Goal: Task Accomplishment & Management: Complete application form

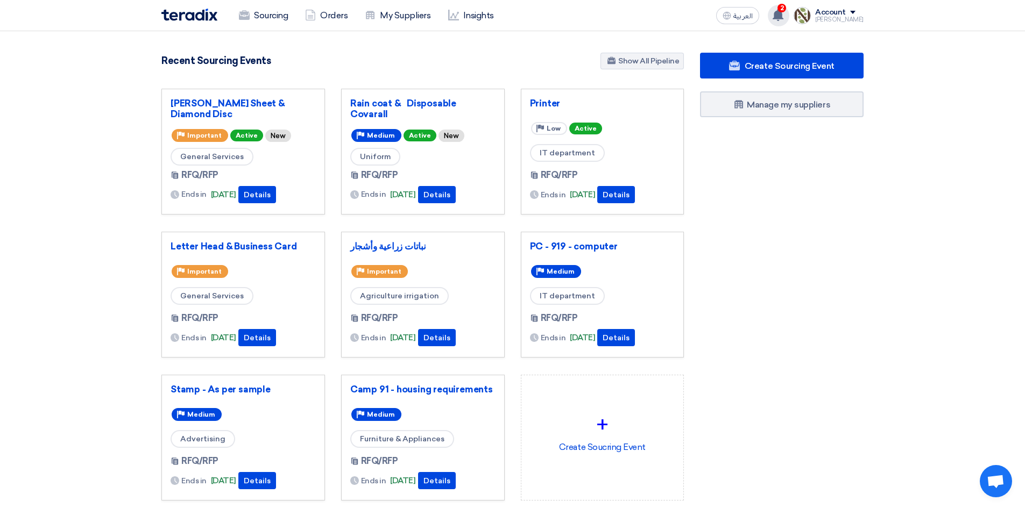
click at [789, 13] on div "2 You have a new offer for 'Rain coat & Disposable Covarall' request with total…" at bounding box center [779, 16] width 22 height 22
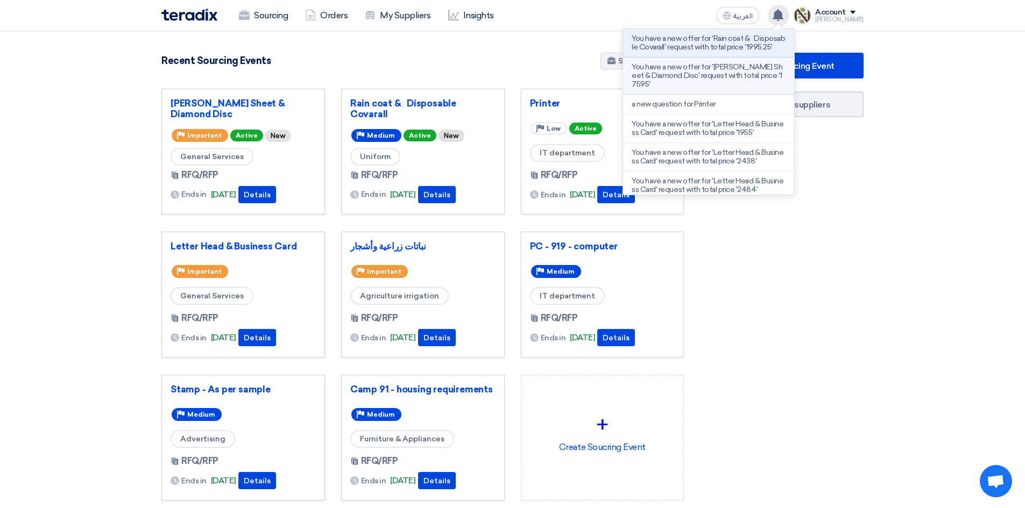
click at [709, 77] on p "You have a new offer for '[PERSON_NAME] Sheet & Diamond Disc' request with tota…" at bounding box center [708, 76] width 154 height 26
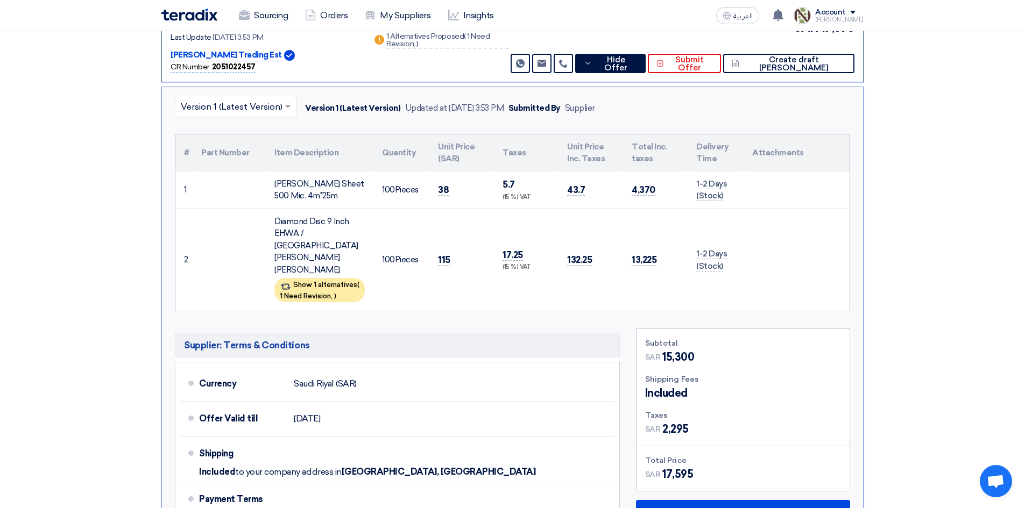
scroll to position [224, 0]
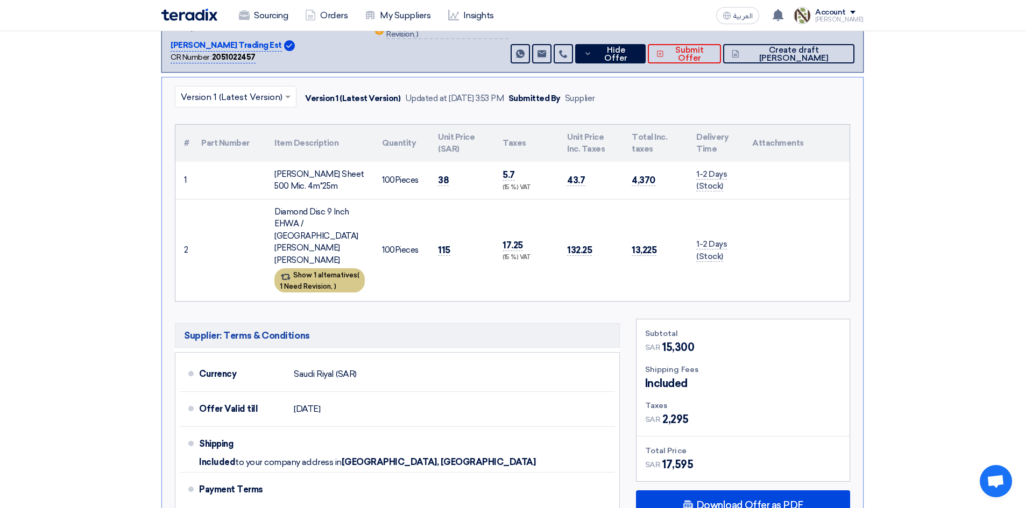
click at [333, 268] on div "Show 1 alternatives ( 1 Need Revision, )" at bounding box center [319, 280] width 90 height 24
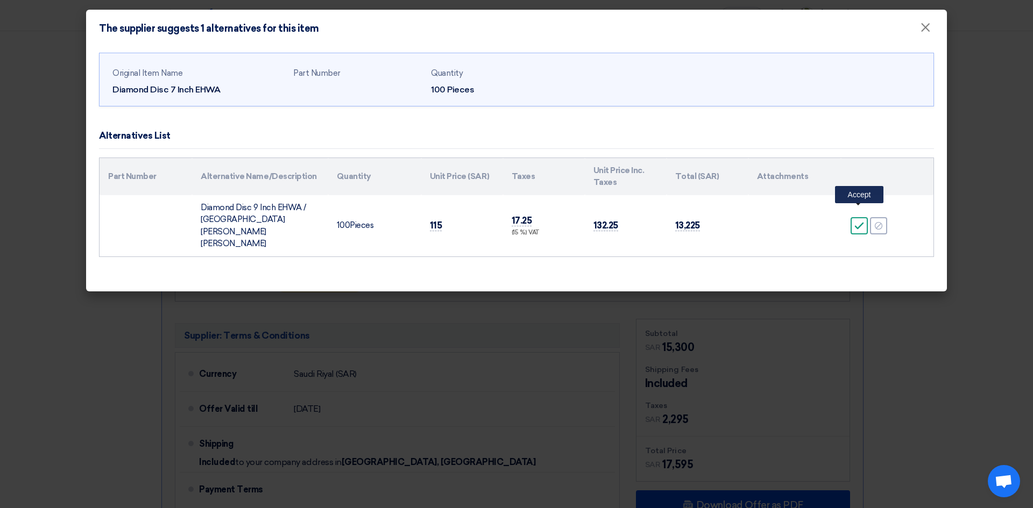
click at [859, 221] on icon "Accept" at bounding box center [859, 226] width 10 height 10
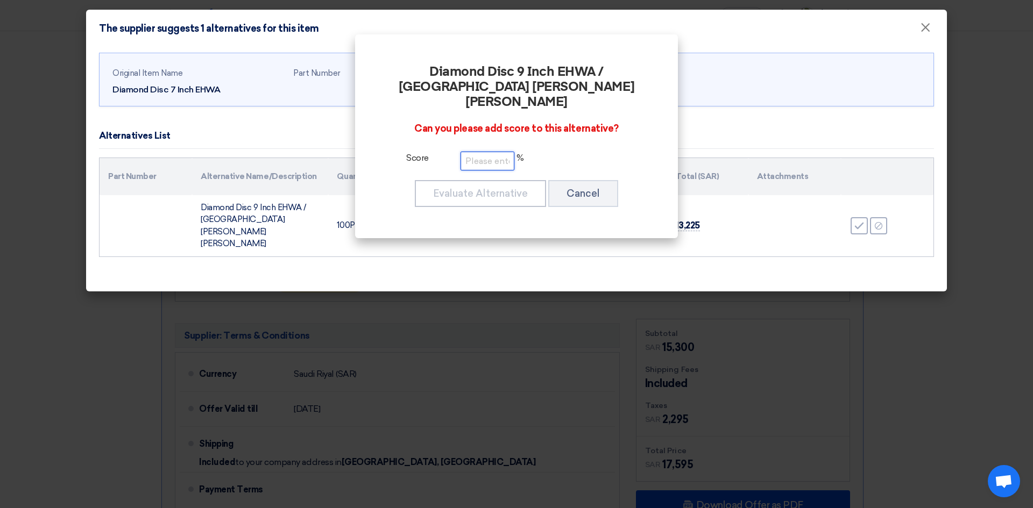
click at [484, 152] on input "number" at bounding box center [487, 161] width 54 height 19
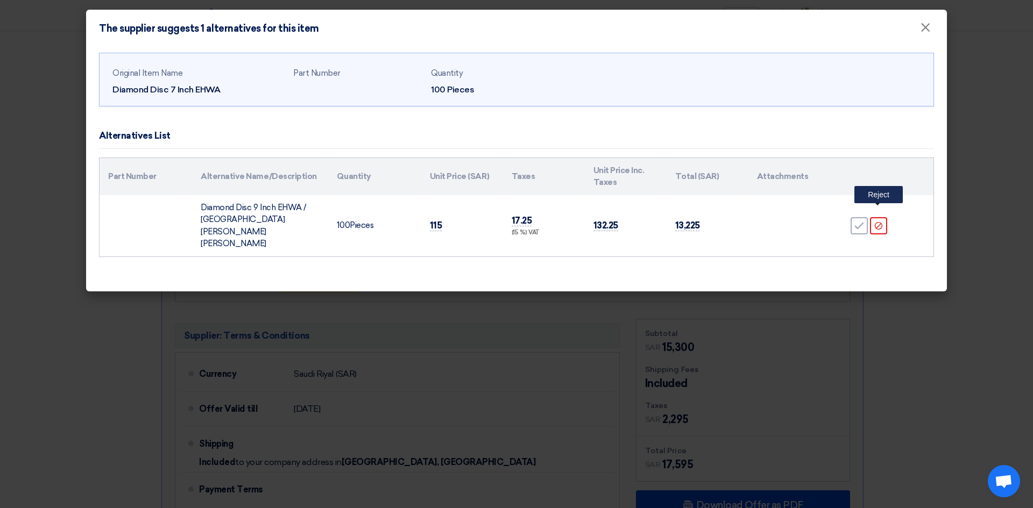
click at [875, 221] on icon "Reject" at bounding box center [879, 226] width 10 height 10
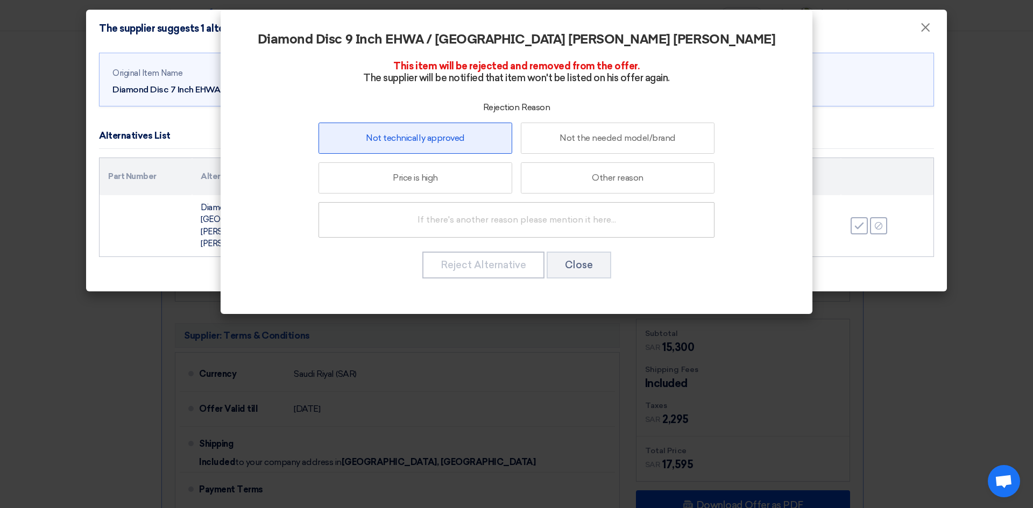
click at [444, 138] on label "Not technically approved" at bounding box center [415, 138] width 194 height 31
click at [419, 138] on input "Not technically approved" at bounding box center [415, 137] width 7 height 7
radio input "true"
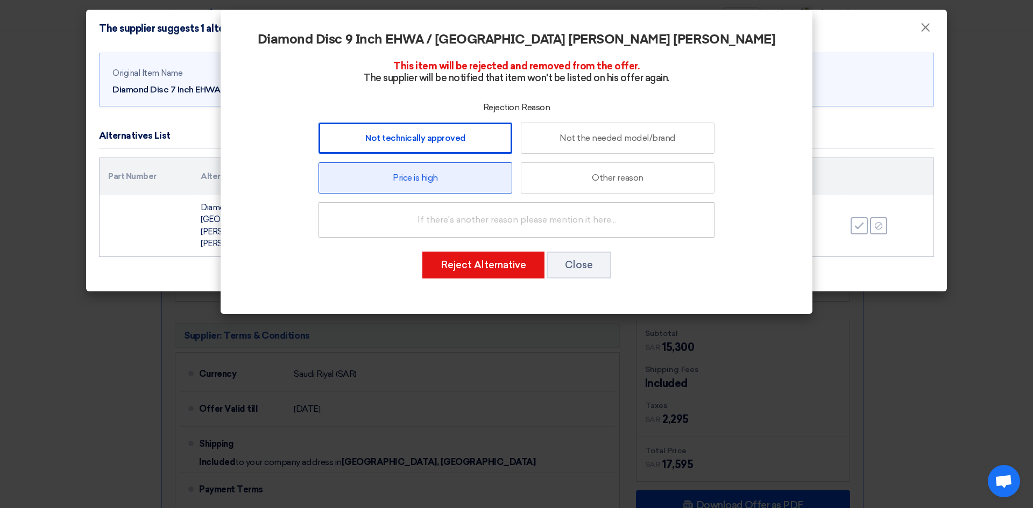
click at [445, 171] on label "Price is high" at bounding box center [415, 177] width 194 height 31
click at [419, 174] on input "Price is high" at bounding box center [415, 177] width 7 height 7
radio input "true"
click at [443, 145] on label "Not technically approved" at bounding box center [415, 138] width 194 height 31
click at [419, 141] on input "Not technically approved" at bounding box center [415, 137] width 7 height 7
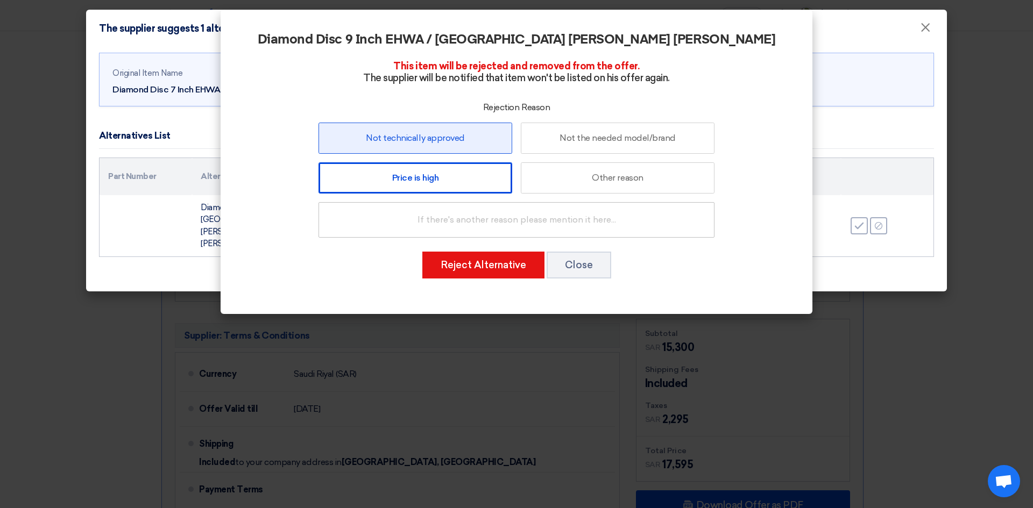
radio input "true"
click at [372, 176] on label "Price is high" at bounding box center [415, 177] width 194 height 31
click at [412, 176] on input "Price is high" at bounding box center [415, 177] width 7 height 7
radio input "true"
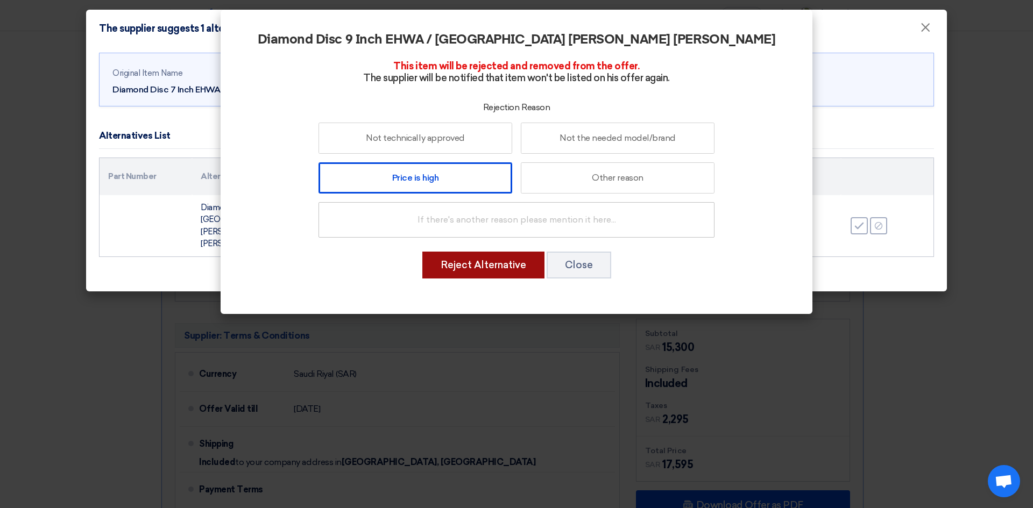
click at [468, 267] on button "Reject Alternative" at bounding box center [483, 265] width 122 height 27
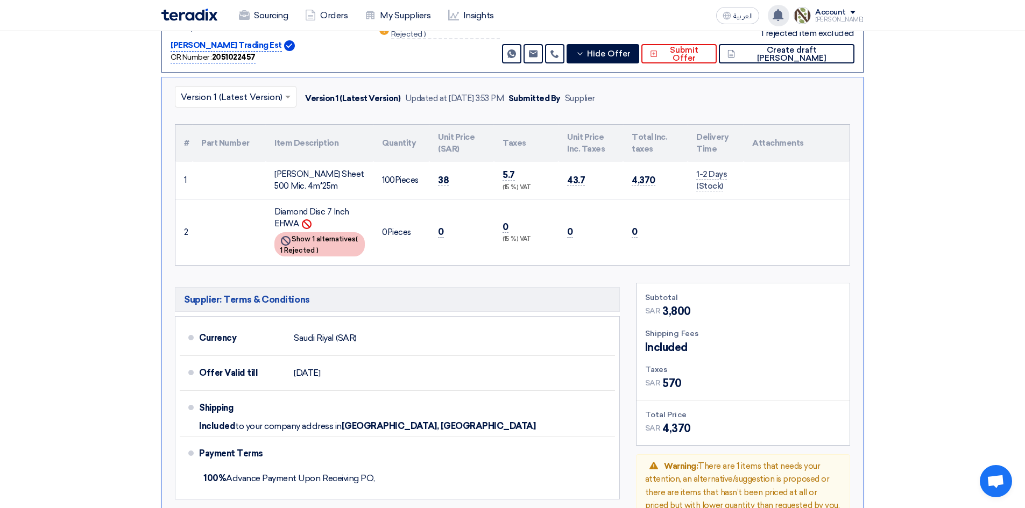
click at [783, 13] on use at bounding box center [777, 15] width 11 height 12
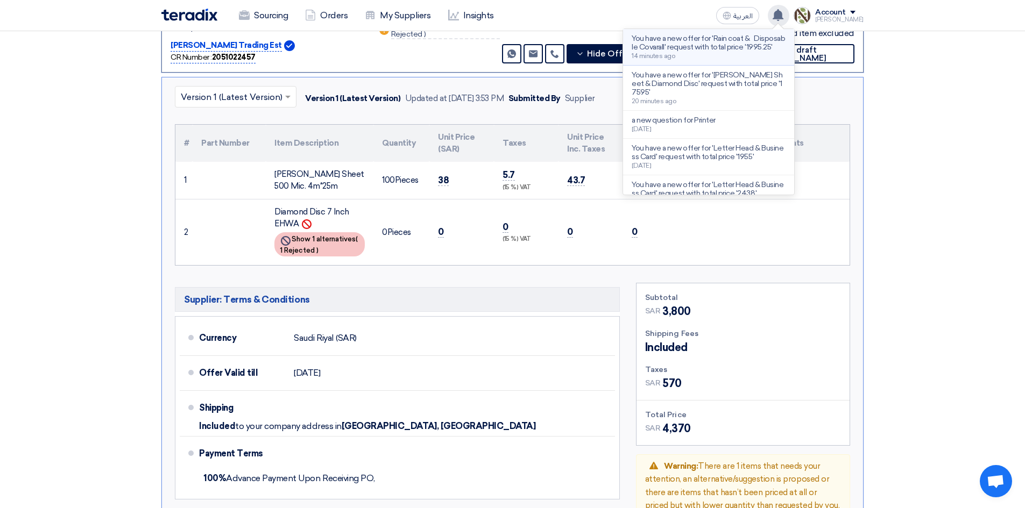
click at [717, 52] on p "You have a new offer for 'Rain coat & Disposable Covarall' request with total p…" at bounding box center [708, 42] width 154 height 17
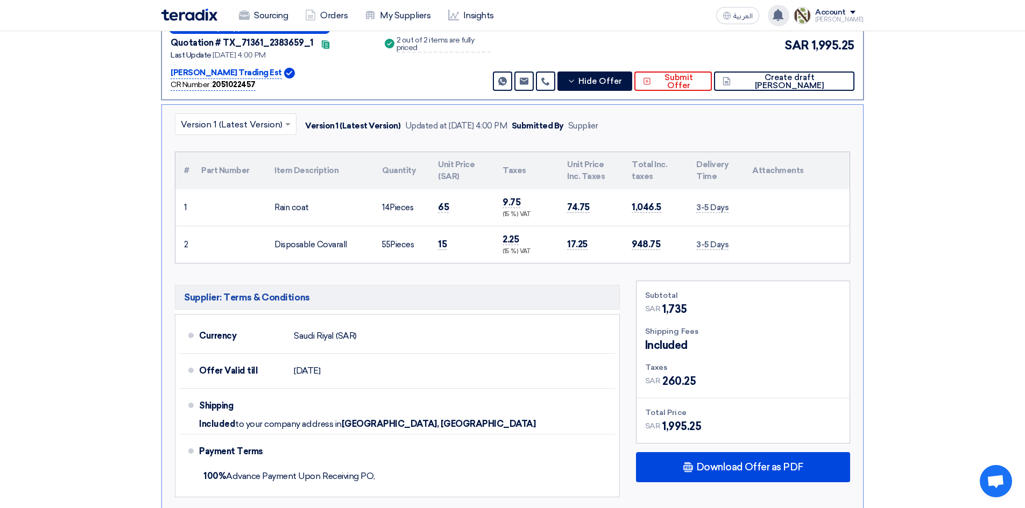
scroll to position [200, 0]
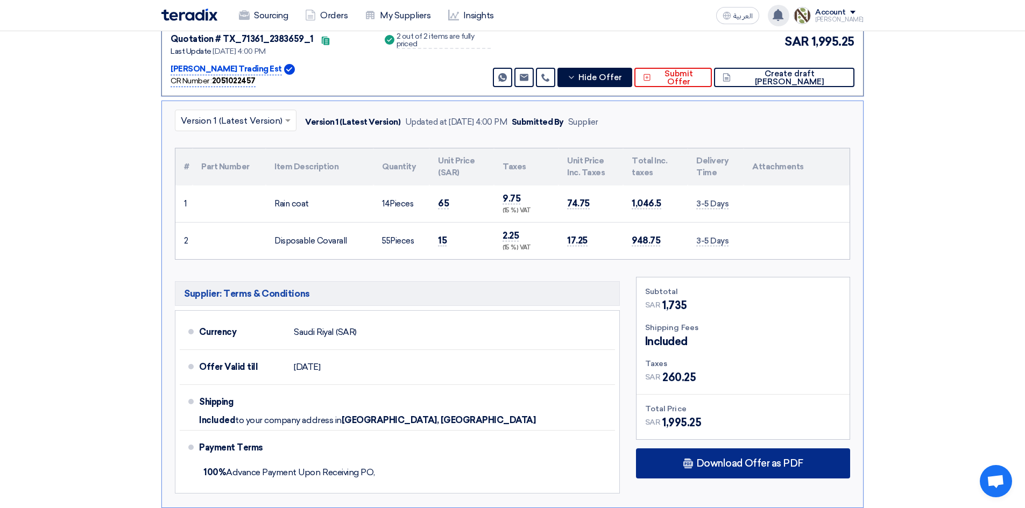
click at [769, 461] on span "Download Offer as PDF" at bounding box center [749, 464] width 107 height 10
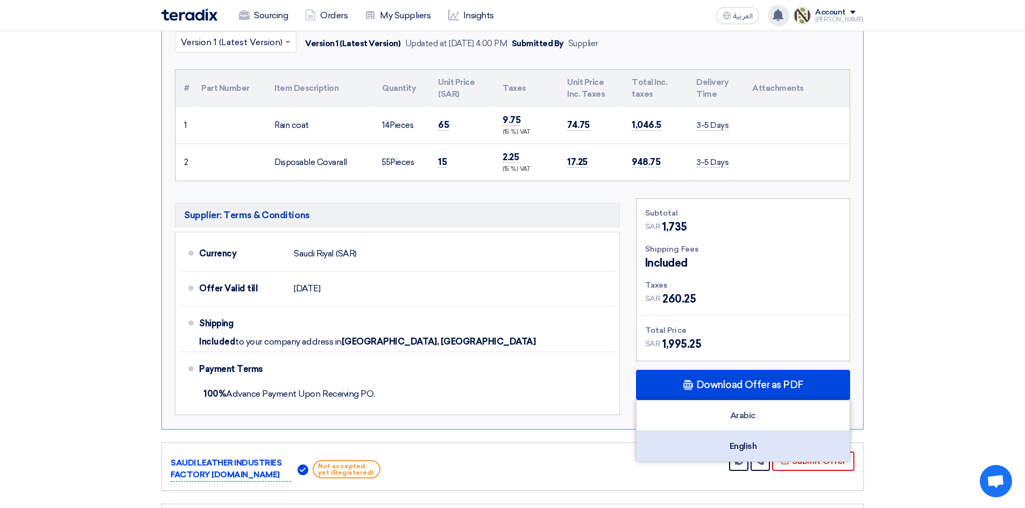
scroll to position [361, 0]
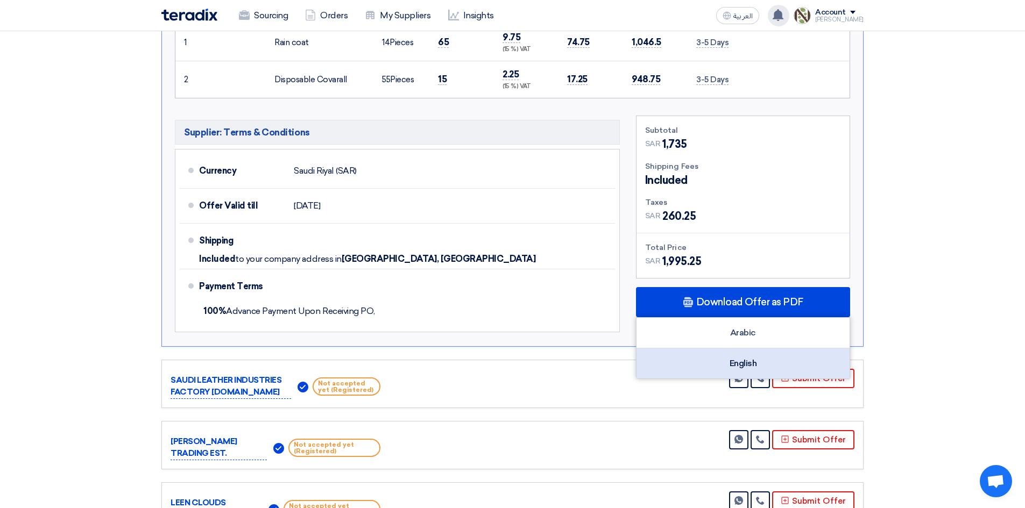
click at [746, 359] on div "English" at bounding box center [742, 364] width 213 height 30
click at [1022, 203] on section "Received offers 5 Offers Excel Sheet Comparison Digital Offers Comparison Sort …" at bounding box center [512, 277] width 1025 height 1028
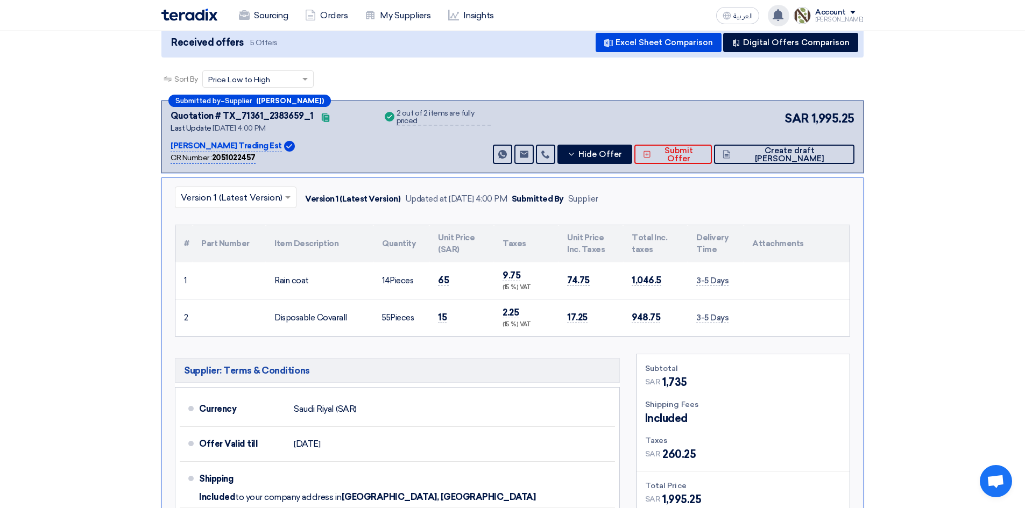
scroll to position [0, 0]
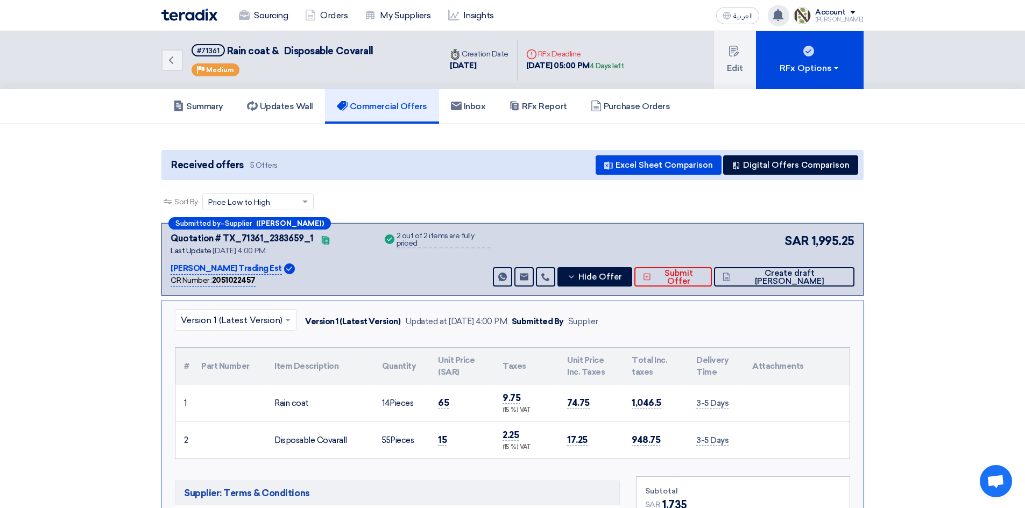
click at [206, 16] on img at bounding box center [189, 15] width 56 height 12
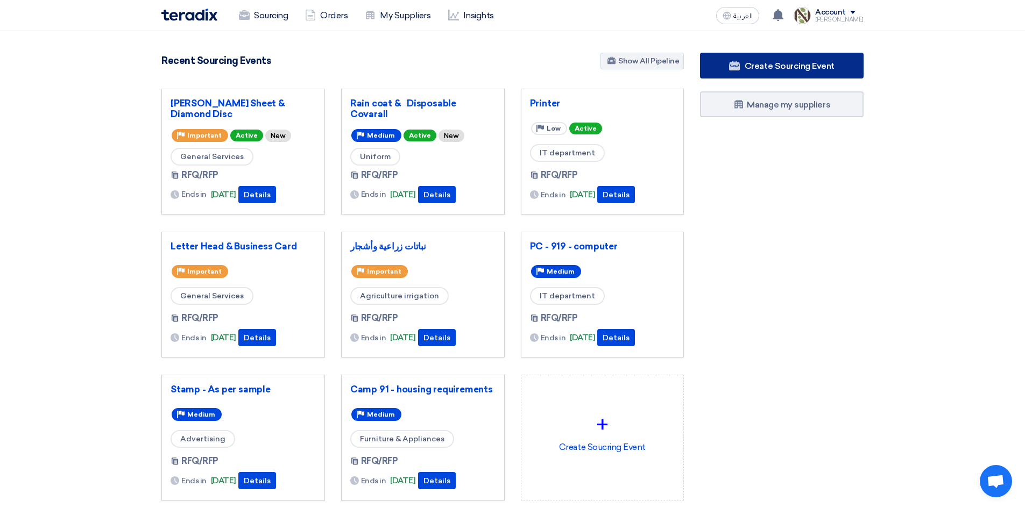
click at [787, 66] on span "Create Sourcing Event" at bounding box center [789, 66] width 90 height 10
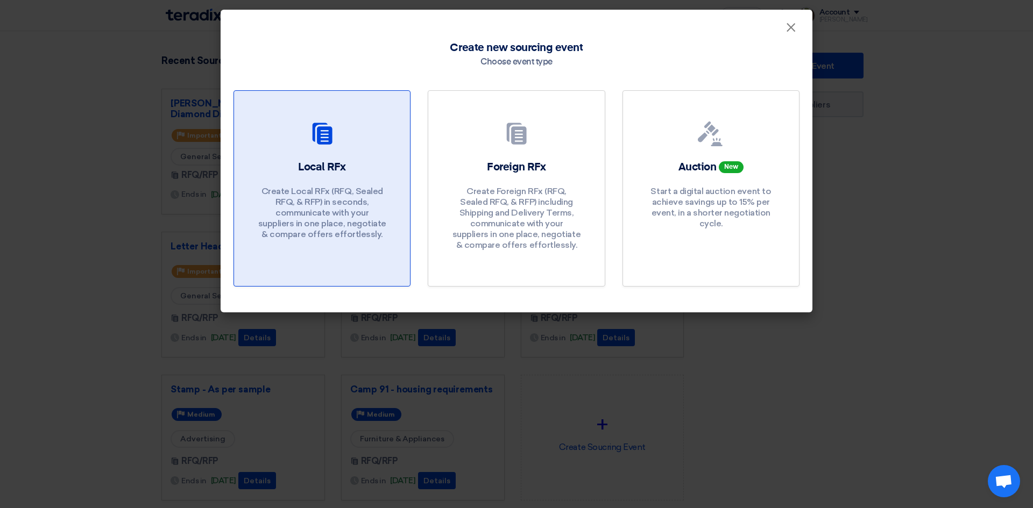
click at [305, 150] on div at bounding box center [322, 136] width 150 height 30
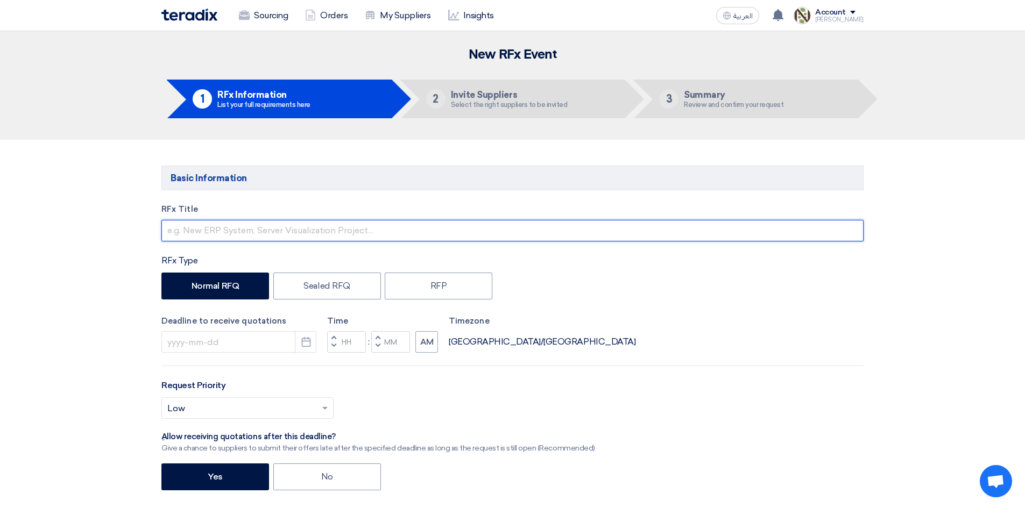
click at [231, 229] on input "text" at bounding box center [512, 231] width 702 height 22
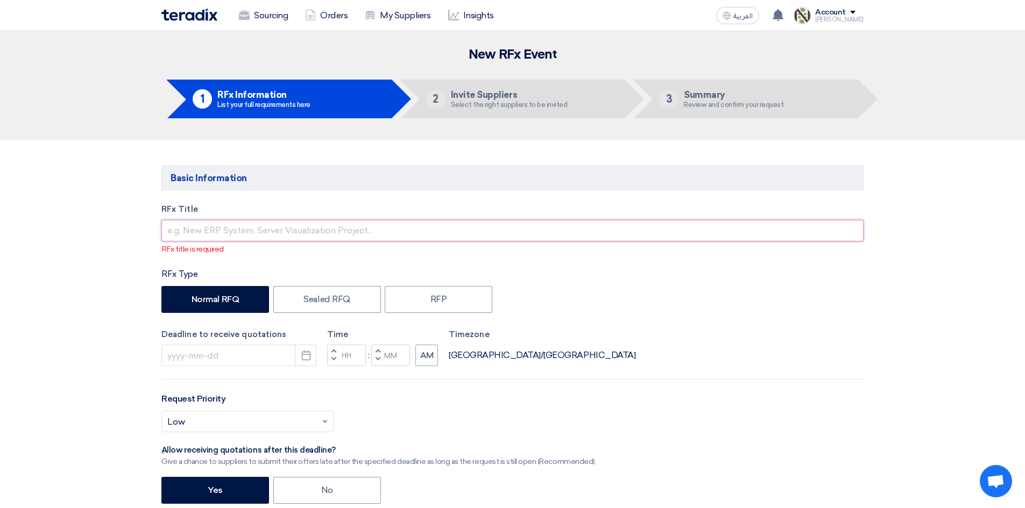
click at [309, 226] on input "text" at bounding box center [512, 231] width 702 height 22
paste input "Portable Diesel Generator"
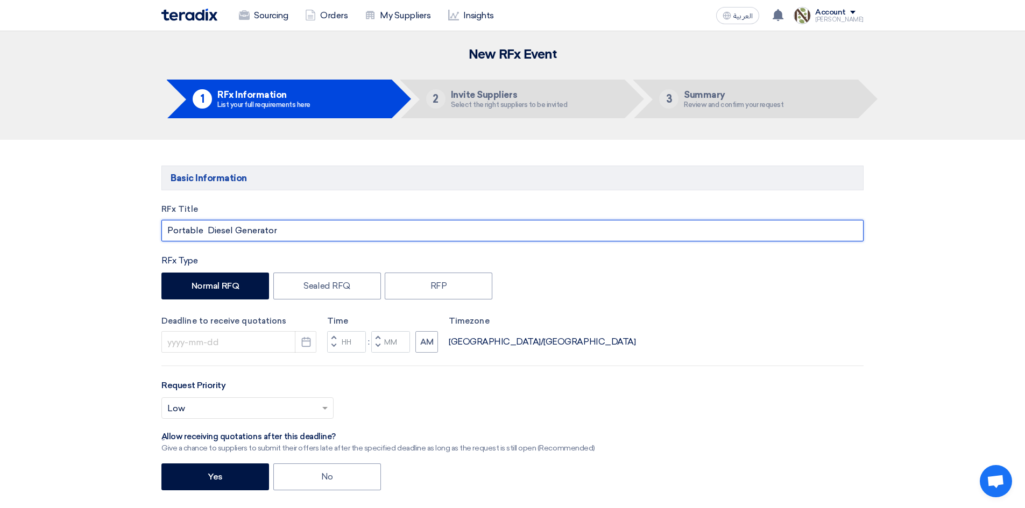
type input "Portable Diesel Generator"
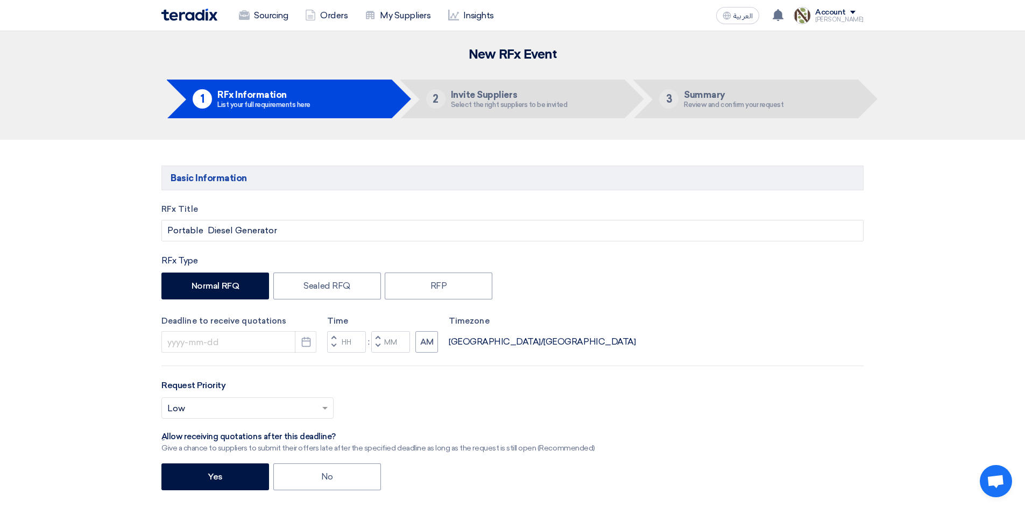
click at [329, 271] on div "RFx Type Normal RFQ Sealed RFQ RFP" at bounding box center [512, 278] width 702 height 48
click at [420, 346] on button "AM" at bounding box center [426, 342] width 23 height 22
type input "12"
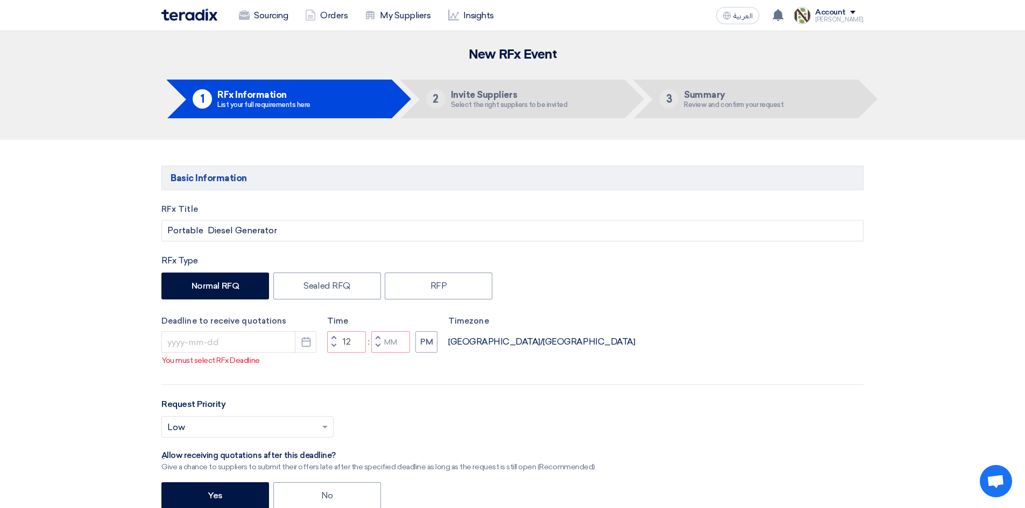
click at [371, 337] on div ":" at bounding box center [368, 342] width 5 height 13
click at [379, 336] on span "button" at bounding box center [378, 338] width 4 height 6
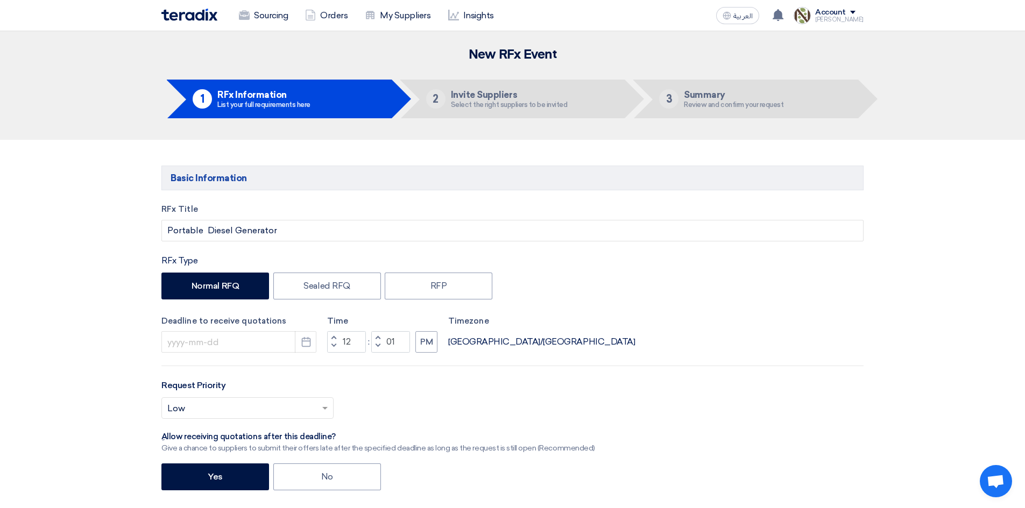
click at [377, 338] on span "button" at bounding box center [378, 338] width 4 height 6
click at [377, 347] on span "button" at bounding box center [378, 346] width 4 height 6
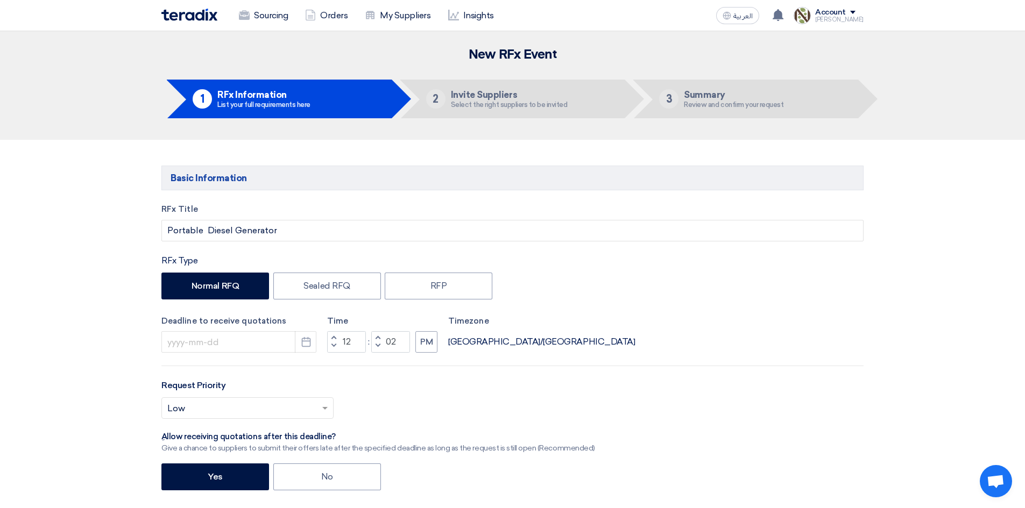
click at [377, 347] on span "button" at bounding box center [378, 346] width 4 height 6
type input "00"
click at [337, 338] on button "Increment hours" at bounding box center [333, 337] width 13 height 13
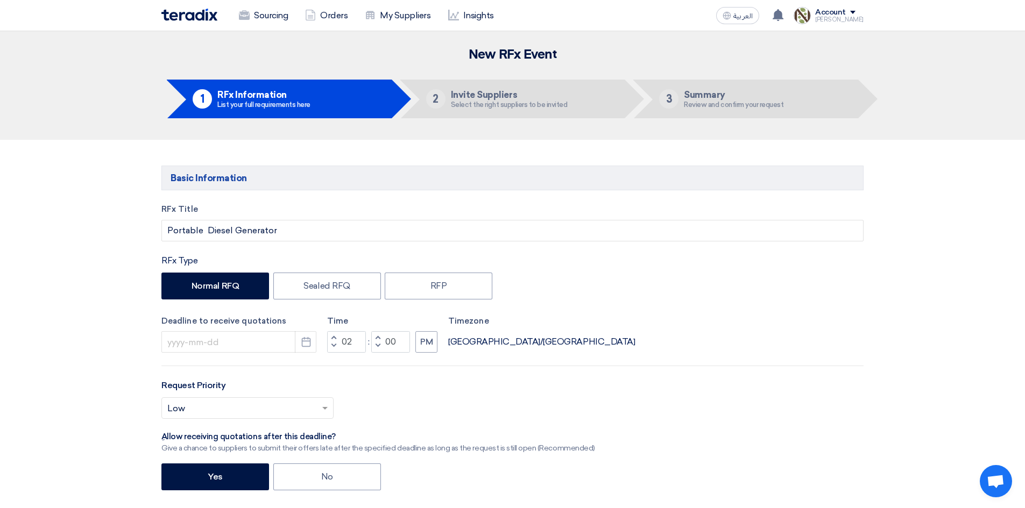
click at [337, 338] on button "Increment hours" at bounding box center [333, 337] width 13 height 13
type input "05"
click at [308, 337] on use "button" at bounding box center [305, 342] width 9 height 10
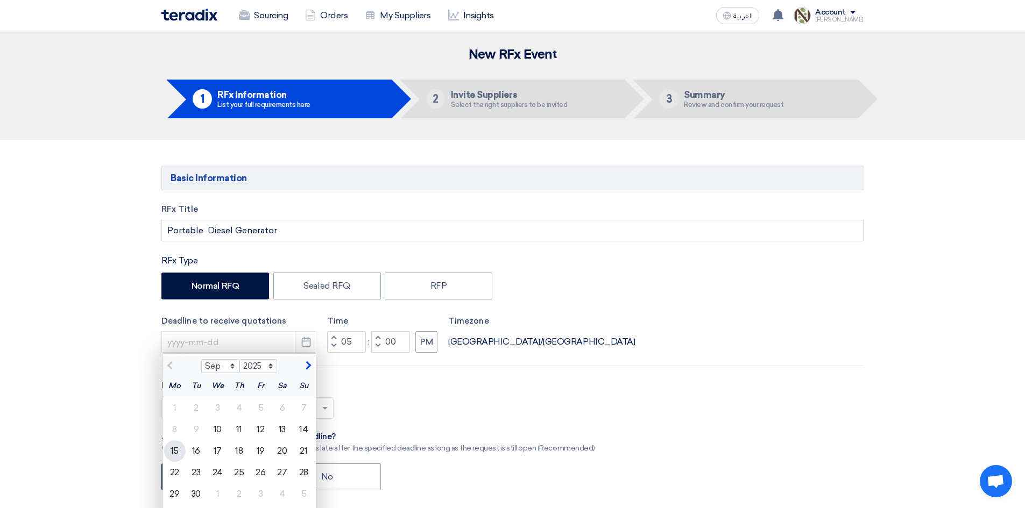
click at [171, 444] on div "15" at bounding box center [175, 452] width 22 height 22
type input "[DATE]"
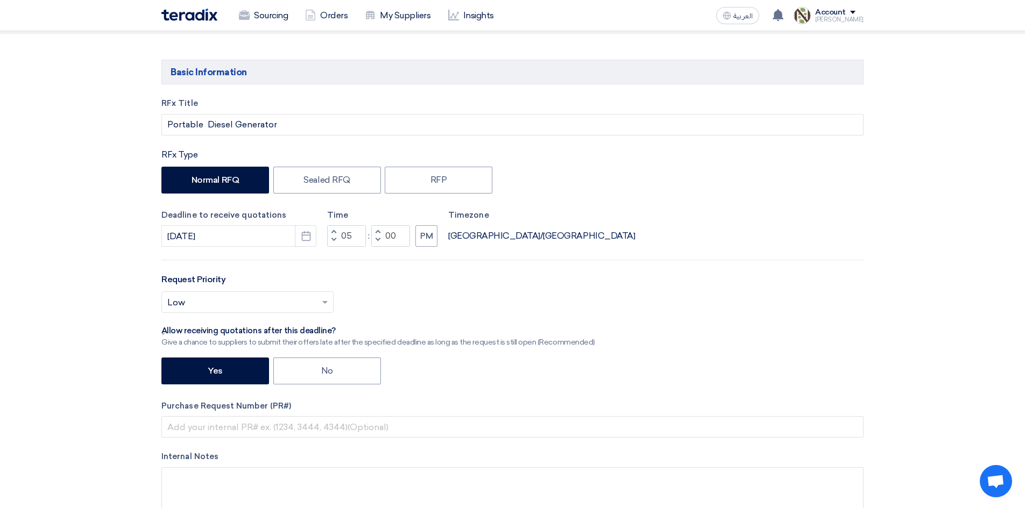
scroll to position [108, 0]
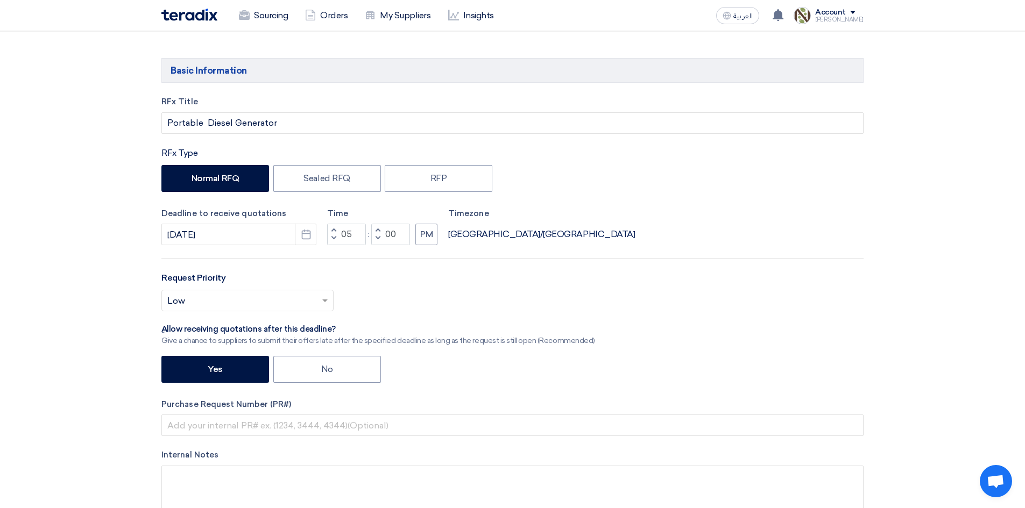
click at [270, 295] on input "text" at bounding box center [242, 302] width 150 height 18
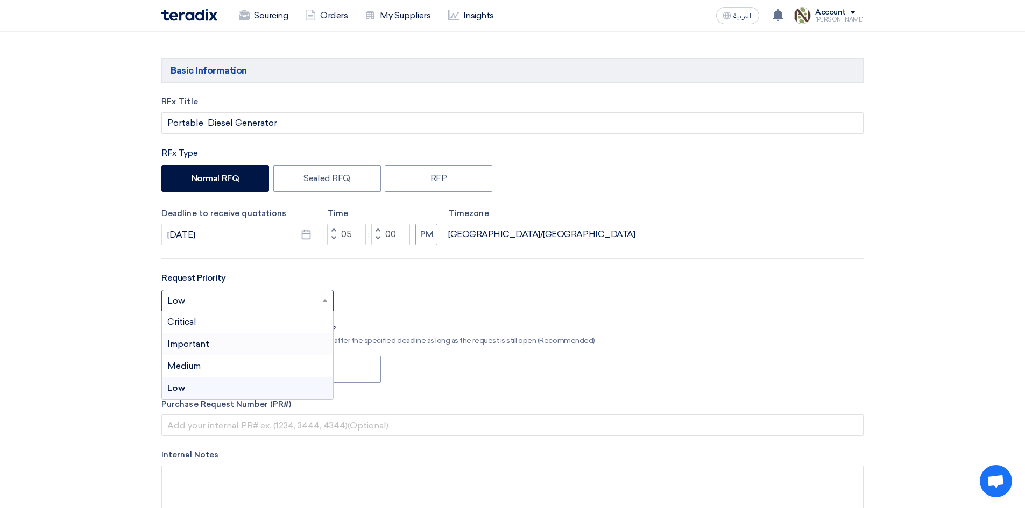
click at [244, 344] on div "Important" at bounding box center [247, 344] width 171 height 22
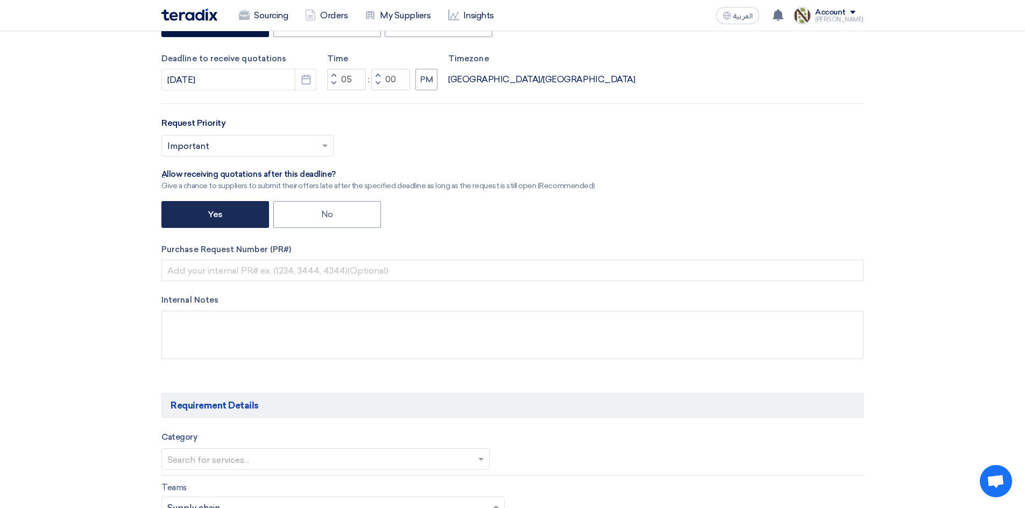
scroll to position [269, 0]
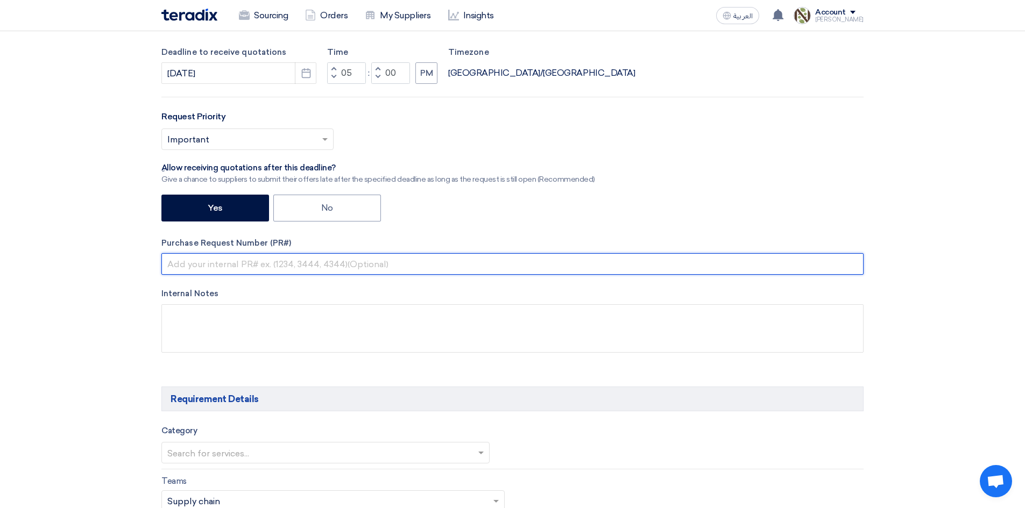
click at [234, 258] on input "text" at bounding box center [512, 264] width 702 height 22
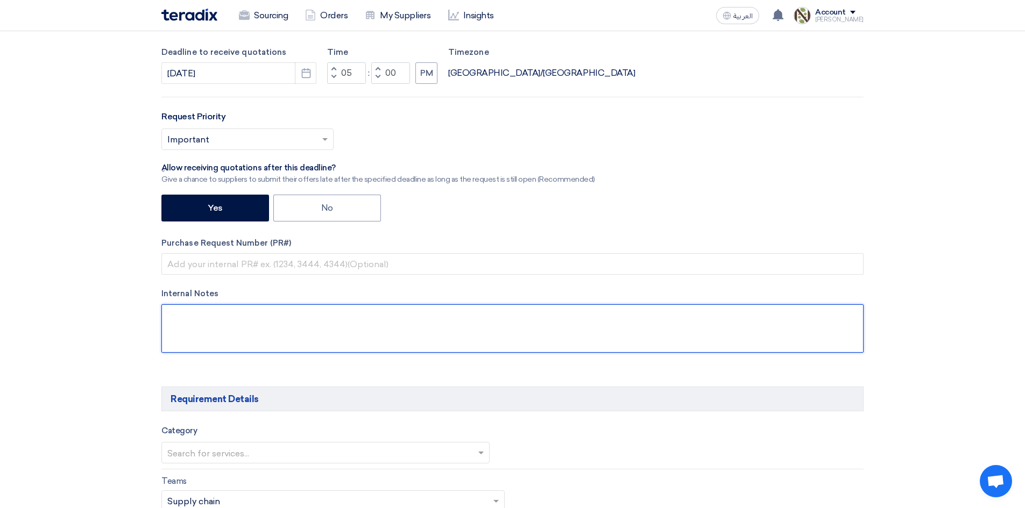
click at [231, 328] on textarea at bounding box center [512, 328] width 702 height 48
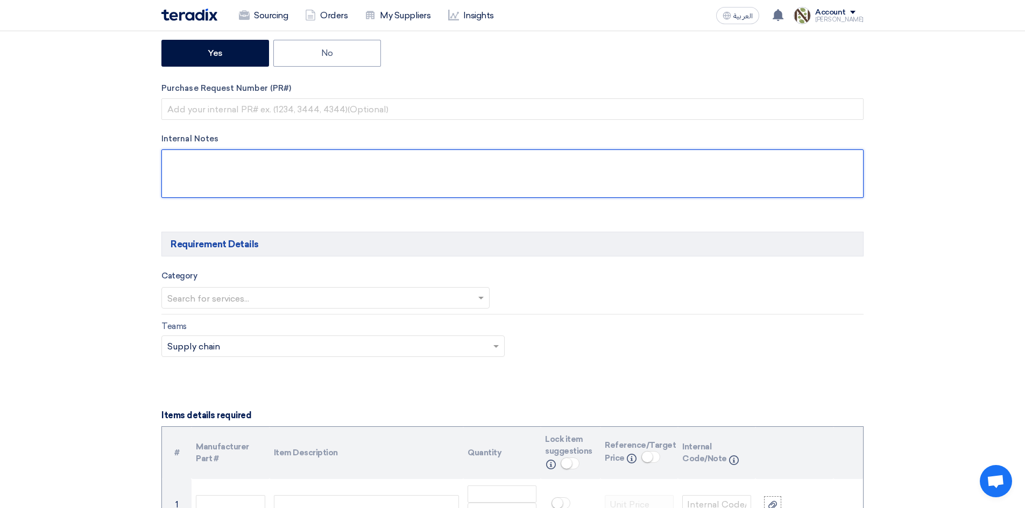
scroll to position [430, 0]
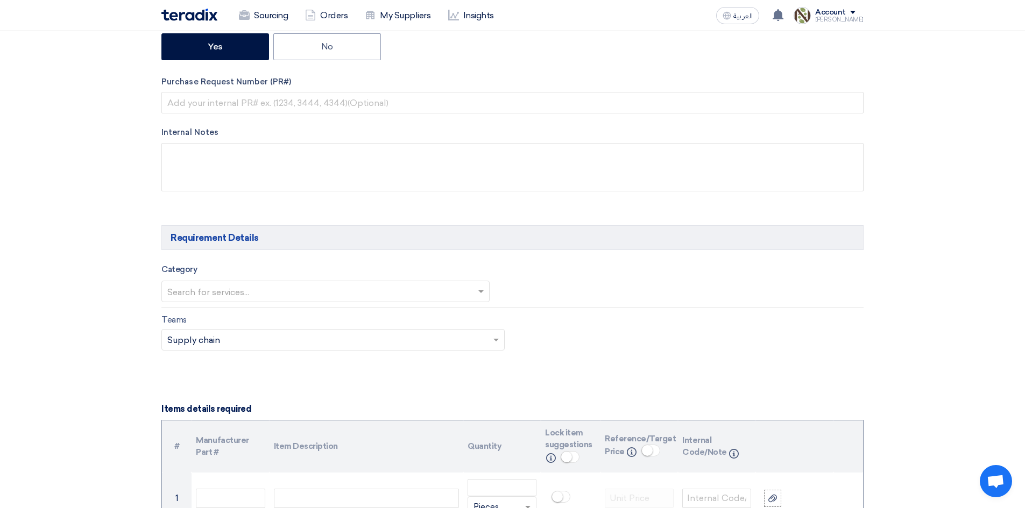
click at [222, 285] on input "text" at bounding box center [320, 293] width 306 height 18
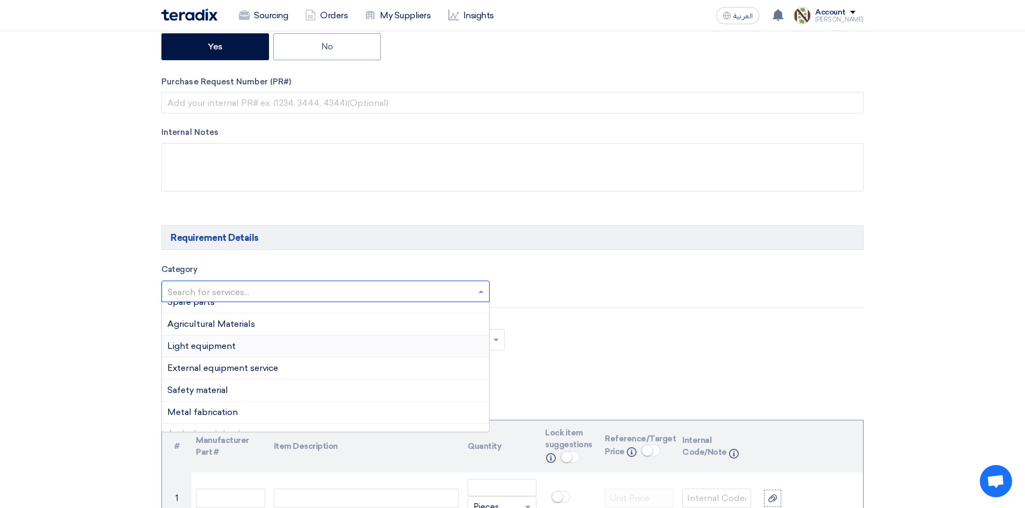
scroll to position [0, 0]
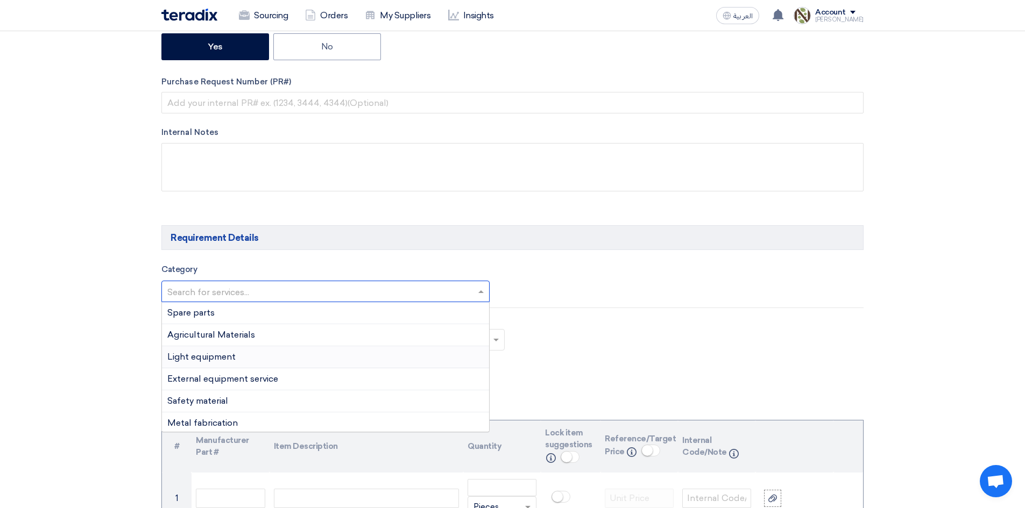
click at [275, 359] on div "Light equipment" at bounding box center [325, 357] width 327 height 22
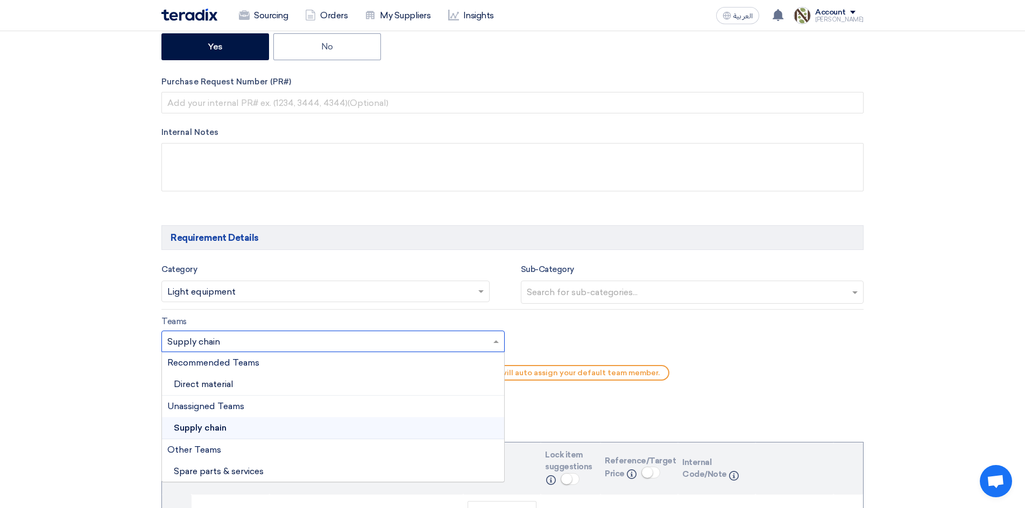
click at [258, 343] on input "text" at bounding box center [327, 342] width 321 height 18
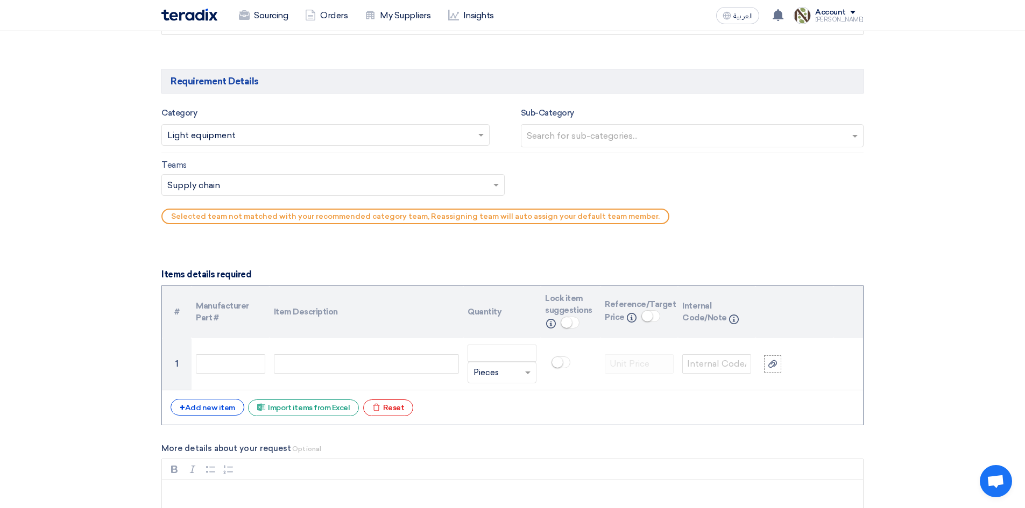
scroll to position [592, 0]
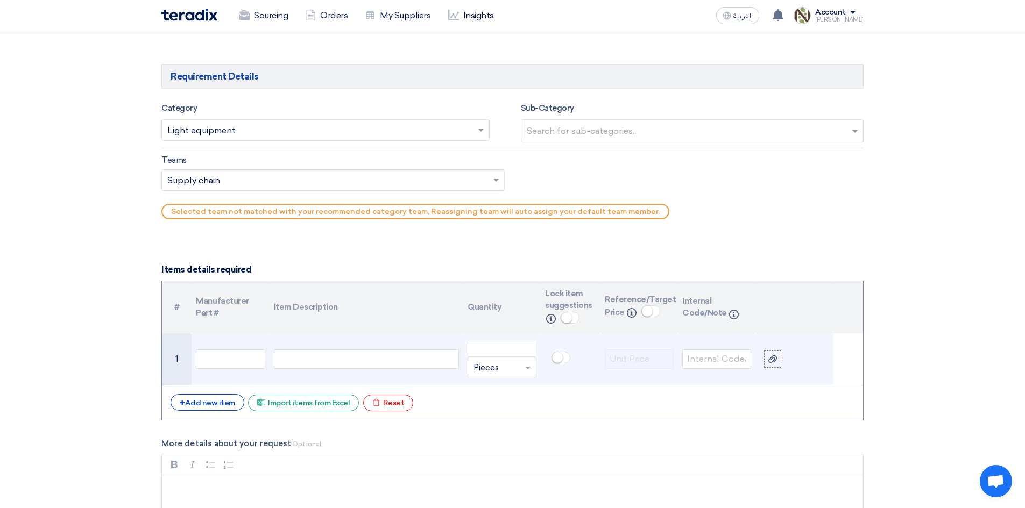
click at [330, 360] on div at bounding box center [366, 359] width 185 height 19
paste div
click at [386, 364] on div "Portable Diesel Generator" at bounding box center [366, 359] width 185 height 19
click at [521, 344] on input "number" at bounding box center [501, 348] width 69 height 17
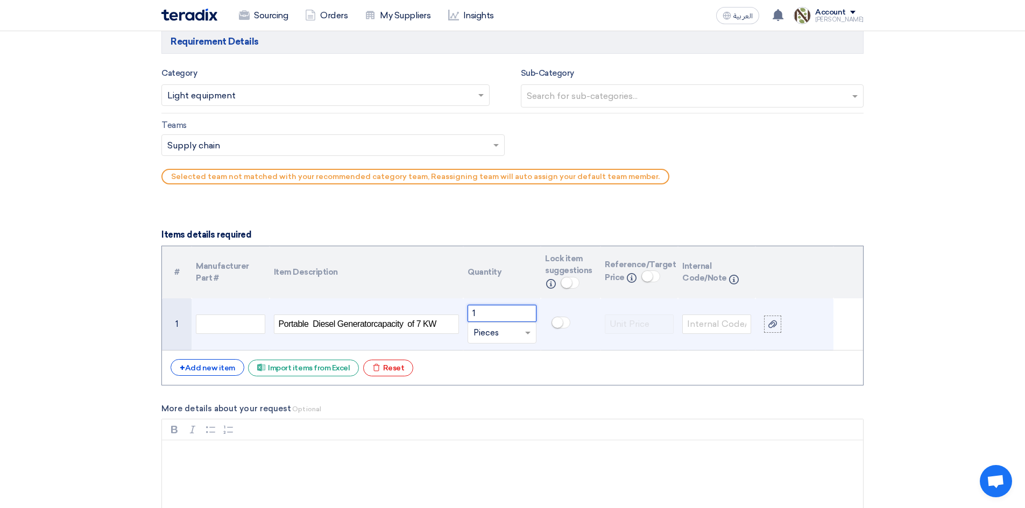
scroll to position [645, 0]
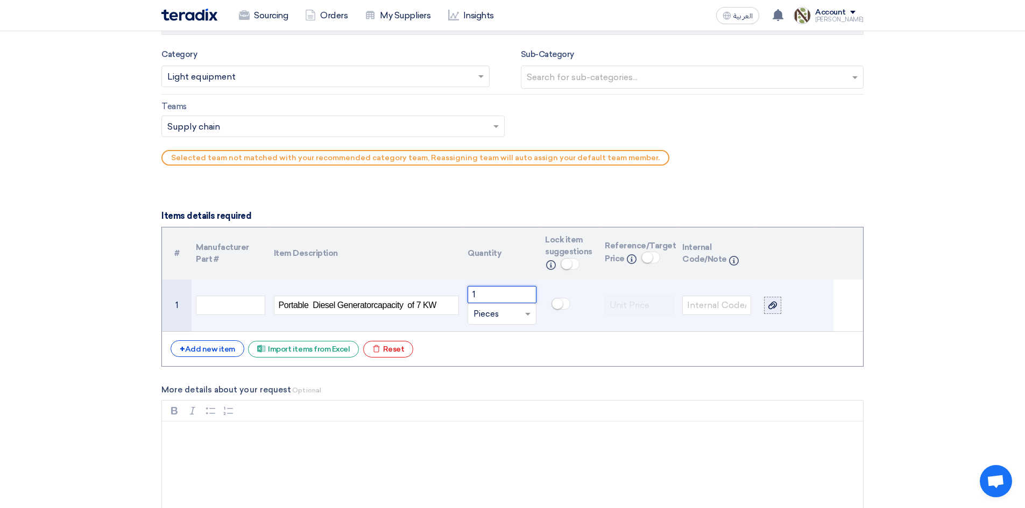
type input "1"
click at [773, 301] on icon at bounding box center [772, 305] width 9 height 9
click at [0, 0] on input "file" at bounding box center [0, 0] width 0 height 0
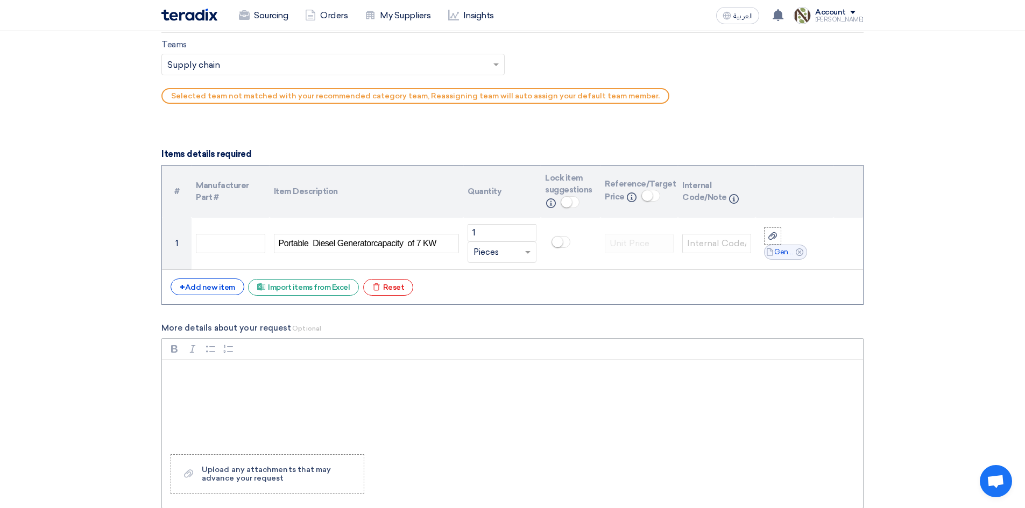
scroll to position [807, 0]
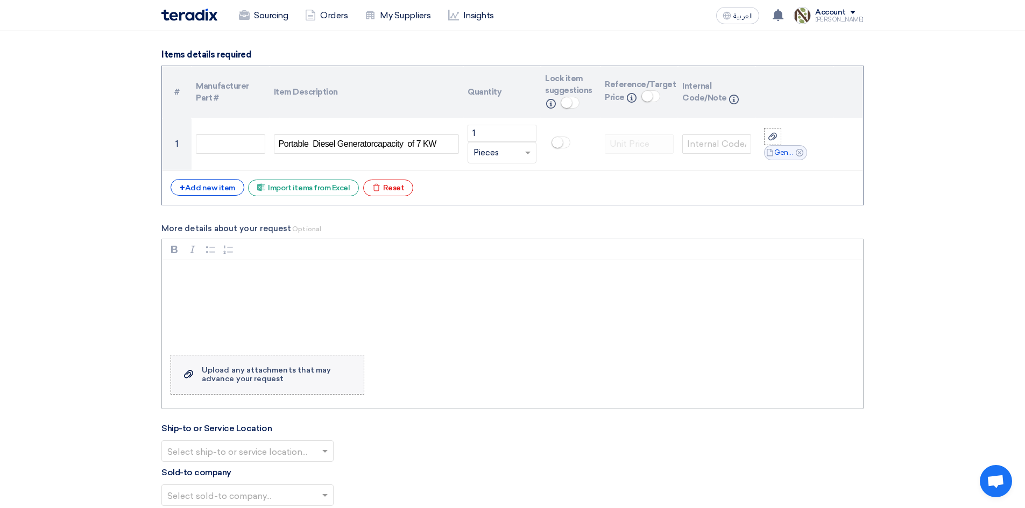
click at [250, 382] on div "Upload any attachments that may advance your request" at bounding box center [277, 374] width 151 height 17
click at [0, 0] on input "Upload a file Upload any attachments that may advance your request" at bounding box center [0, 0] width 0 height 0
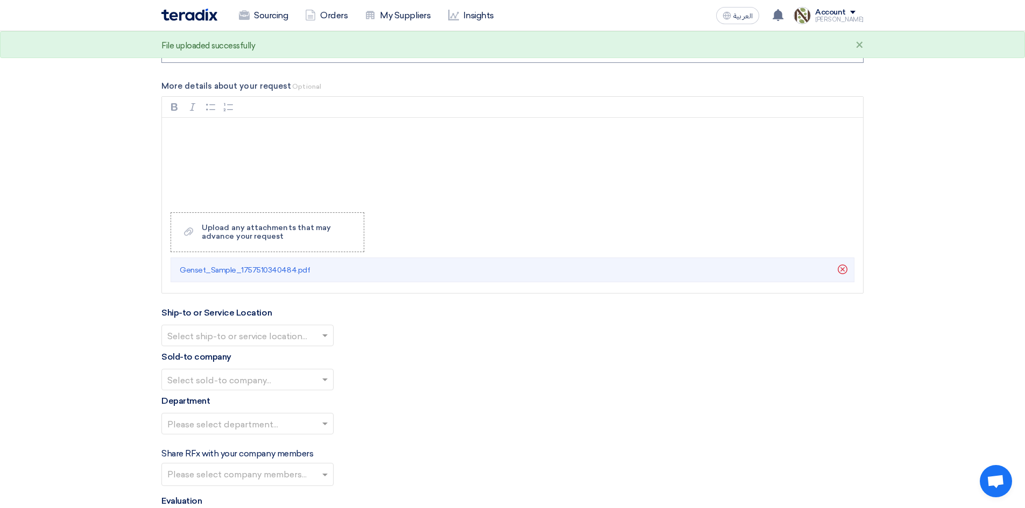
scroll to position [968, 0]
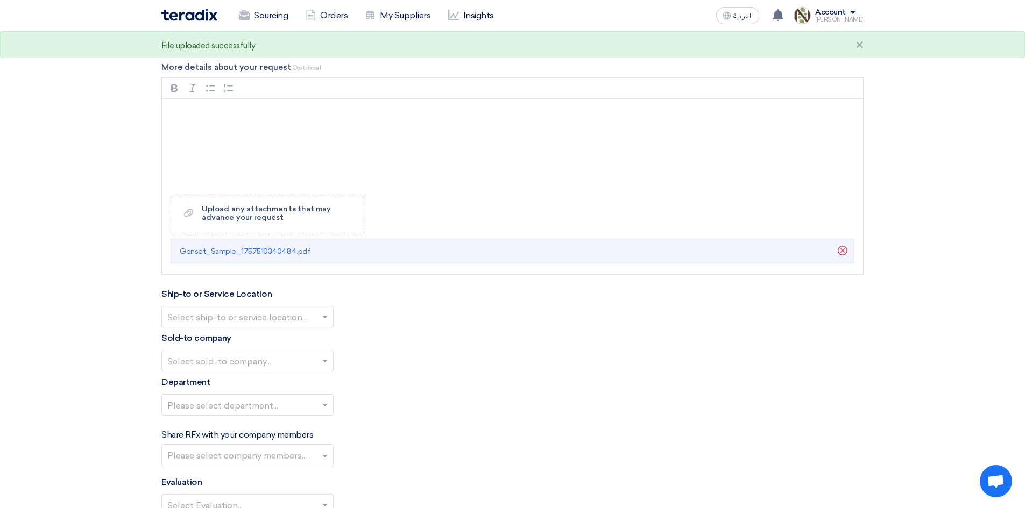
click at [328, 322] on span at bounding box center [325, 316] width 13 height 13
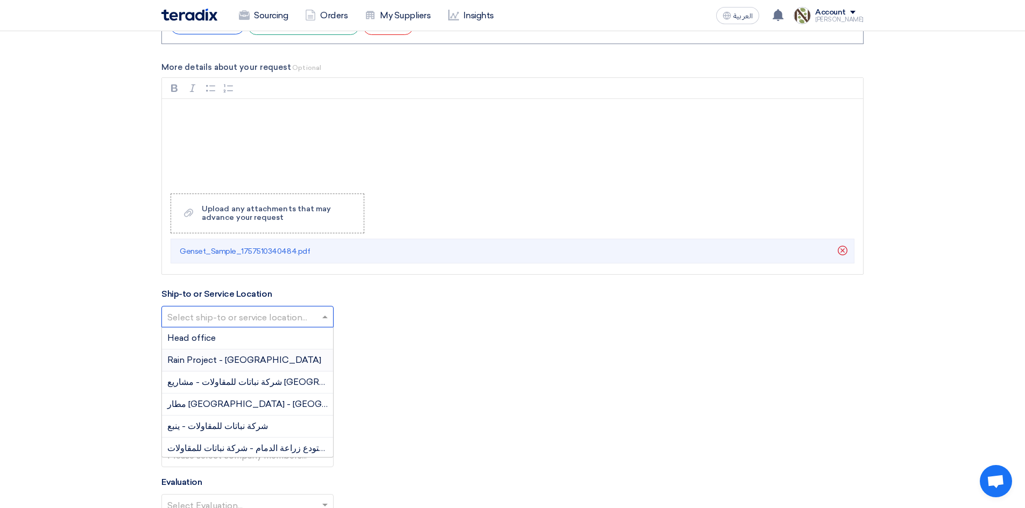
scroll to position [54, 0]
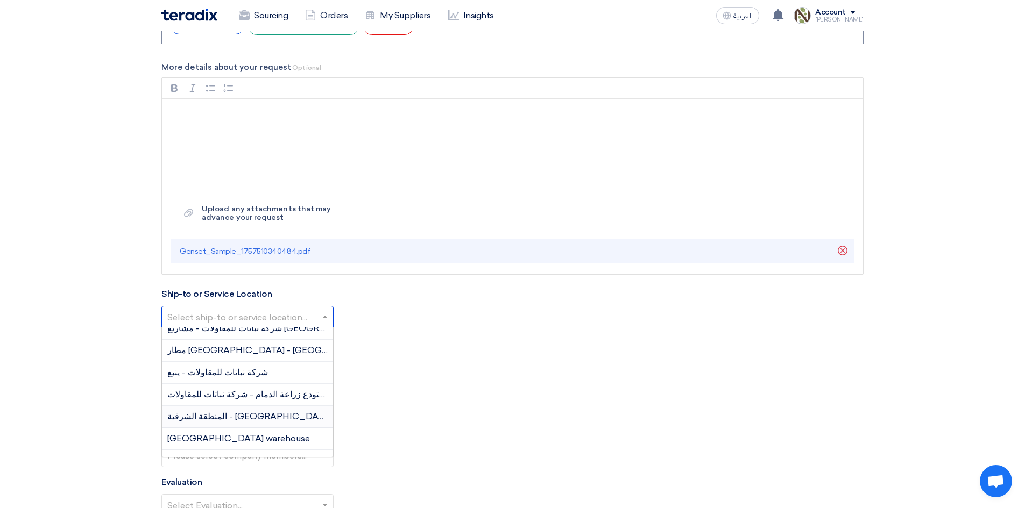
click at [269, 415] on div "المنطقة الشرقية - [GEOGRAPHIC_DATA]" at bounding box center [247, 417] width 171 height 22
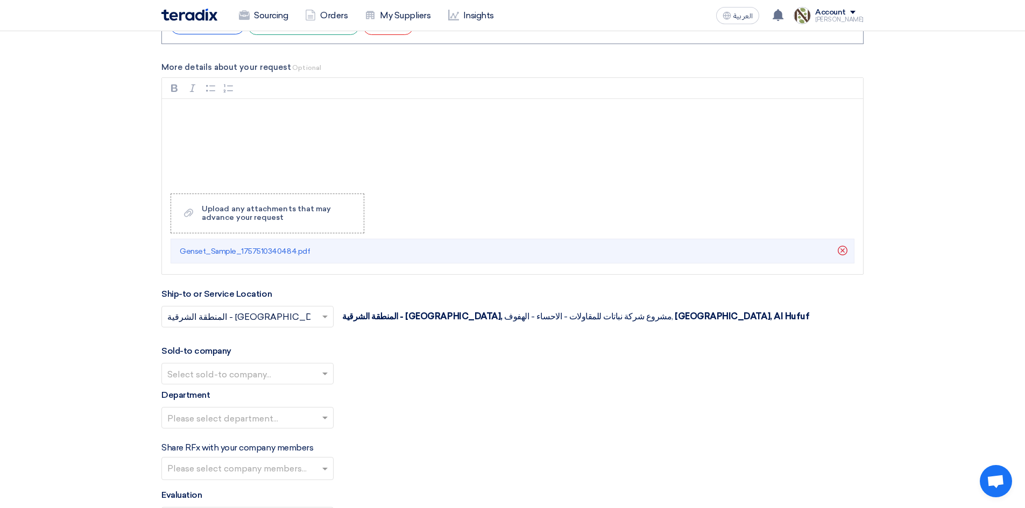
click at [266, 368] on input "text" at bounding box center [242, 375] width 150 height 18
click at [232, 397] on span "Nabatat for contracting" at bounding box center [216, 395] width 98 height 10
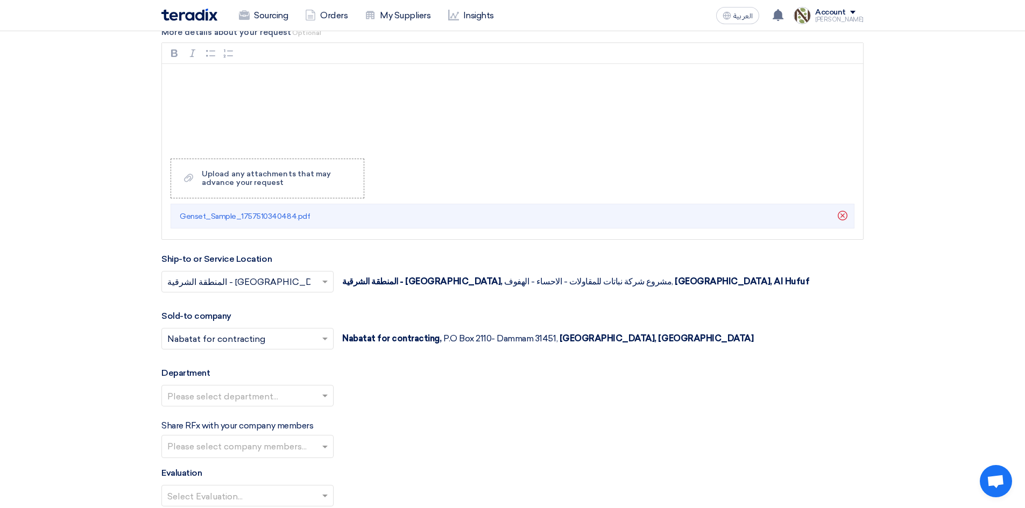
scroll to position [1022, 0]
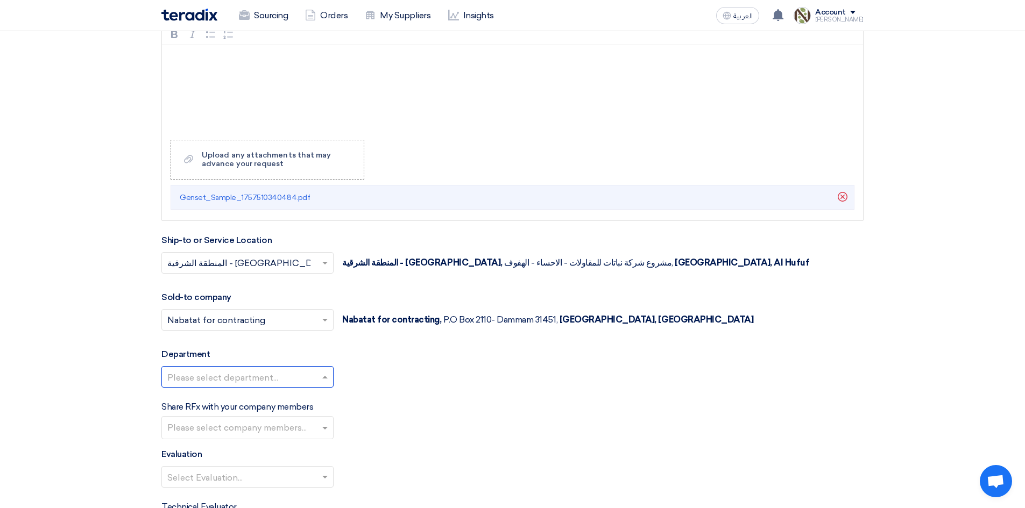
click at [251, 385] on input "text" at bounding box center [242, 379] width 150 height 18
click at [234, 399] on span "General Department" at bounding box center [209, 398] width 85 height 10
click at [260, 318] on input "text" at bounding box center [242, 322] width 150 height 18
click at [243, 345] on span "Nabatat for contracting" at bounding box center [217, 341] width 100 height 10
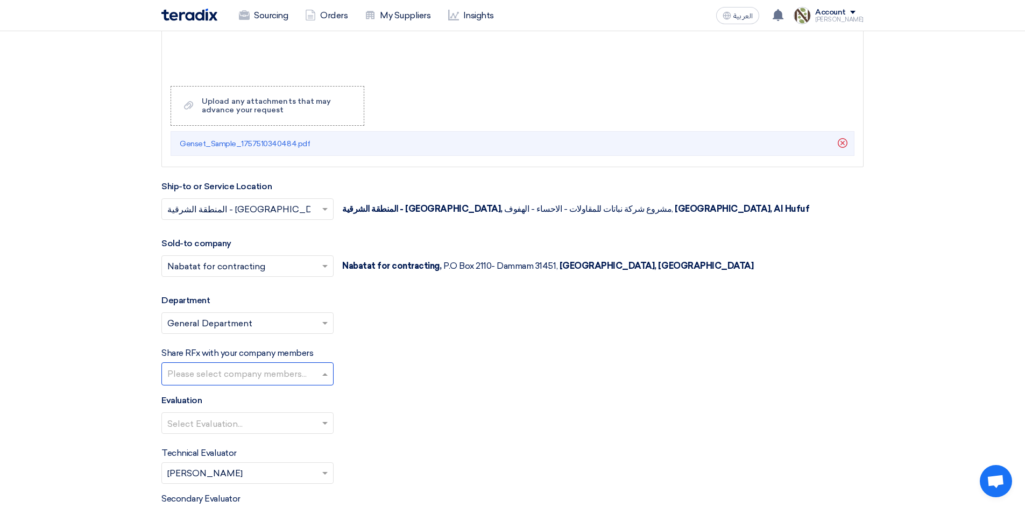
click at [245, 377] on input "text" at bounding box center [248, 375] width 163 height 18
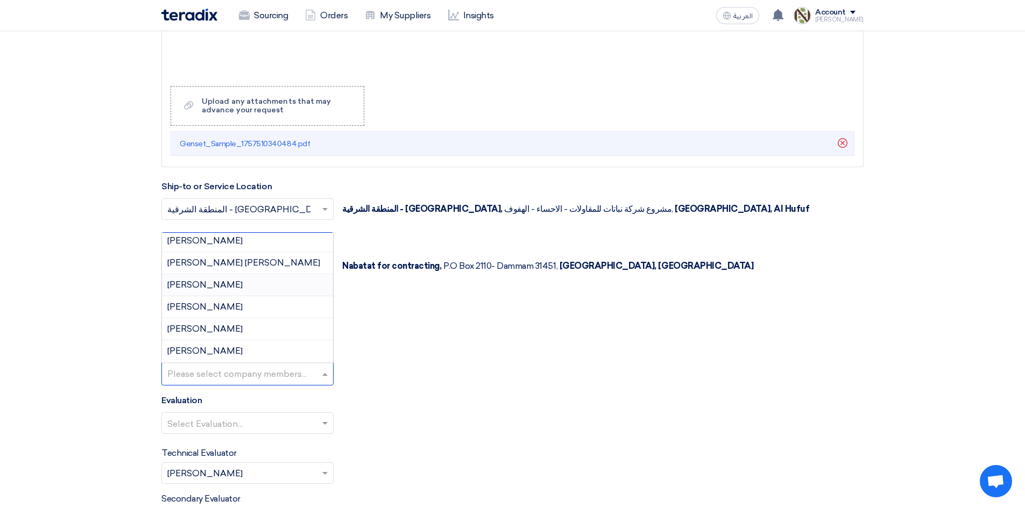
scroll to position [0, 0]
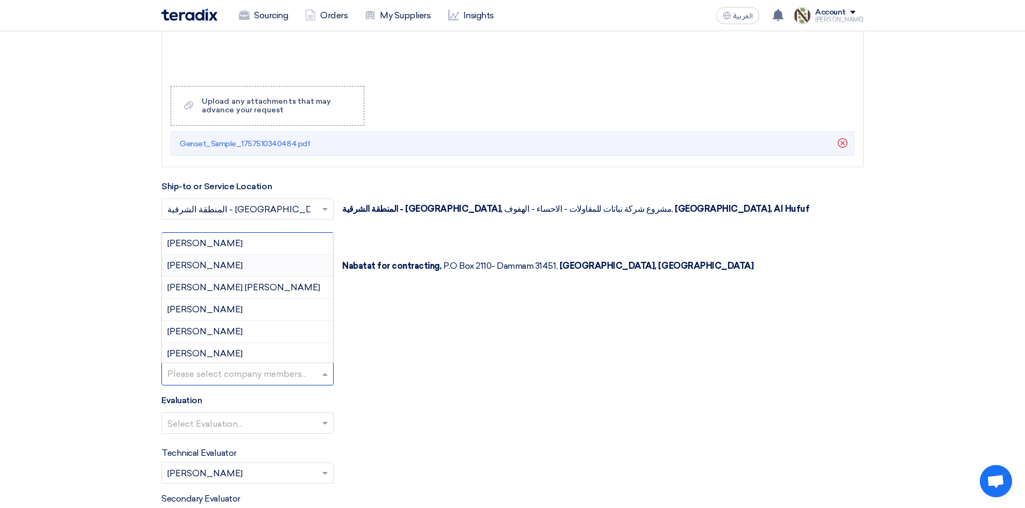
click at [253, 258] on div "[PERSON_NAME]" at bounding box center [247, 266] width 171 height 22
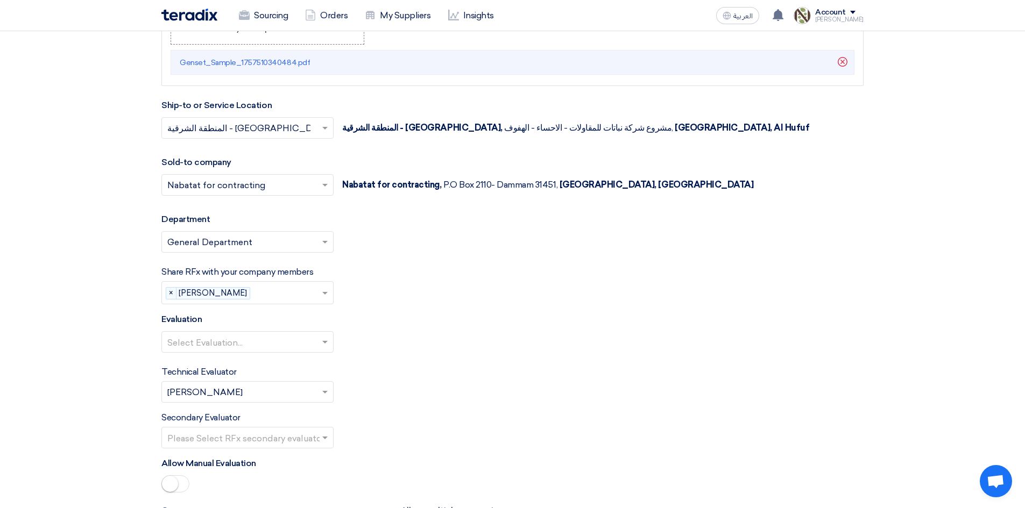
scroll to position [1183, 0]
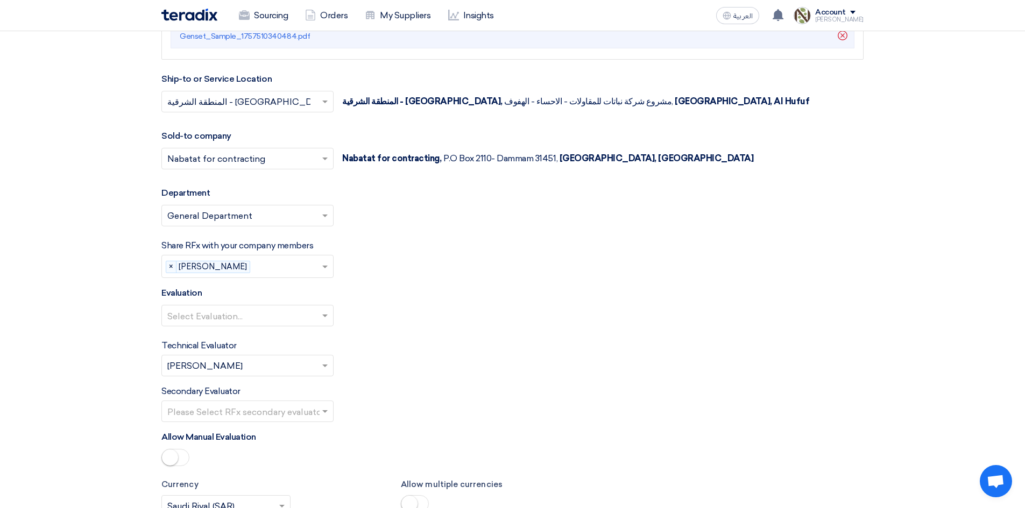
click at [310, 313] on input "text" at bounding box center [242, 317] width 150 height 18
click at [229, 340] on div "Direct material" at bounding box center [247, 337] width 171 height 22
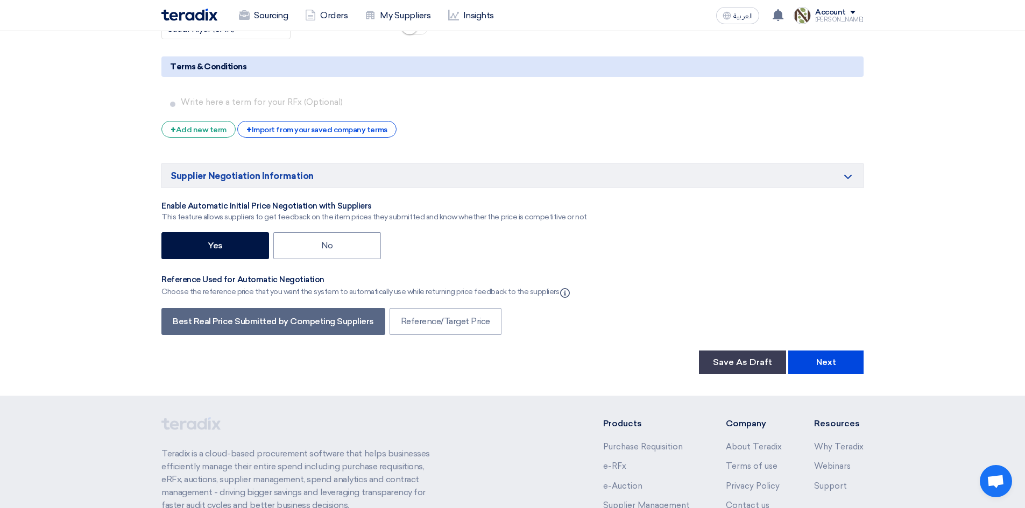
scroll to position [1667, 0]
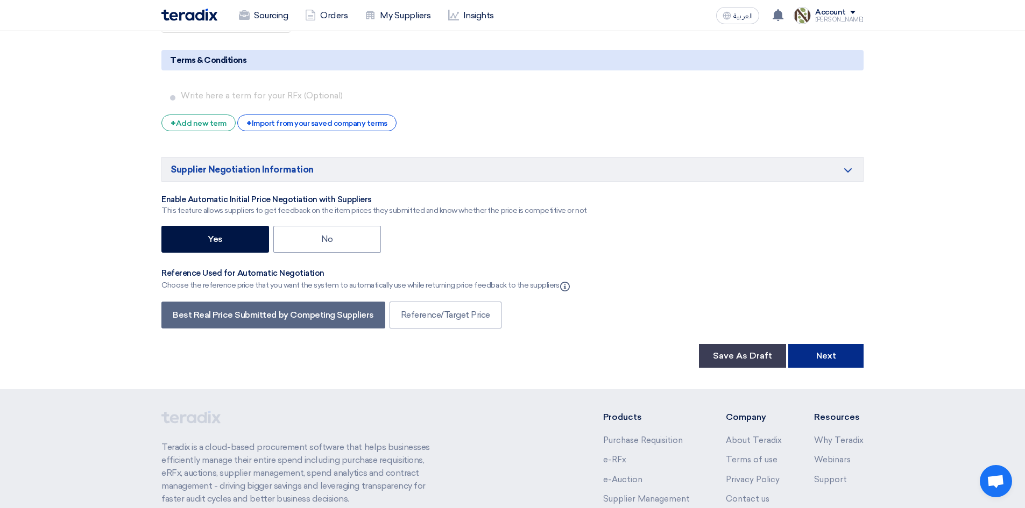
click at [795, 357] on button "Next" at bounding box center [825, 356] width 75 height 24
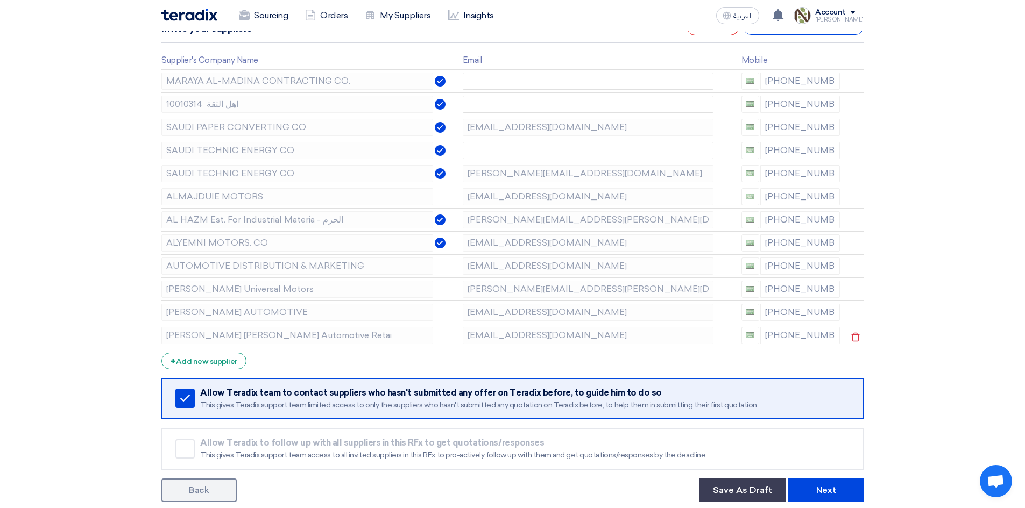
scroll to position [161, 0]
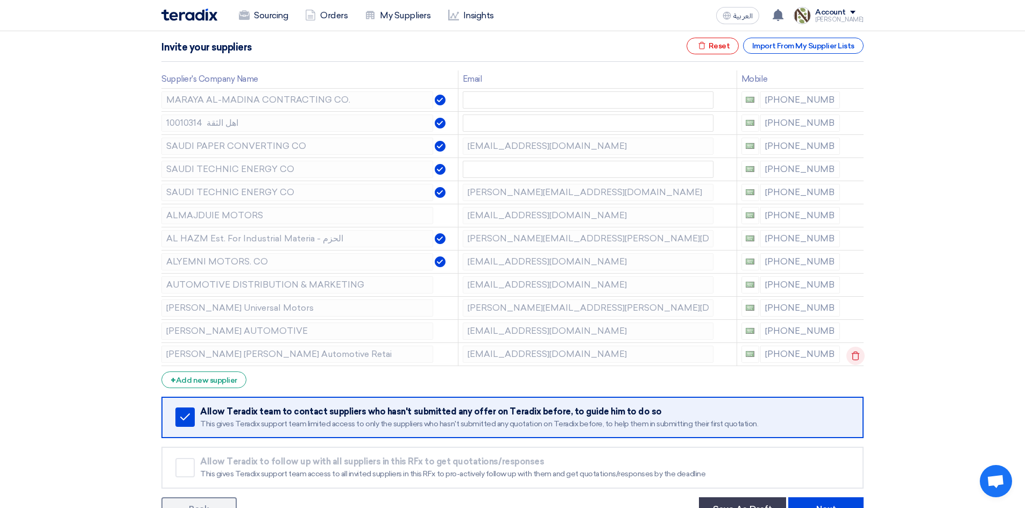
click at [855, 360] on use at bounding box center [855, 355] width 8 height 9
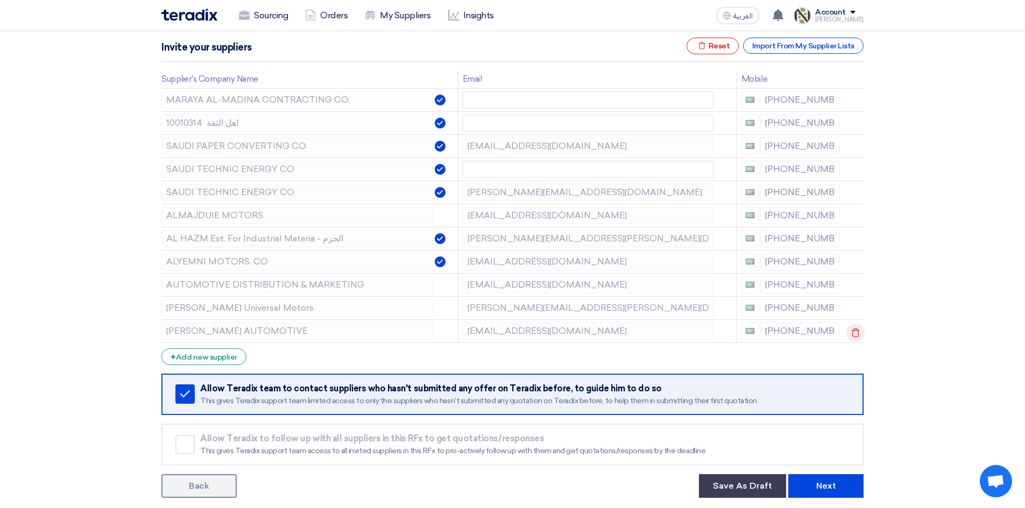
click at [849, 330] on icon at bounding box center [855, 333] width 18 height 18
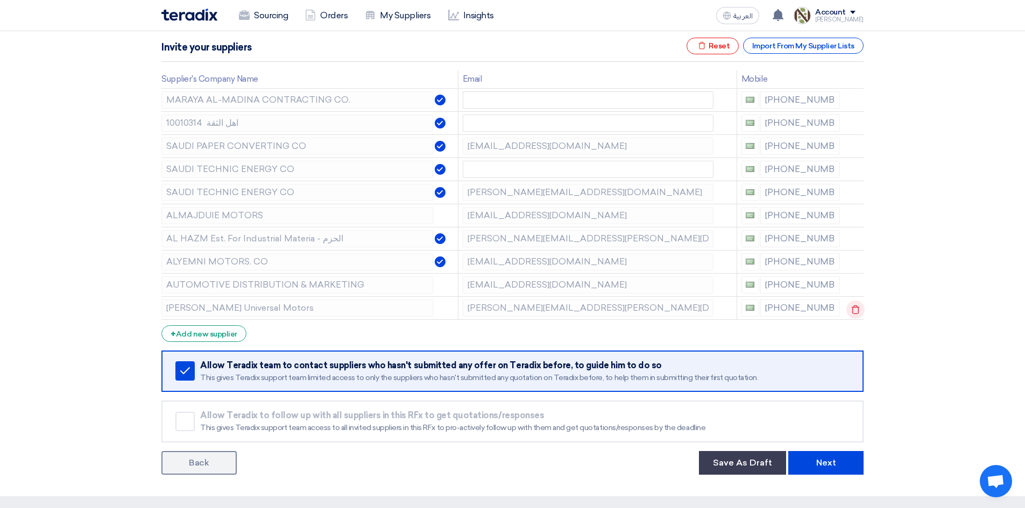
click at [855, 309] on icon at bounding box center [855, 310] width 18 height 18
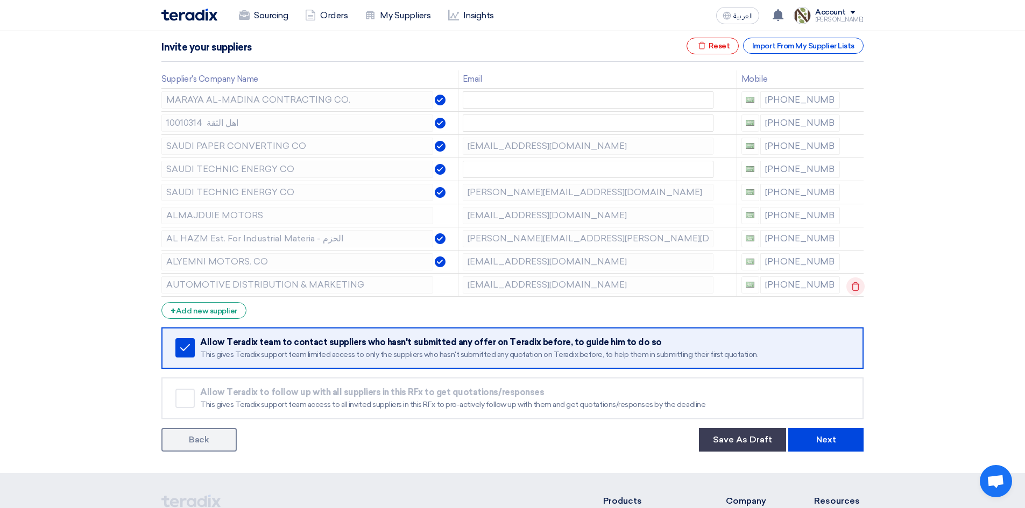
click at [852, 284] on use at bounding box center [855, 286] width 8 height 9
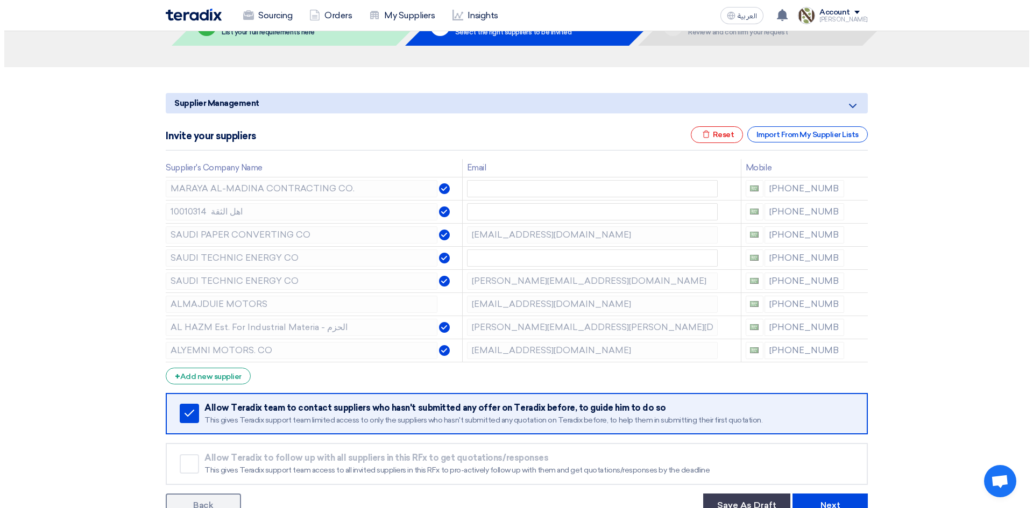
scroll to position [54, 0]
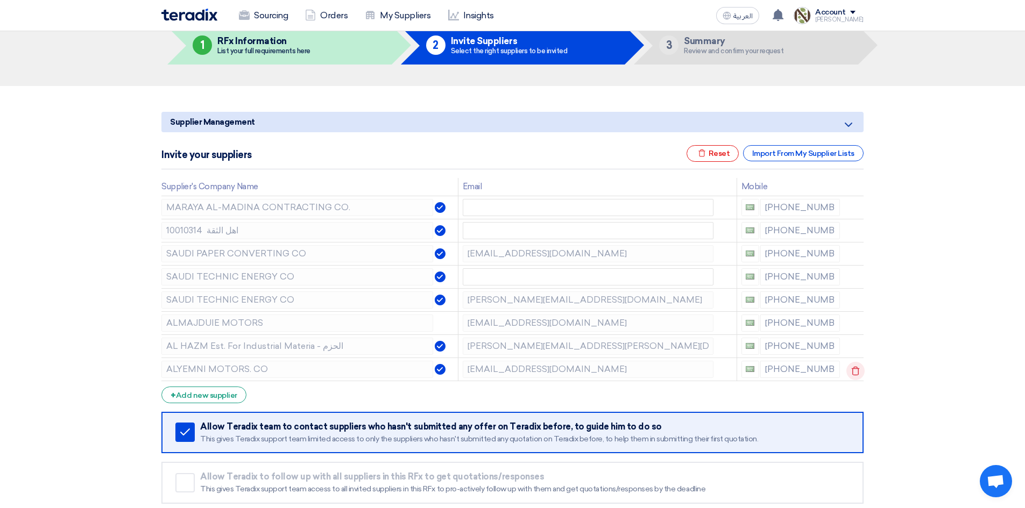
click at [850, 370] on icon at bounding box center [855, 371] width 18 height 18
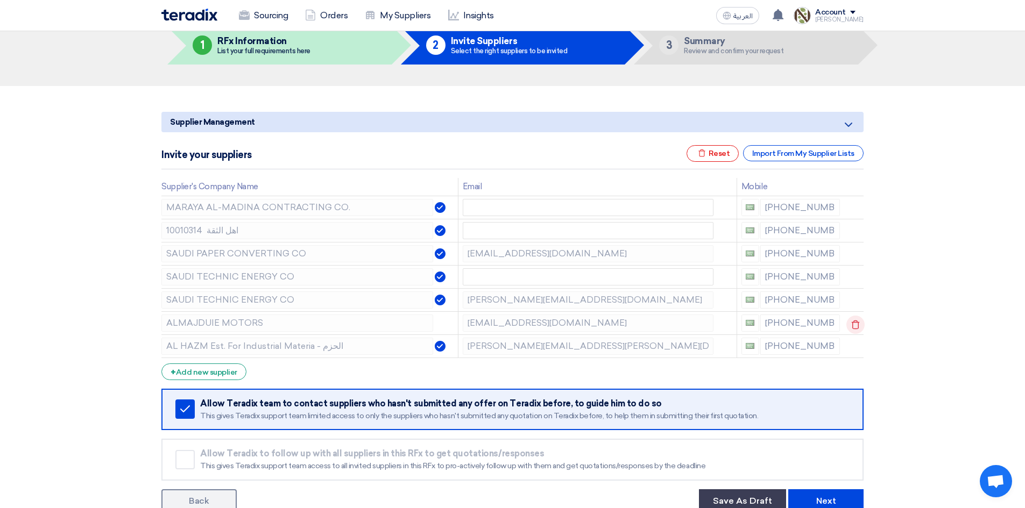
click at [853, 326] on icon at bounding box center [855, 325] width 18 height 18
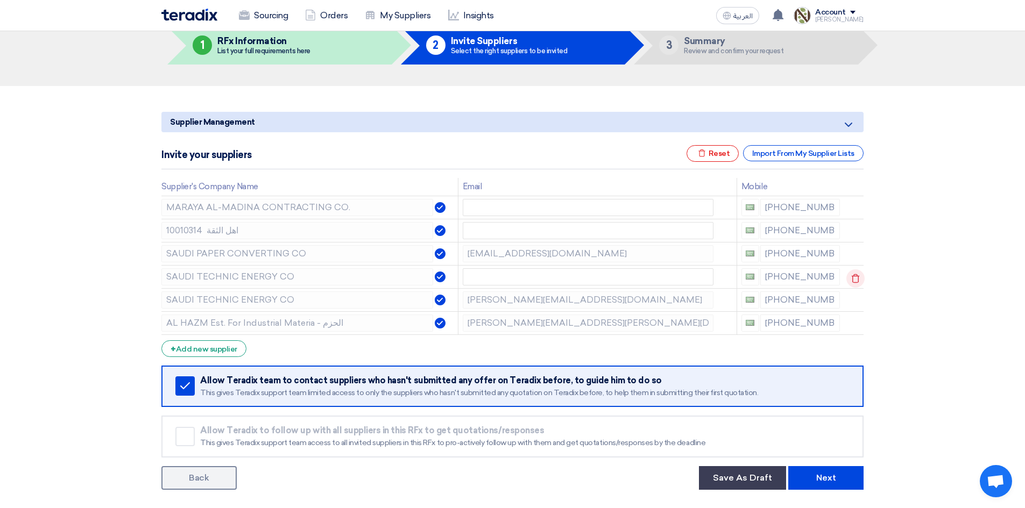
click at [853, 275] on icon at bounding box center [855, 278] width 18 height 18
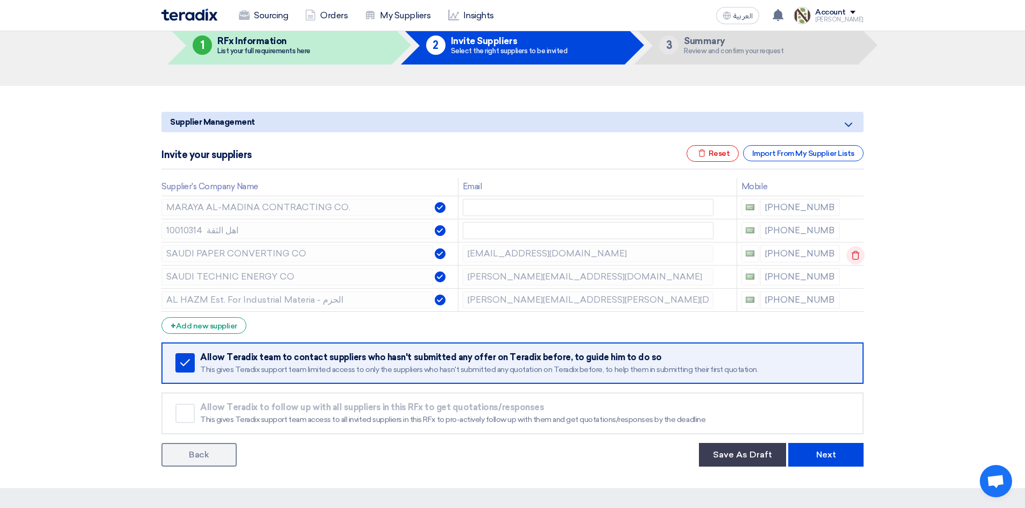
click at [855, 252] on icon at bounding box center [855, 255] width 18 height 18
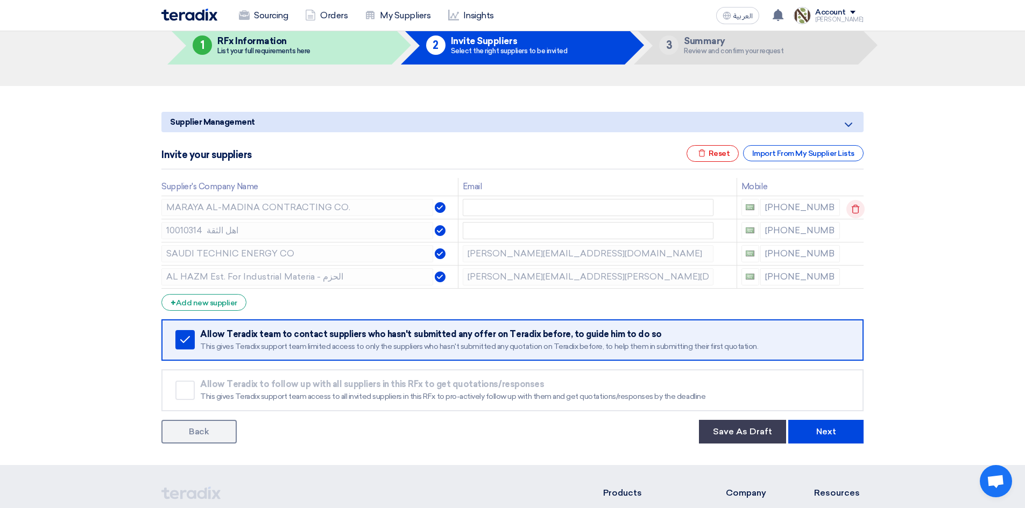
click at [854, 209] on icon at bounding box center [855, 209] width 18 height 18
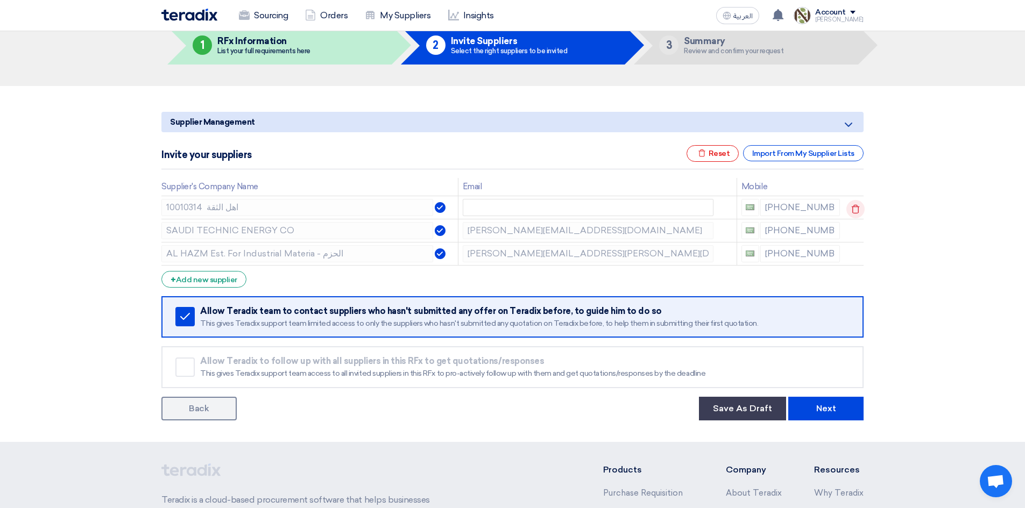
click at [850, 209] on icon at bounding box center [855, 209] width 18 height 18
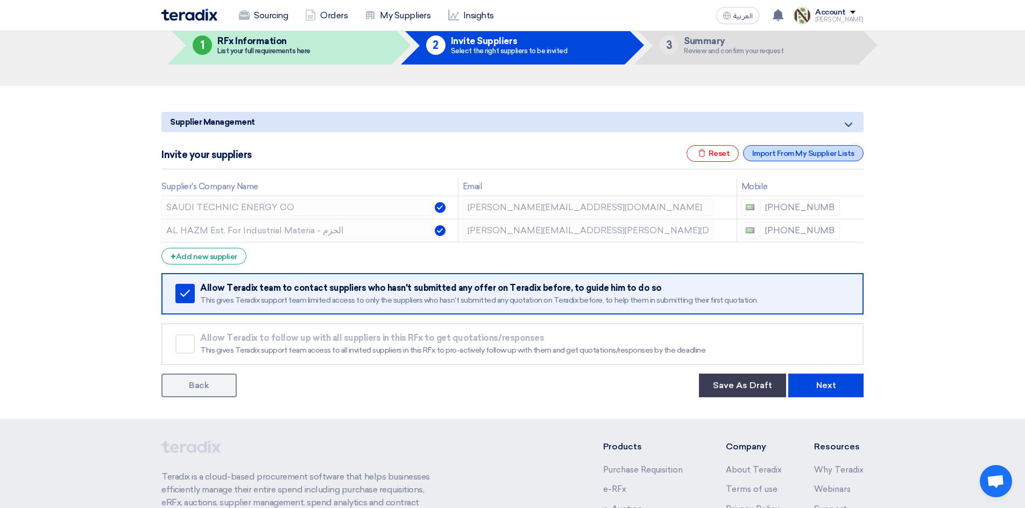
click at [800, 158] on div "Import From My Supplier Lists" at bounding box center [803, 153] width 120 height 16
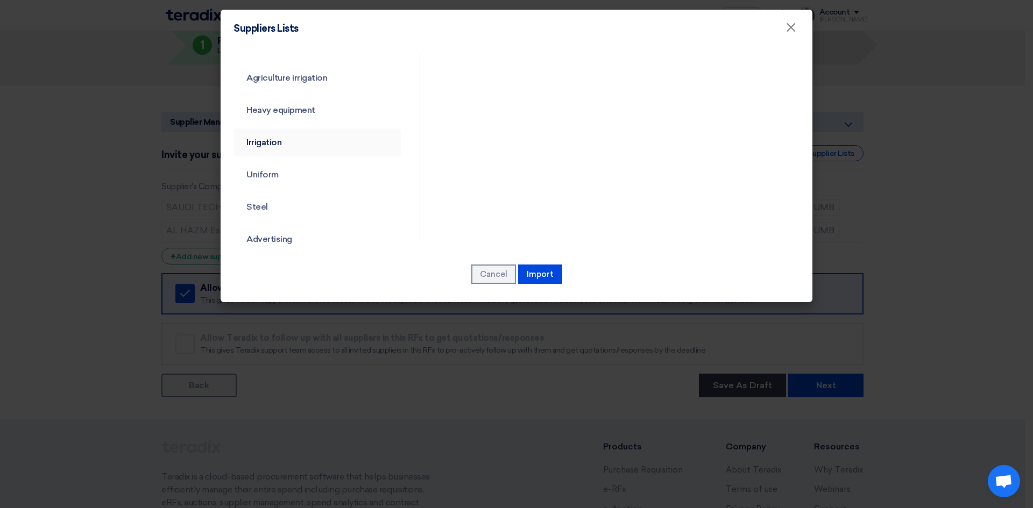
scroll to position [215, 0]
click at [300, 113] on link "Heavy equipment" at bounding box center [316, 110] width 167 height 28
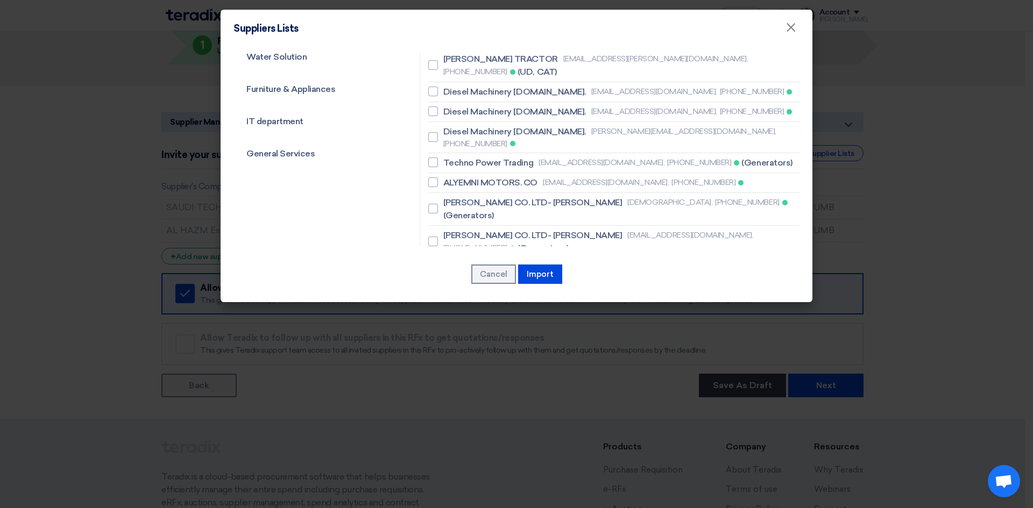
scroll to position [592, 0]
click at [310, 153] on link "General Services" at bounding box center [316, 153] width 167 height 28
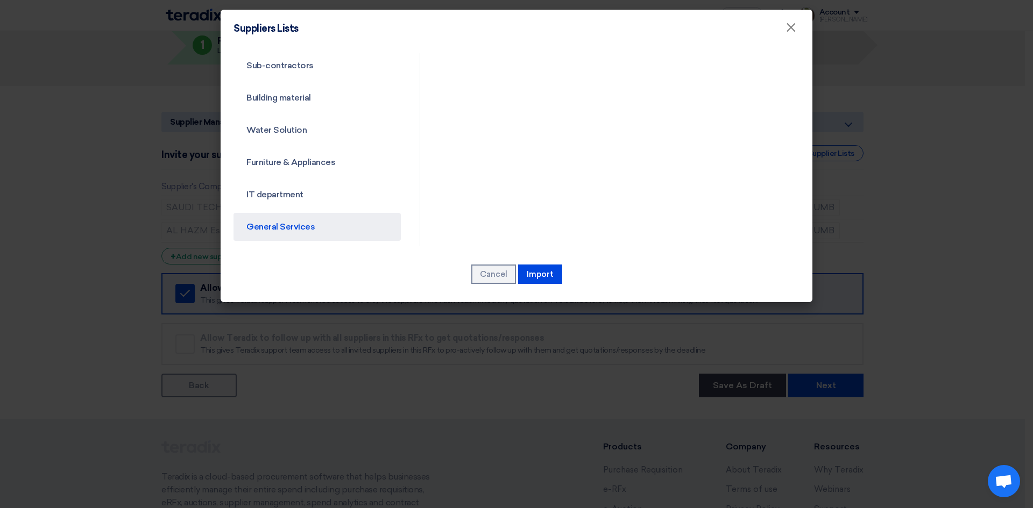
scroll to position [517, 0]
click at [266, 195] on link "IT department" at bounding box center [316, 195] width 167 height 28
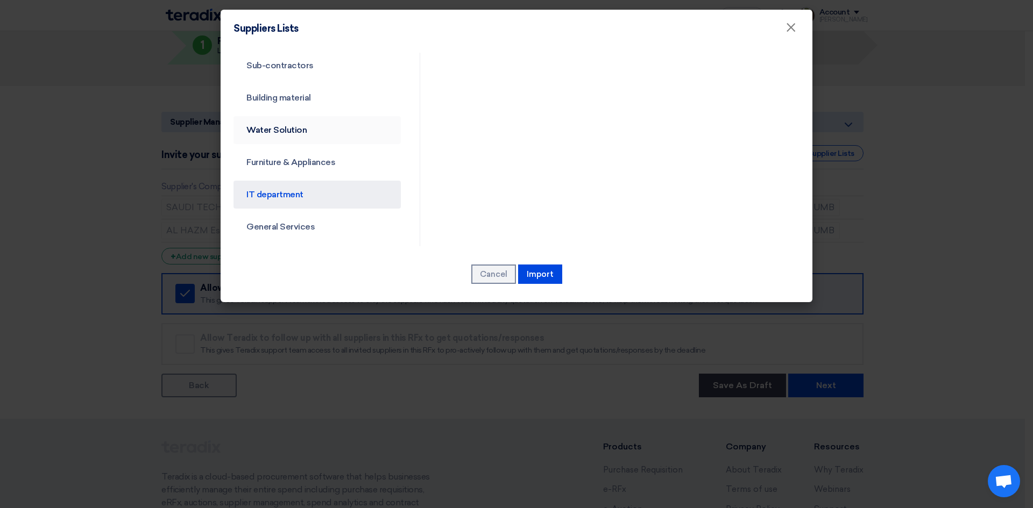
click at [279, 129] on link "Water Solution" at bounding box center [316, 130] width 167 height 28
click at [304, 93] on link "Building material" at bounding box center [316, 98] width 167 height 28
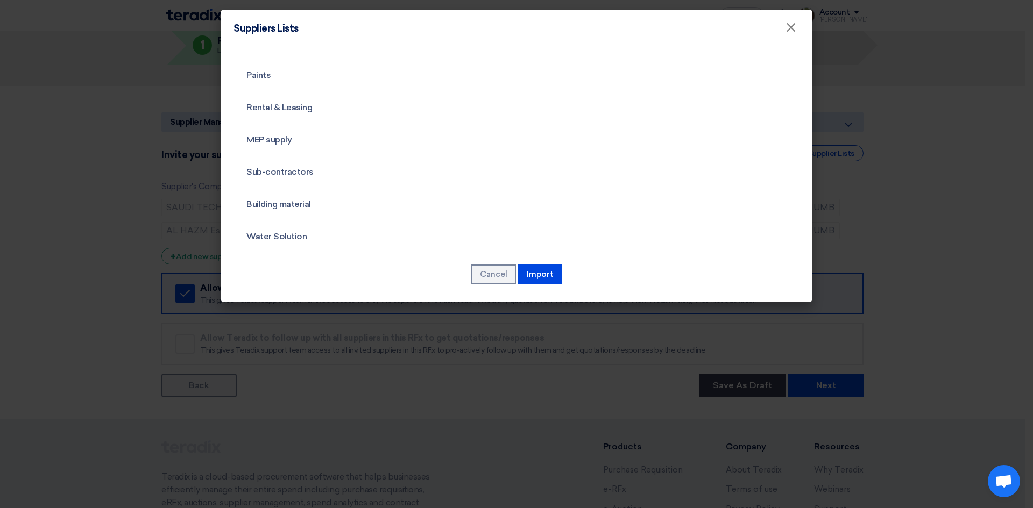
scroll to position [410, 0]
click at [300, 133] on link "MEP supply" at bounding box center [316, 141] width 167 height 28
click at [263, 138] on link "MEP supply" at bounding box center [316, 141] width 167 height 28
click at [498, 267] on button "Cancel" at bounding box center [493, 274] width 45 height 19
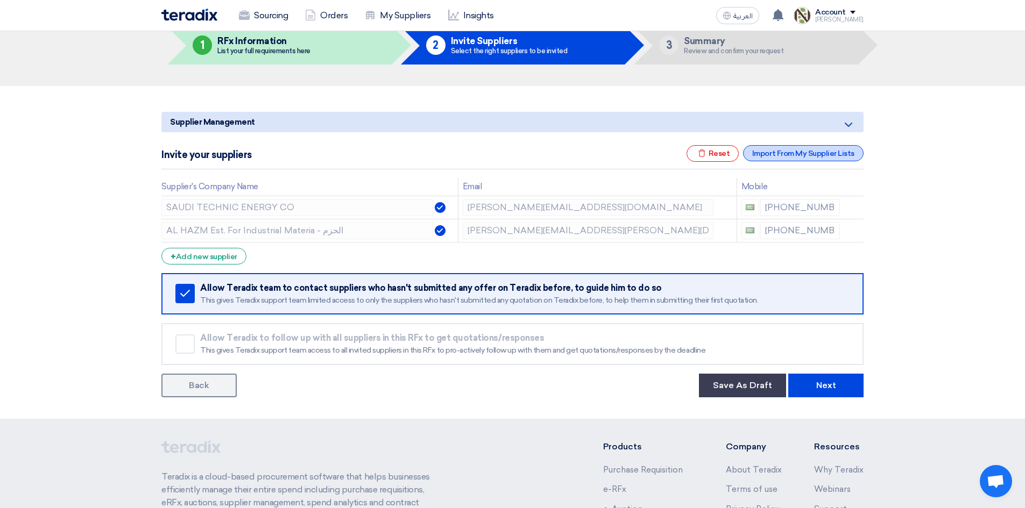
click at [762, 157] on div "Import From My Supplier Lists" at bounding box center [803, 153] width 120 height 16
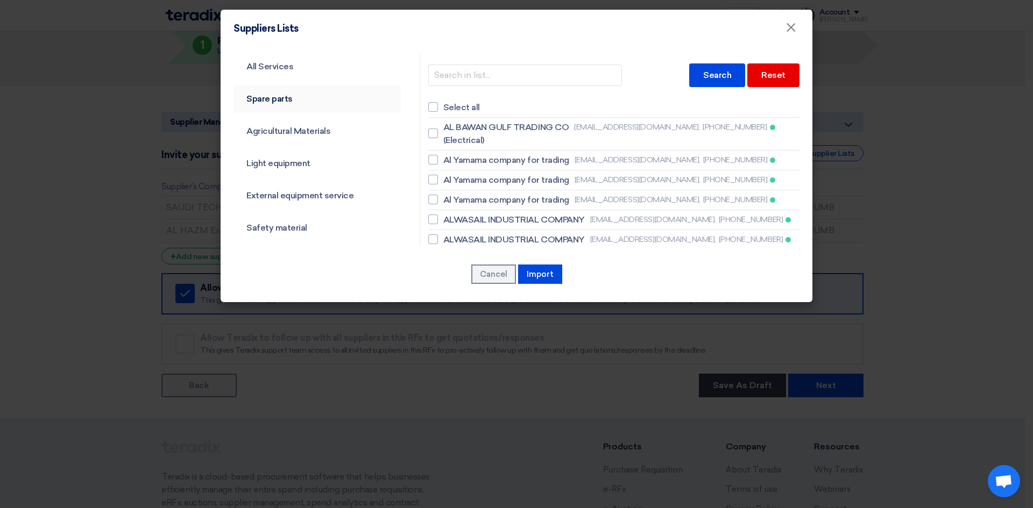
click at [257, 103] on link "Spare parts" at bounding box center [316, 99] width 167 height 28
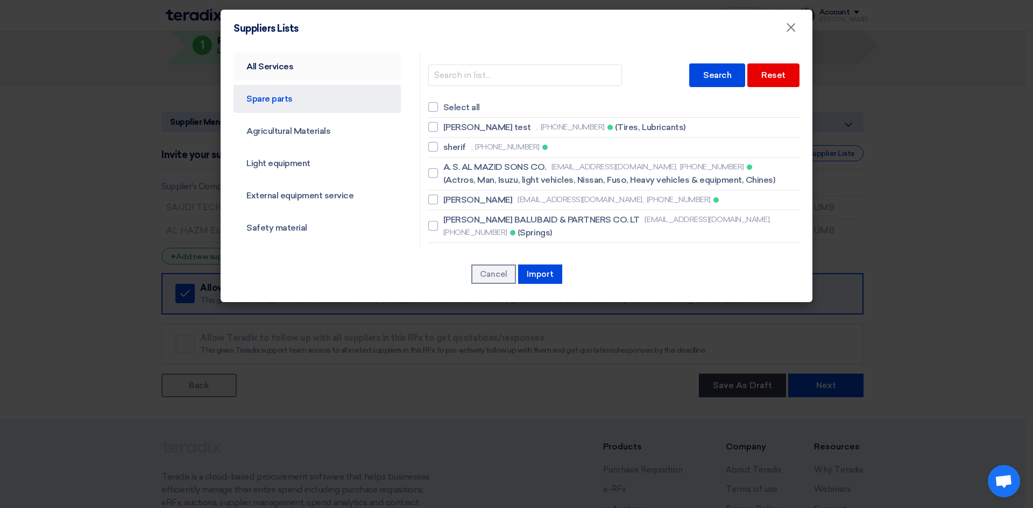
click at [262, 68] on link "All Services" at bounding box center [316, 67] width 167 height 28
click at [263, 63] on link "All Services" at bounding box center [316, 67] width 167 height 28
click at [479, 86] on input "text" at bounding box center [525, 76] width 194 height 22
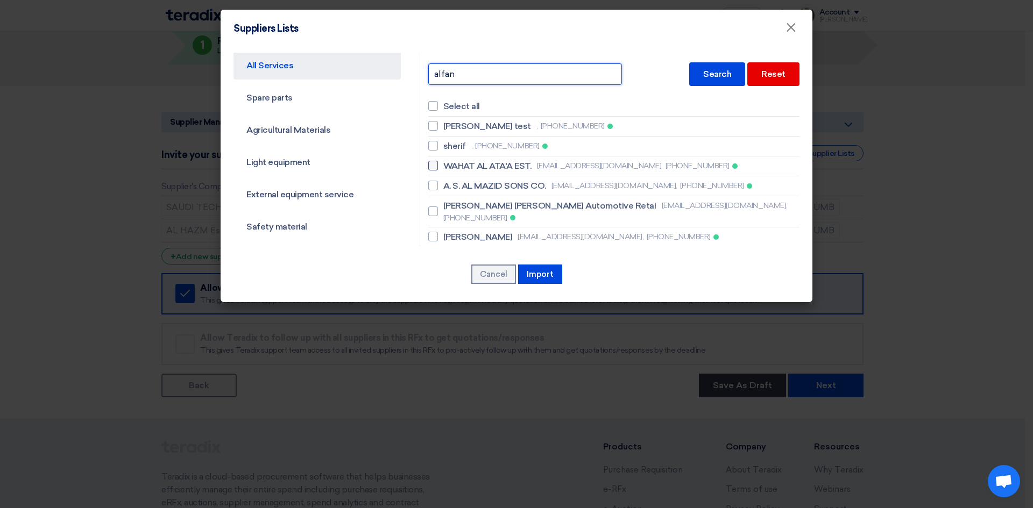
scroll to position [0, 0]
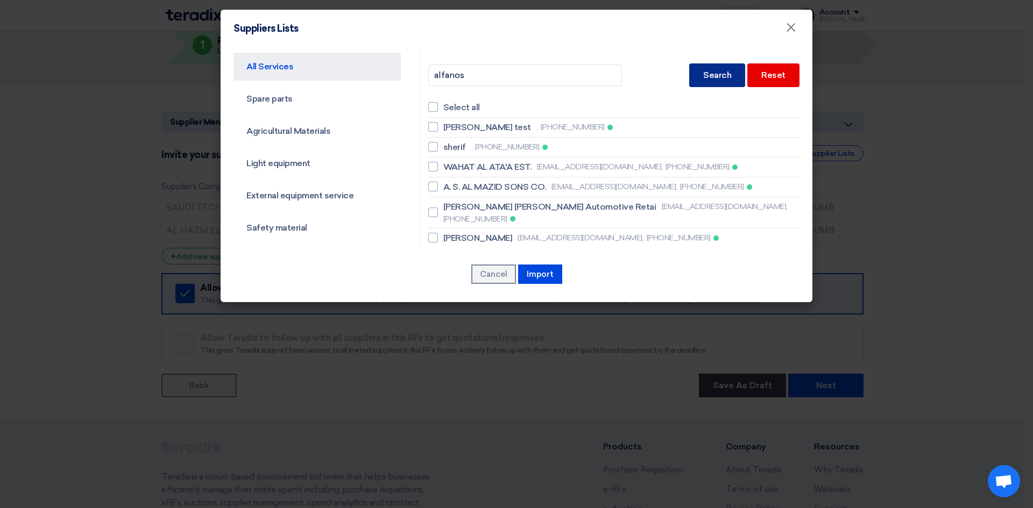
click at [699, 78] on div "Search" at bounding box center [717, 75] width 56 height 24
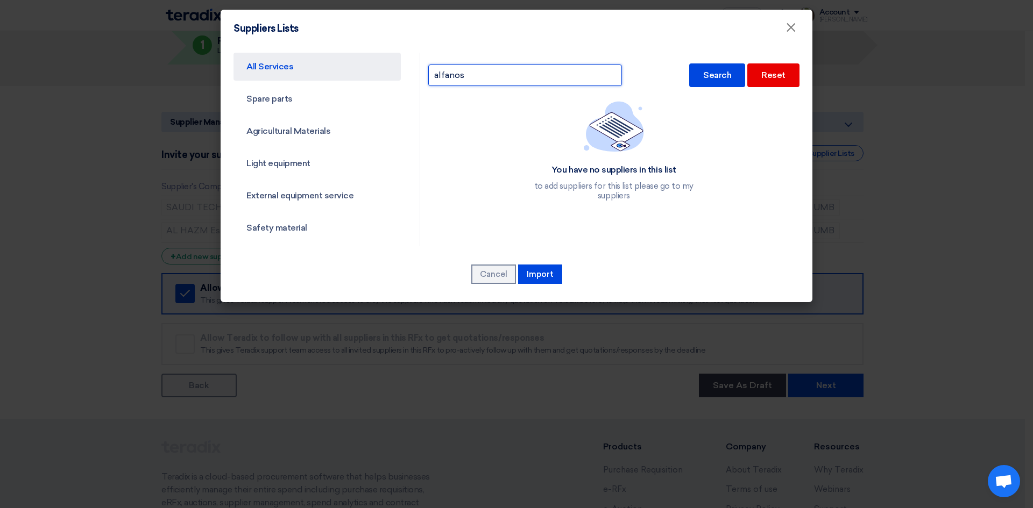
click at [473, 83] on input "alfanos" at bounding box center [525, 76] width 194 height 22
type input "a"
click at [770, 84] on div "Reset" at bounding box center [773, 75] width 52 height 24
click at [760, 79] on div "Reset" at bounding box center [773, 75] width 52 height 24
click at [261, 101] on link "Spare parts" at bounding box center [316, 99] width 167 height 28
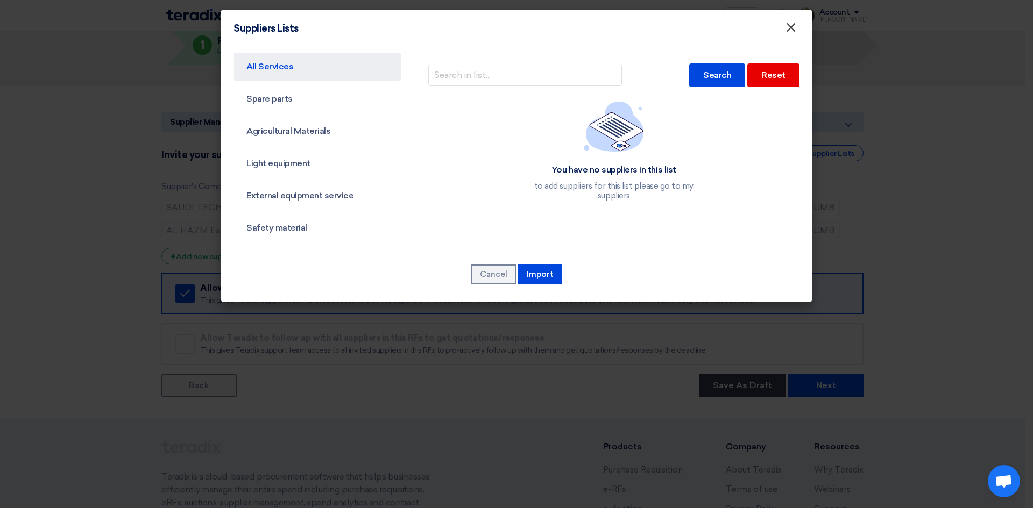
click at [788, 31] on span "×" at bounding box center [790, 30] width 11 height 22
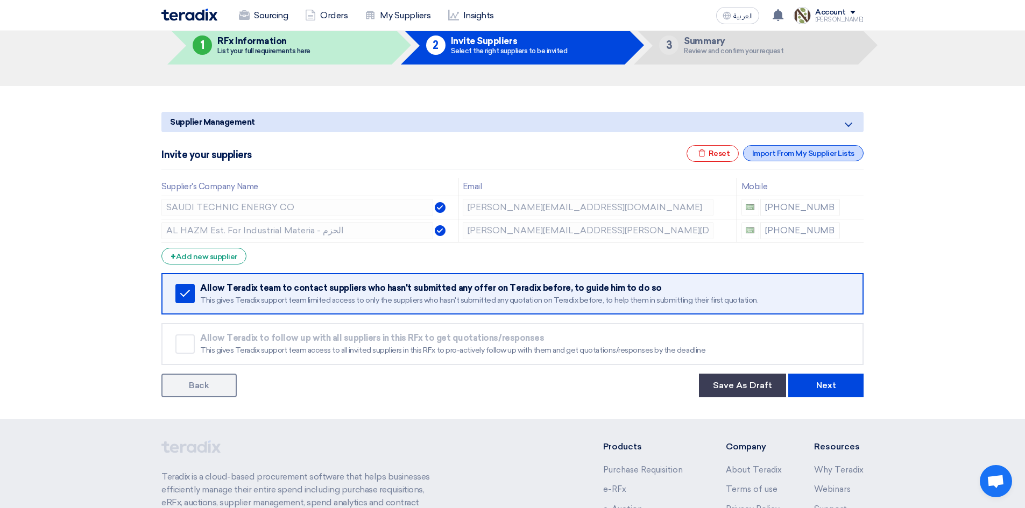
click at [779, 148] on div "Import From My Supplier Lists" at bounding box center [803, 153] width 120 height 16
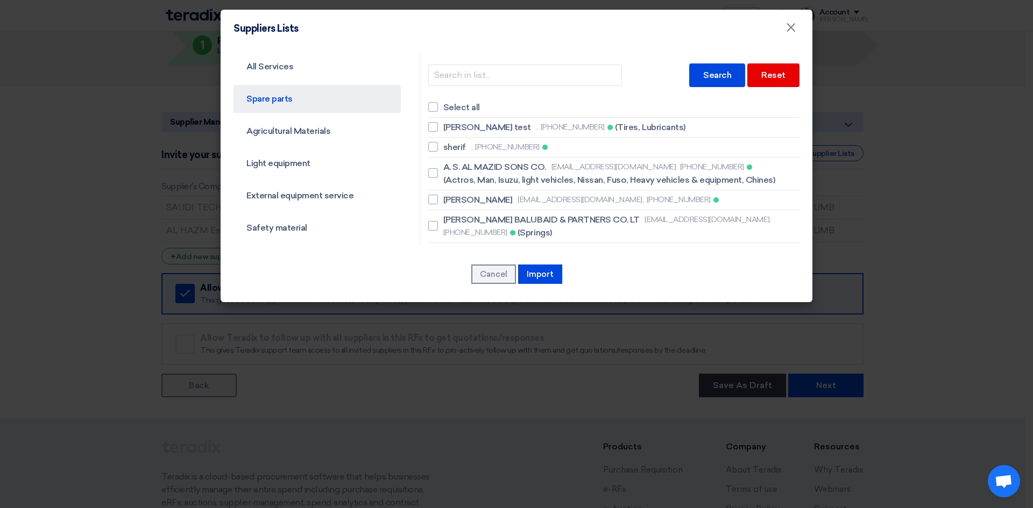
click at [488, 63] on div "Search Reset" at bounding box center [613, 75] width 371 height 34
click at [483, 74] on input "text" at bounding box center [525, 76] width 194 height 22
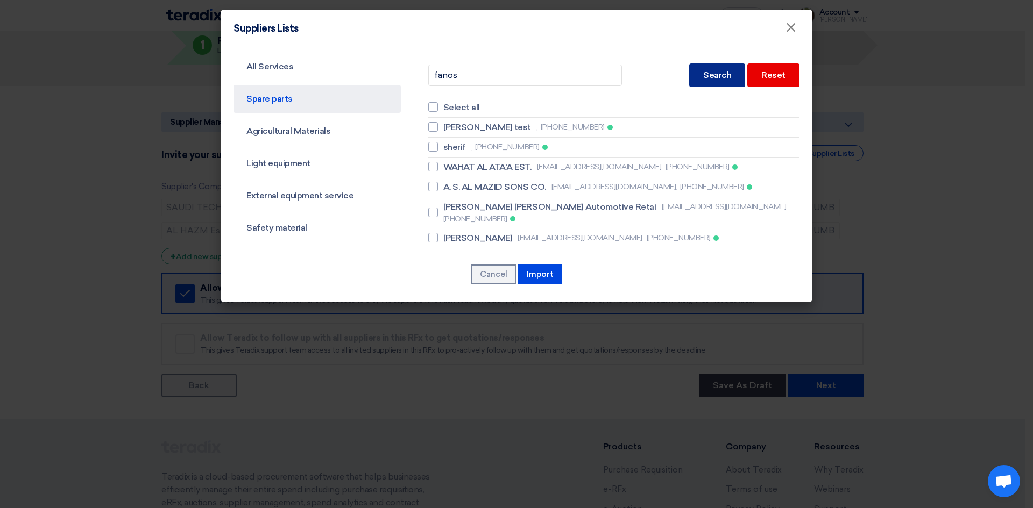
click at [718, 70] on div "Search" at bounding box center [717, 75] width 56 height 24
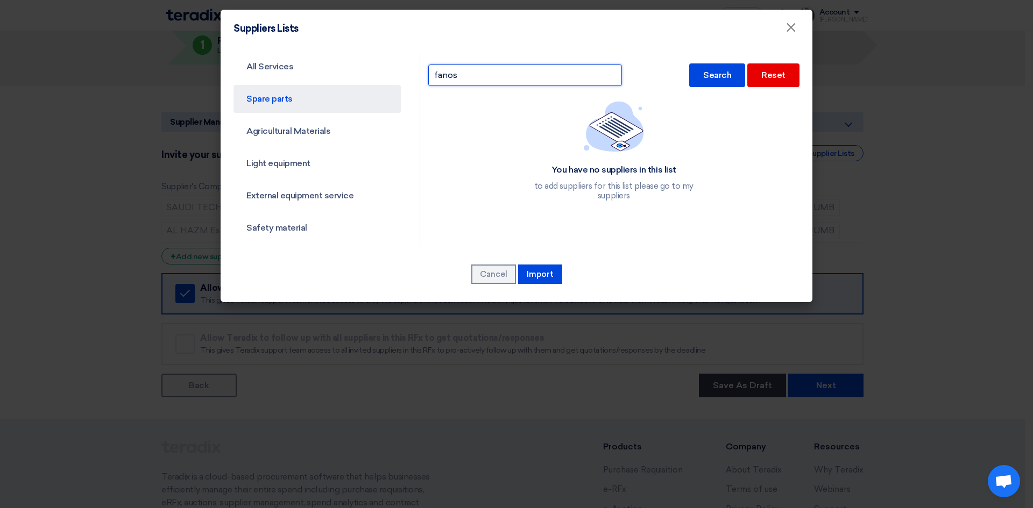
click at [465, 81] on input "fanos" at bounding box center [525, 76] width 194 height 22
type input "f"
click at [691, 85] on div "Search" at bounding box center [717, 75] width 56 height 24
click at [471, 87] on div "الفانوس Search Reset" at bounding box center [613, 75] width 371 height 34
type input "ا"
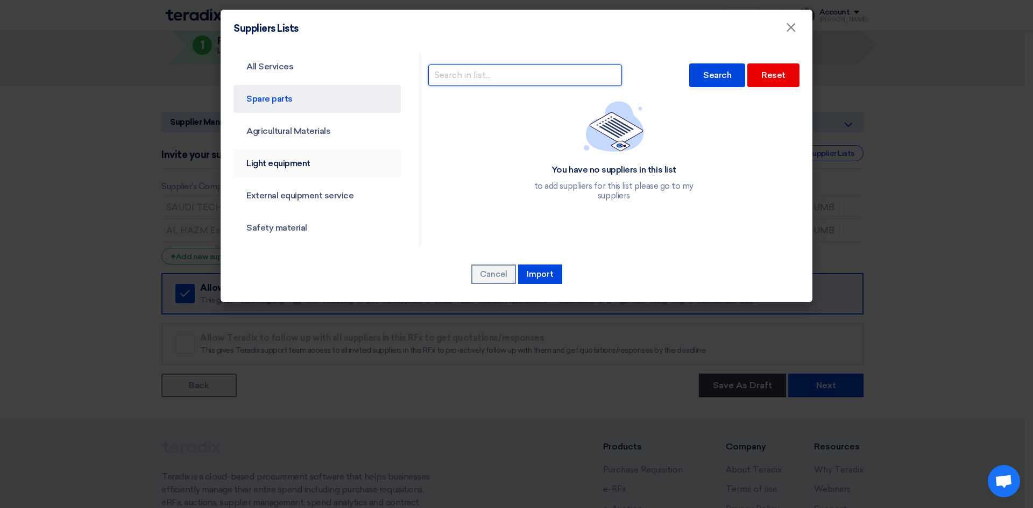
scroll to position [54, 0]
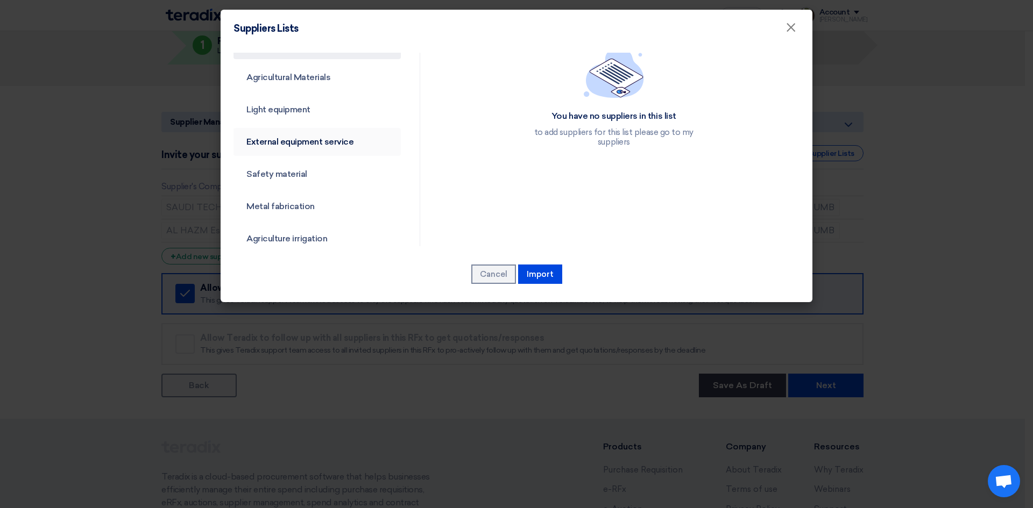
click at [336, 144] on link "External equipment service" at bounding box center [316, 142] width 167 height 28
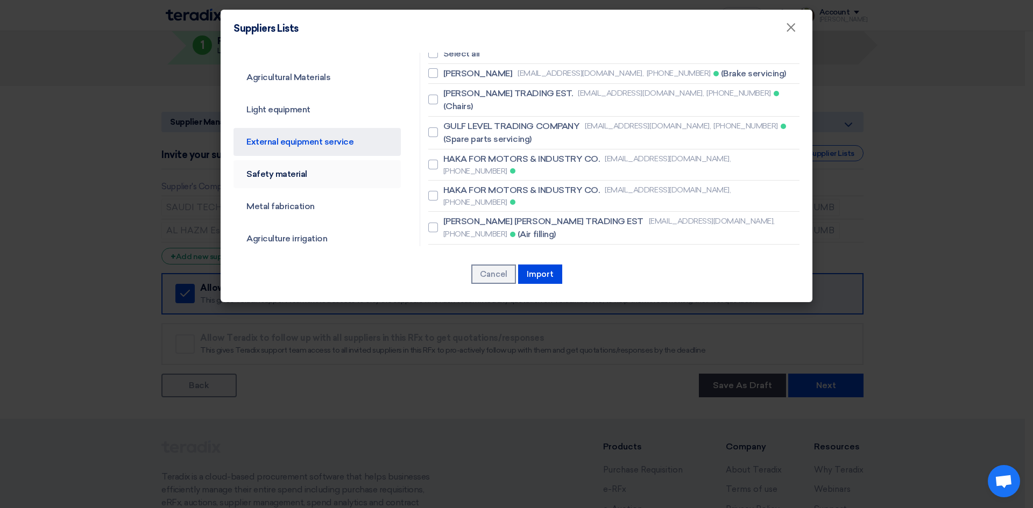
click at [299, 173] on link "Safety material" at bounding box center [316, 174] width 167 height 28
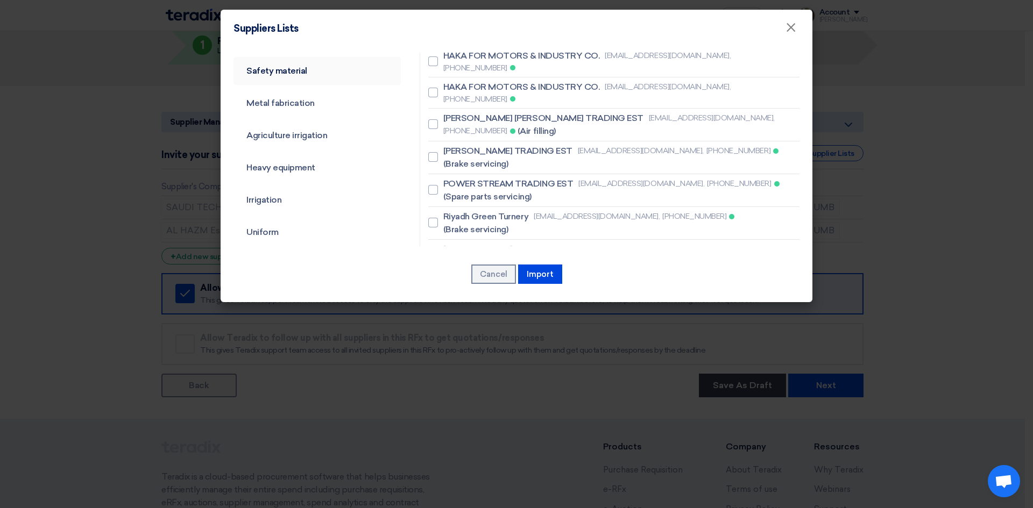
scroll to position [161, 0]
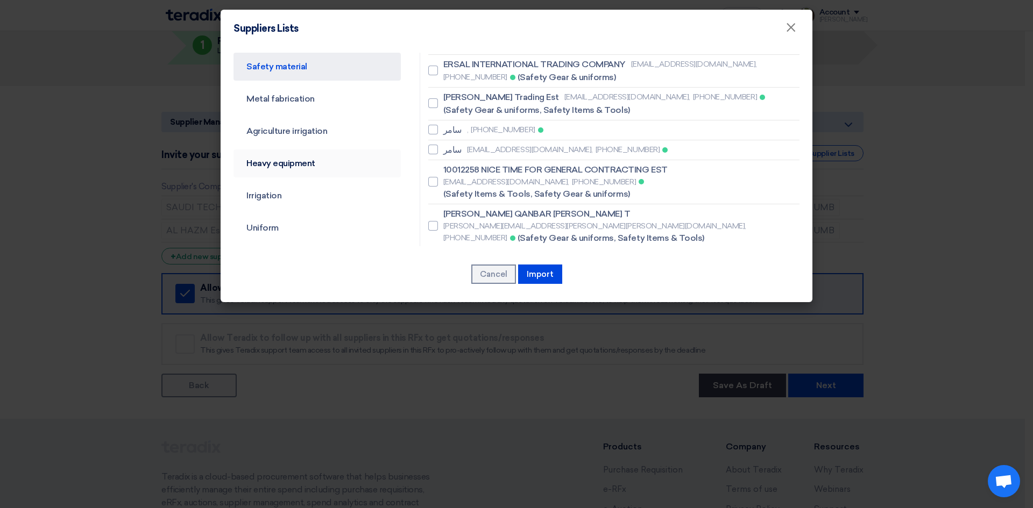
click at [287, 171] on link "Heavy equipment" at bounding box center [316, 164] width 167 height 28
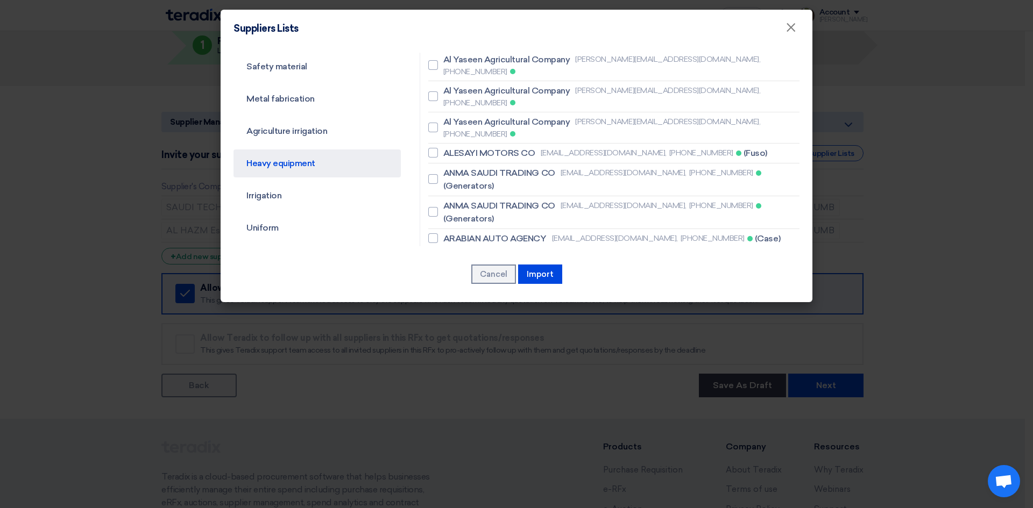
click at [293, 159] on link "Heavy equipment" at bounding box center [316, 164] width 167 height 28
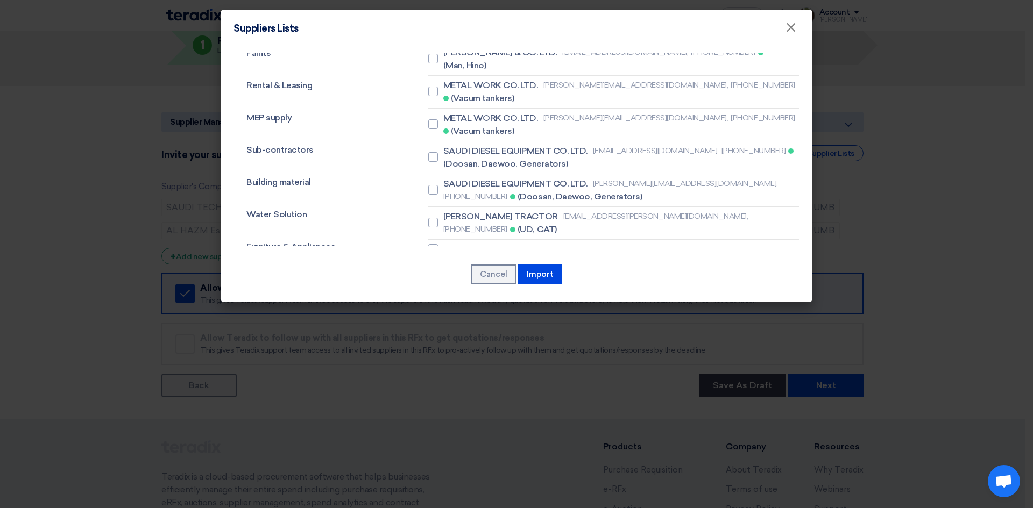
scroll to position [487, 0]
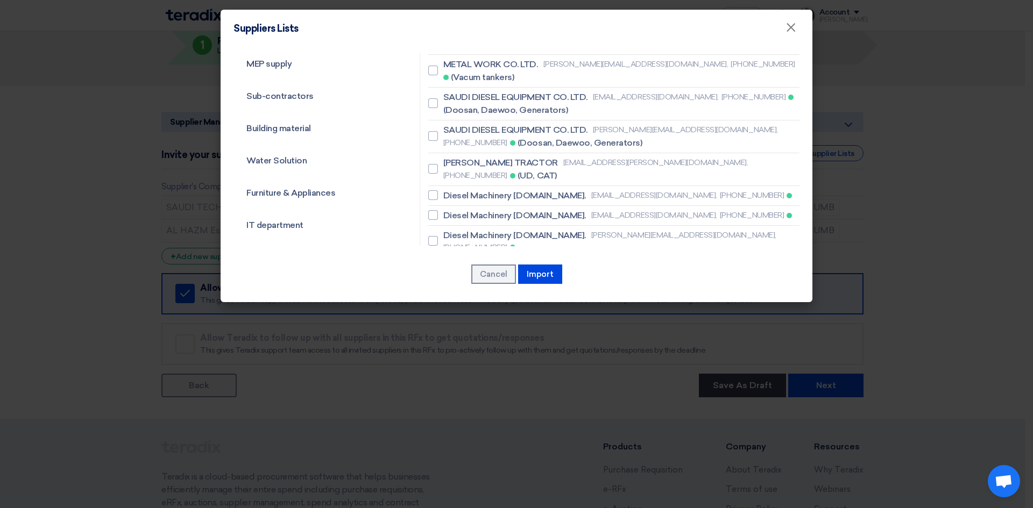
click at [437, 333] on label "[PERSON_NAME] CO. LTD- [PERSON_NAME] [PERSON_NAME][EMAIL_ADDRESS][DOMAIN_NAME],…" at bounding box center [613, 346] width 371 height 26
click at [443, 342] on input "[PERSON_NAME] CO. LTD- [PERSON_NAME] [PERSON_NAME][EMAIL_ADDRESS][DOMAIN_NAME],…" at bounding box center [446, 345] width 7 height 7
checkbox input "true"
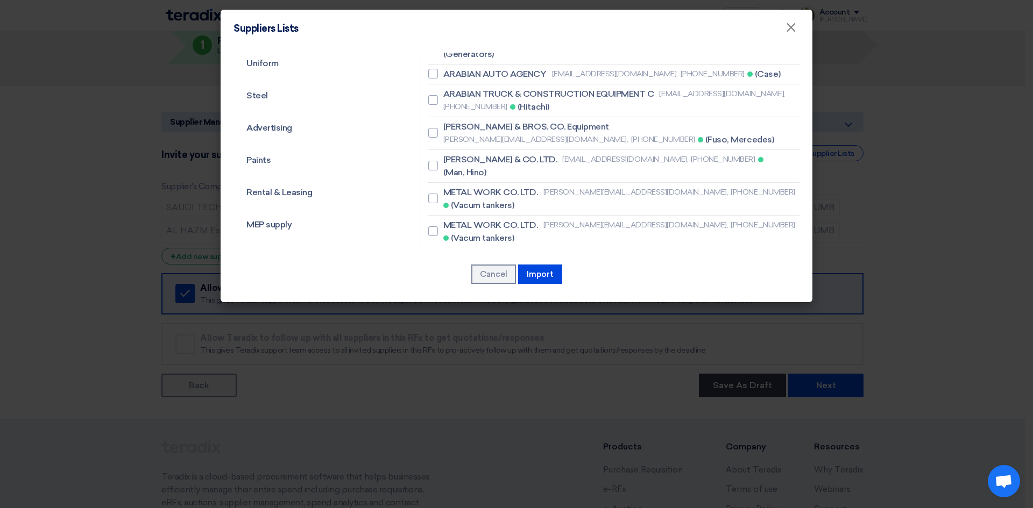
scroll to position [325, 0]
click at [432, 293] on div at bounding box center [433, 298] width 10 height 10
click at [443, 294] on input "SAUDI DIESEL EQUIPMENT CO. LTD. [PERSON_NAME][EMAIL_ADDRESS][DOMAIN_NAME], [PHO…" at bounding box center [446, 297] width 7 height 7
checkbox input "true"
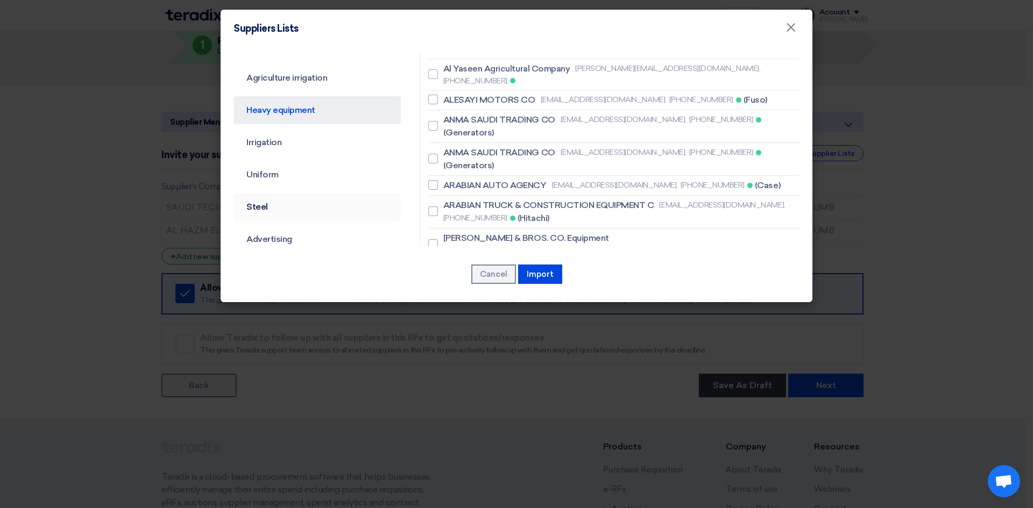
scroll to position [215, 0]
click at [269, 138] on link "Irrigation" at bounding box center [316, 142] width 167 height 28
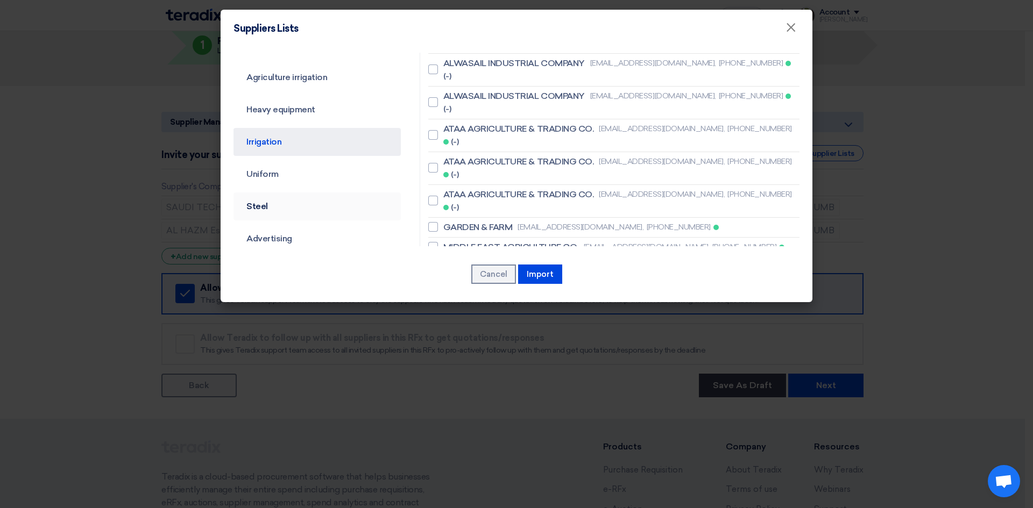
click at [249, 208] on link "Steel" at bounding box center [316, 207] width 167 height 28
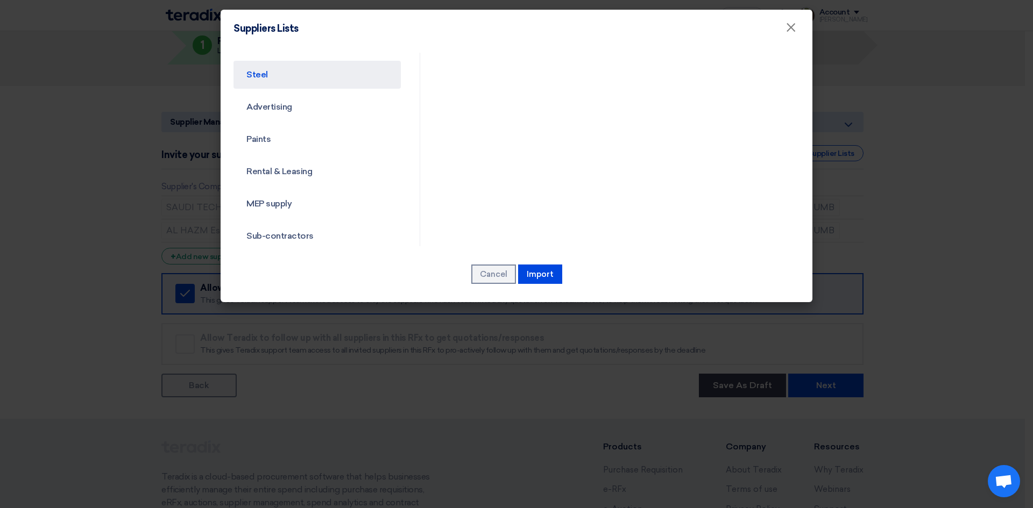
scroll to position [377, 0]
click at [295, 143] on link "Rental & Leasing" at bounding box center [316, 142] width 167 height 28
click at [281, 174] on link "MEP supply" at bounding box center [316, 174] width 167 height 28
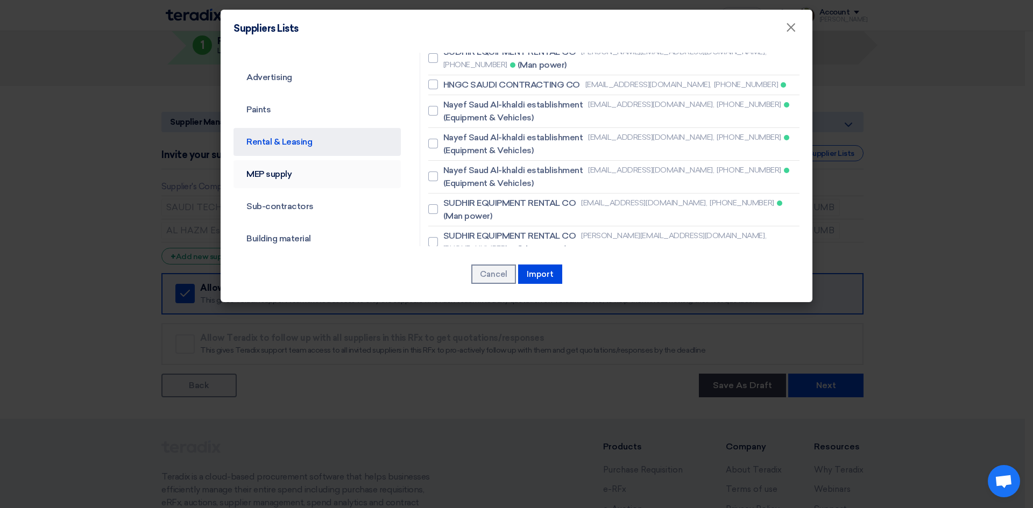
click at [283, 171] on link "MEP supply" at bounding box center [316, 174] width 167 height 28
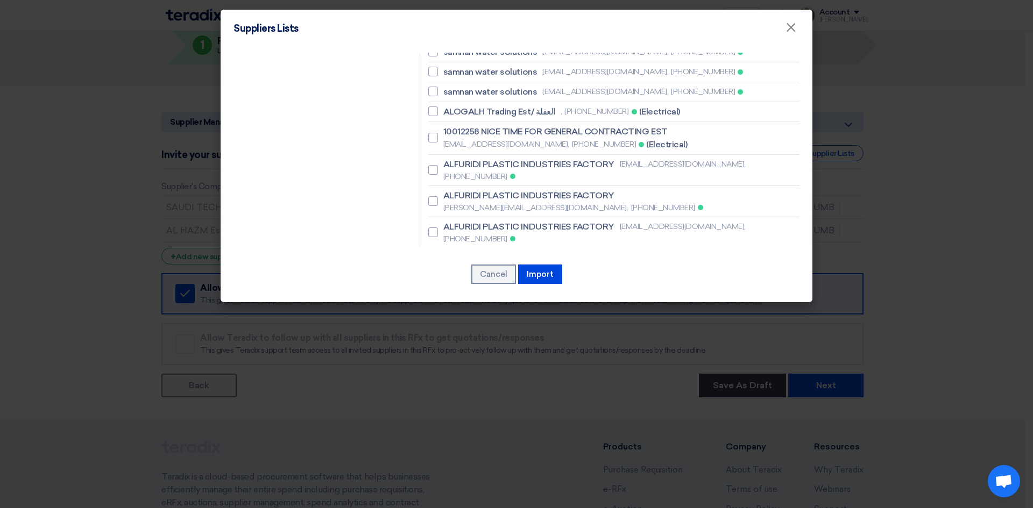
scroll to position [968, 0]
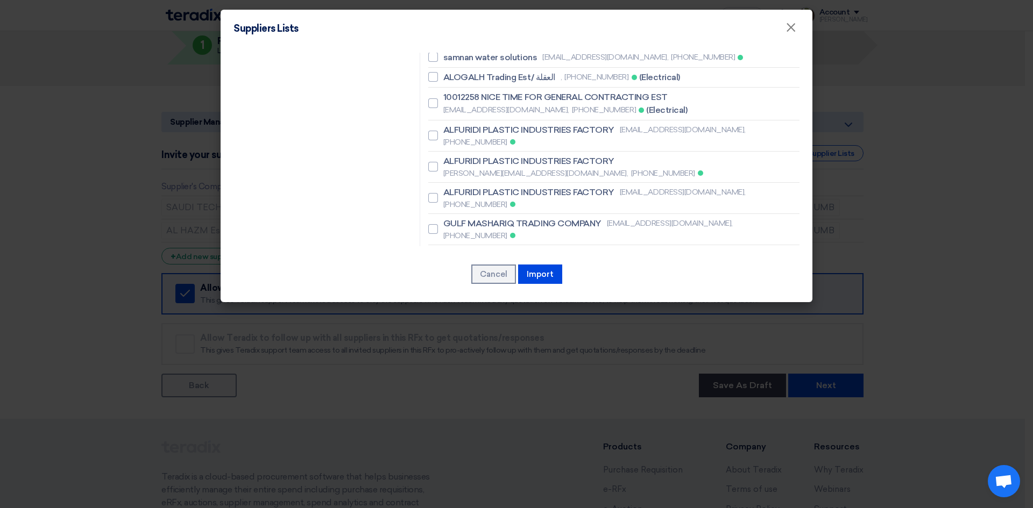
click at [430, 369] on div at bounding box center [433, 374] width 10 height 10
click at [443, 371] on input "AL-FANOOS TOOLS AND IND. EQUIPMENT - الفانوس [EMAIL_ADDRESS][DOMAIN_NAME], [PHO…" at bounding box center [446, 374] width 7 height 7
checkbox input "true"
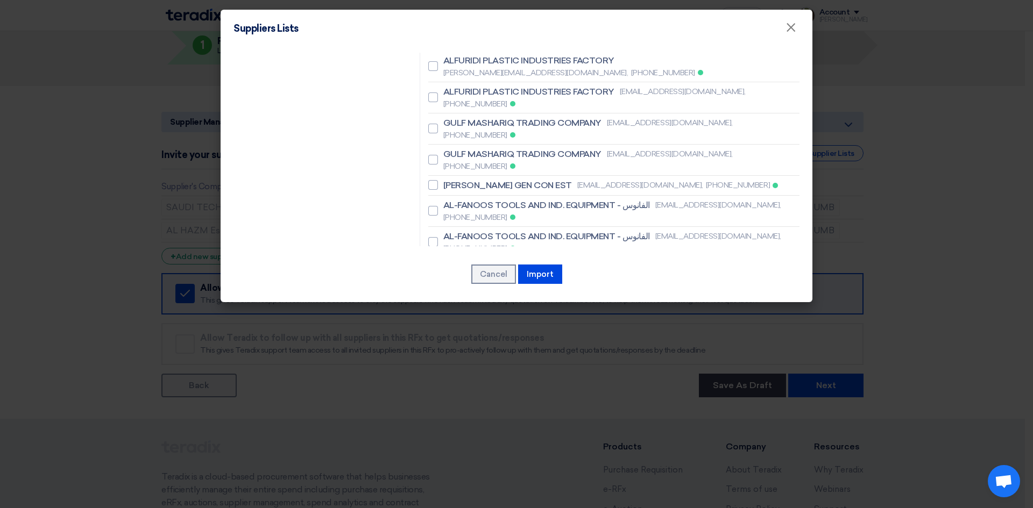
scroll to position [1076, 0]
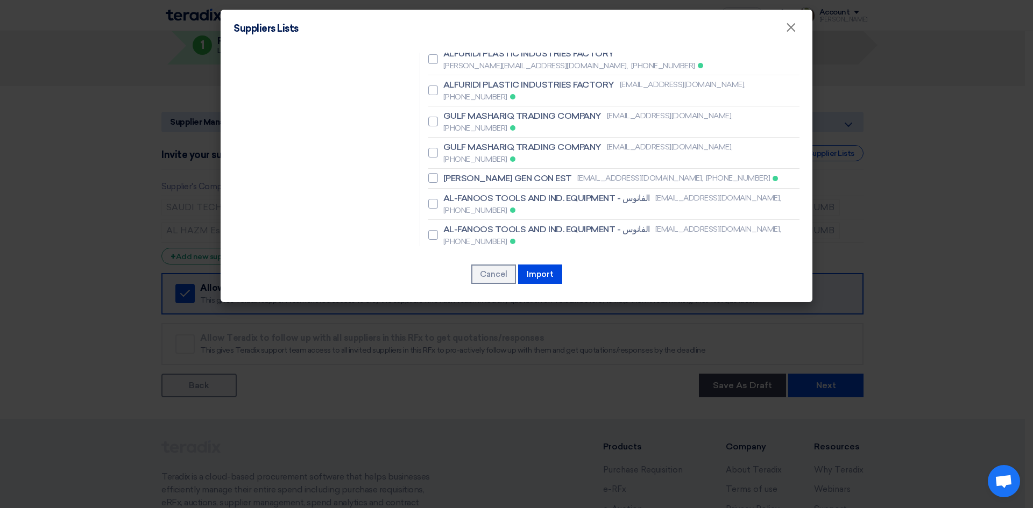
click at [429, 349] on div at bounding box center [433, 354] width 10 height 10
click at [443, 351] on input "[PERSON_NAME] CO. LTD- [PERSON_NAME] [PERSON_NAME][EMAIL_ADDRESS], [PHONE_NUMBE…" at bounding box center [446, 354] width 7 height 7
checkbox input "false"
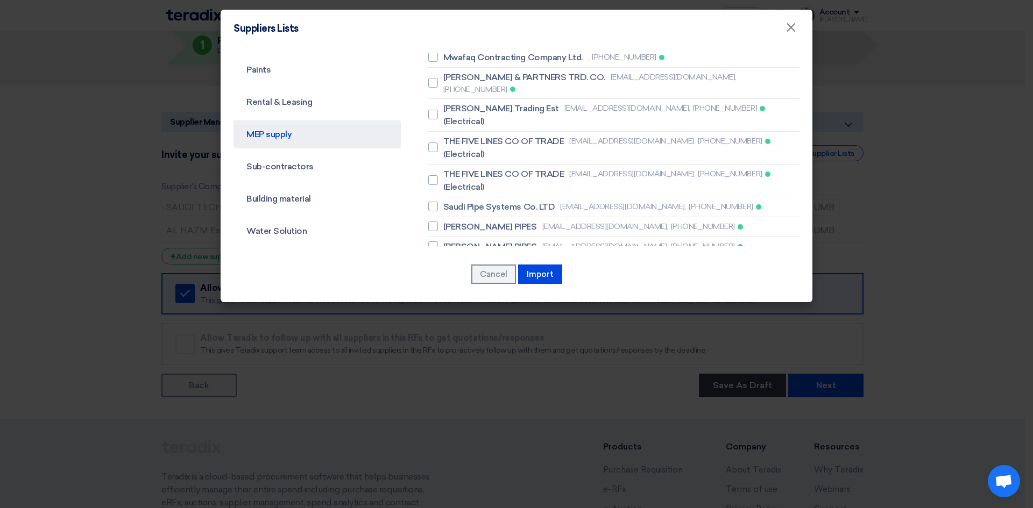
scroll to position [420, 0]
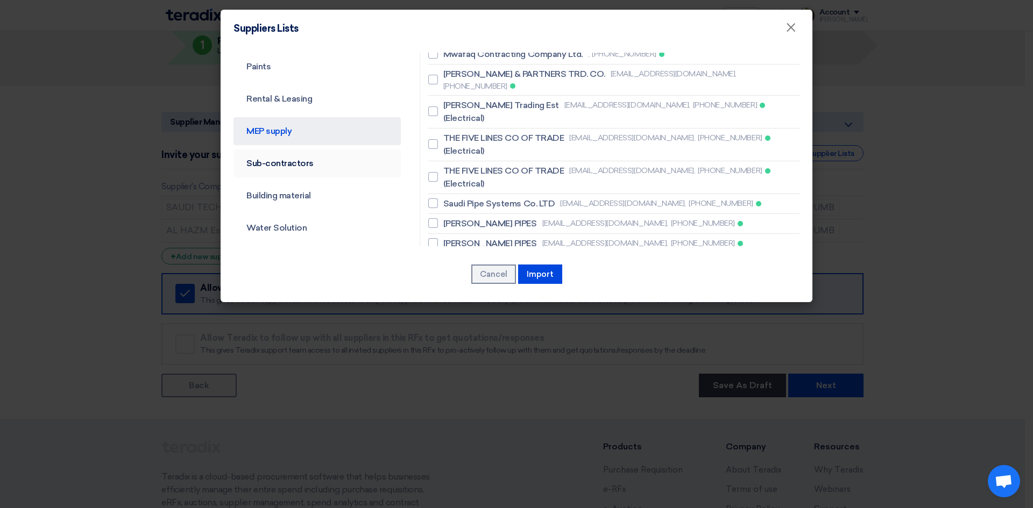
click at [294, 159] on link "Sub-contractors" at bounding box center [316, 164] width 167 height 28
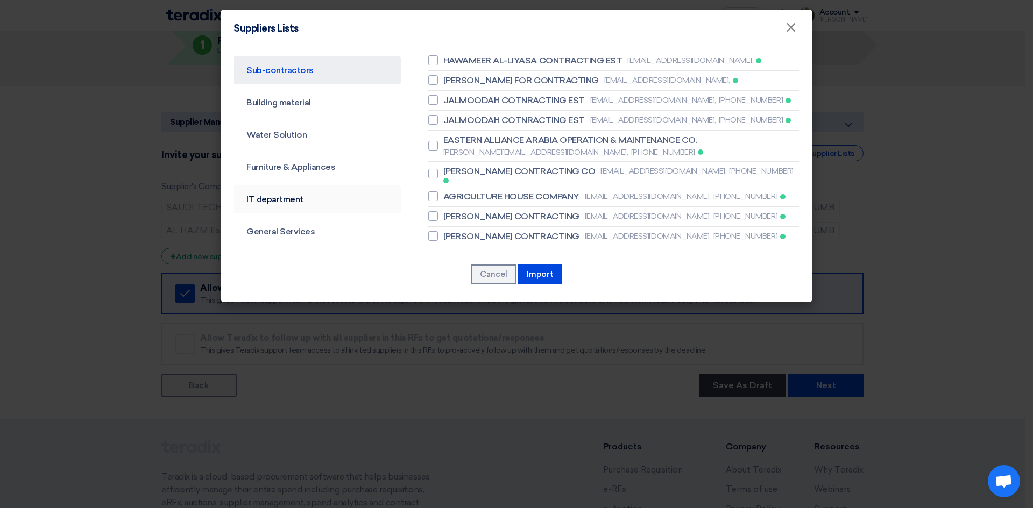
scroll to position [538, 0]
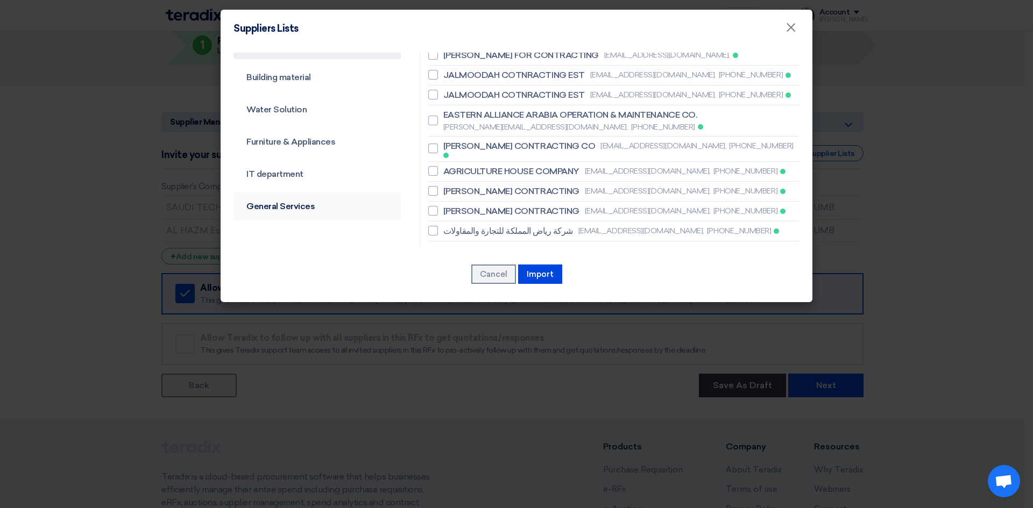
click at [297, 210] on link "General Services" at bounding box center [316, 207] width 167 height 28
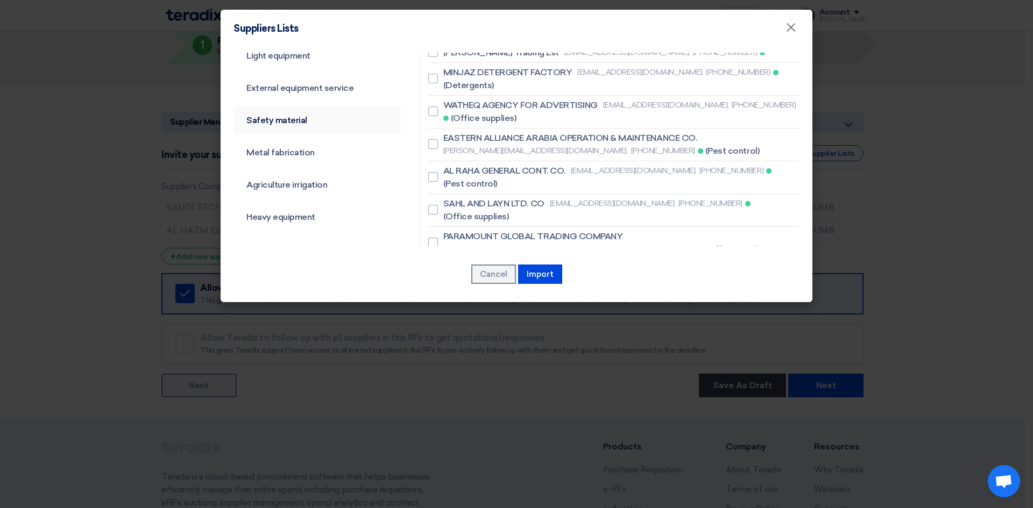
scroll to position [0, 0]
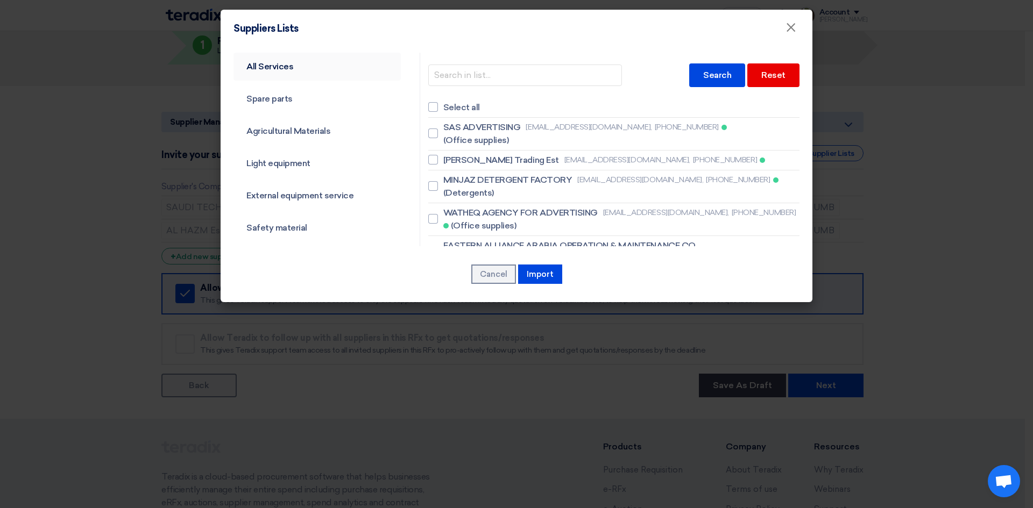
click at [254, 65] on link "All Services" at bounding box center [316, 67] width 167 height 28
click at [297, 63] on link "All Services" at bounding box center [316, 67] width 167 height 28
click at [273, 70] on link "All Services" at bounding box center [316, 67] width 167 height 28
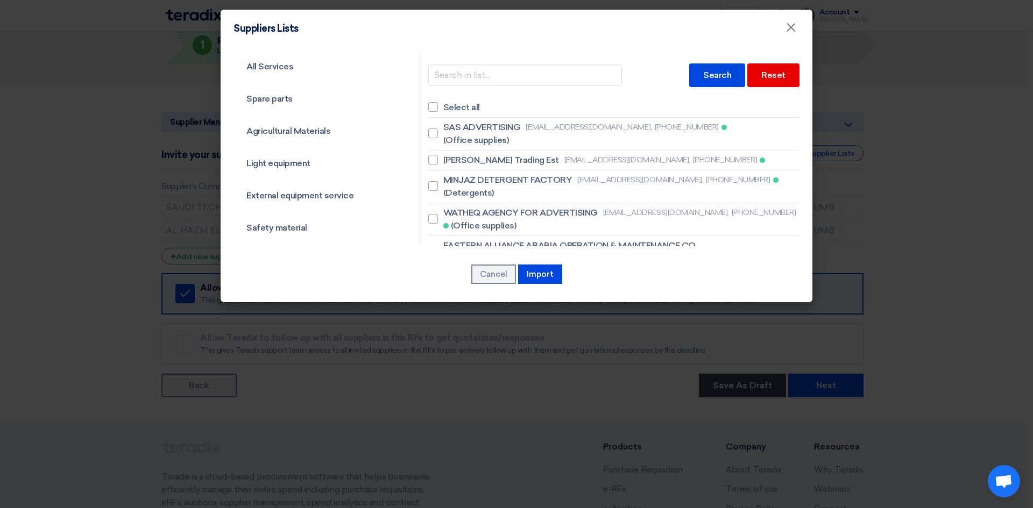
click at [363, 82] on ul "All Services Spare parts Agricultural Materials Light equipment External equipm…" at bounding box center [316, 406] width 167 height 706
click at [769, 77] on div "Reset" at bounding box center [773, 75] width 52 height 24
click at [776, 76] on div "Reset" at bounding box center [773, 75] width 52 height 24
click at [792, 33] on span "×" at bounding box center [790, 30] width 11 height 22
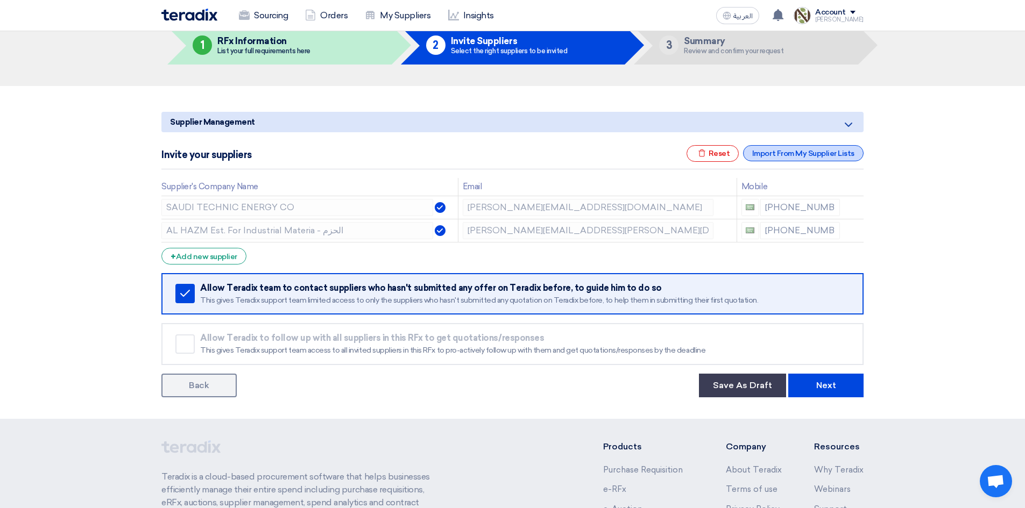
click at [834, 156] on div "Import From My Supplier Lists" at bounding box center [803, 153] width 120 height 16
click at [751, 154] on div "Import From My Supplier Lists" at bounding box center [803, 153] width 120 height 16
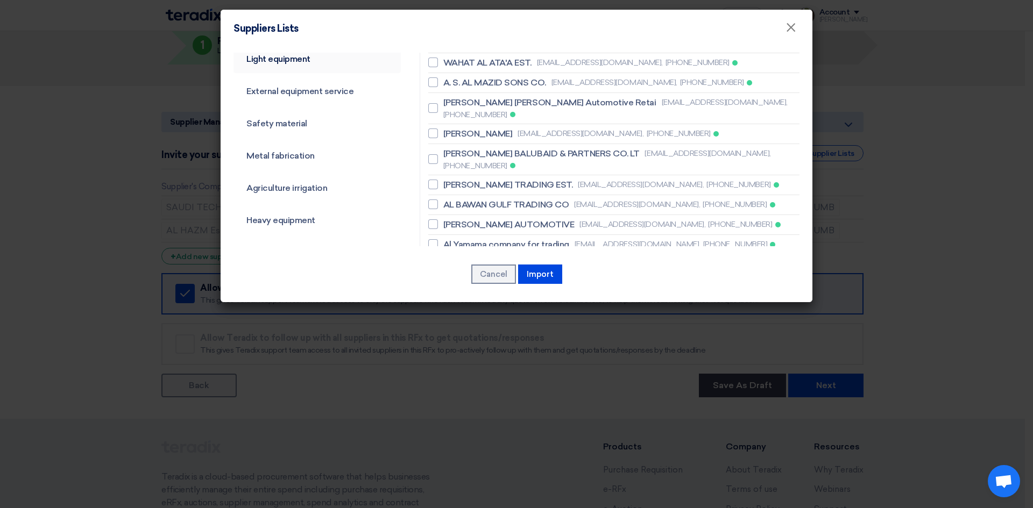
scroll to position [108, 0]
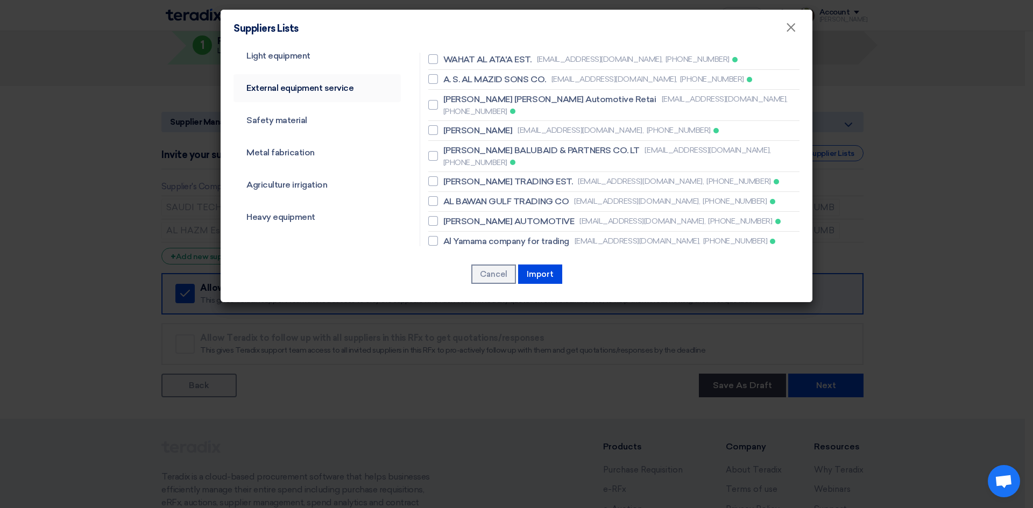
click at [290, 88] on link "External equipment service" at bounding box center [316, 88] width 167 height 28
click at [308, 96] on link "External equipment service" at bounding box center [316, 88] width 167 height 28
click at [281, 86] on link "External equipment service" at bounding box center [316, 88] width 167 height 28
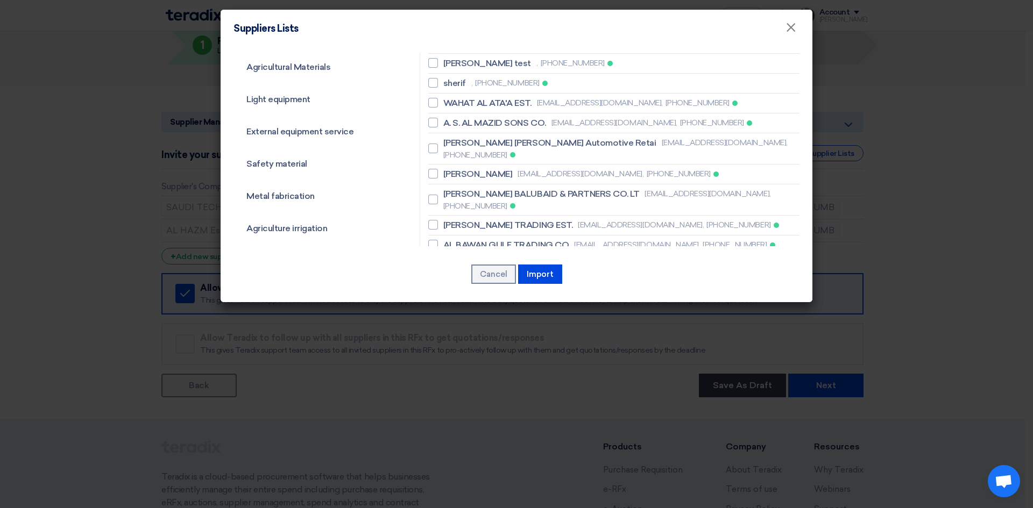
scroll to position [0, 0]
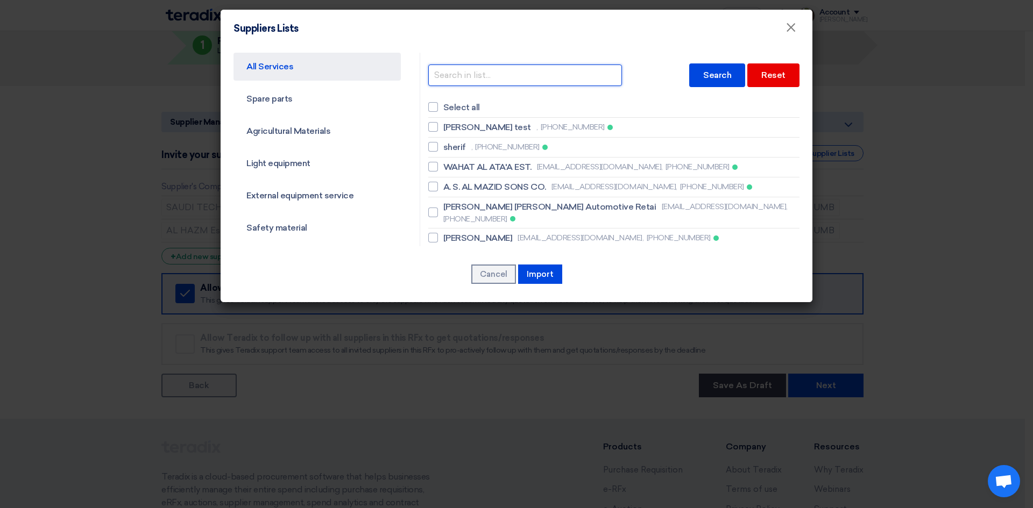
click at [484, 79] on input "text" at bounding box center [525, 76] width 194 height 22
type input "ش"
type input "شلا"
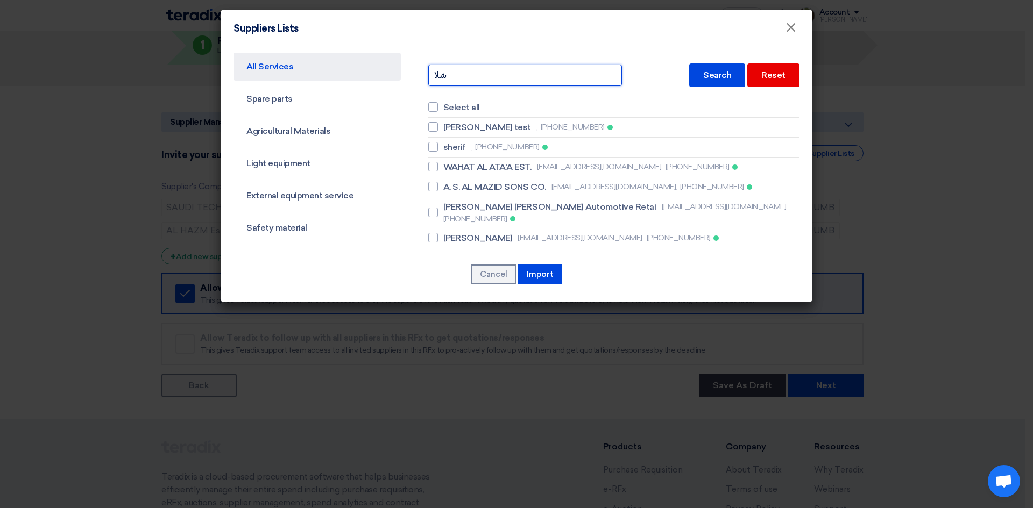
type input "شل"
type input "ش"
type input "a"
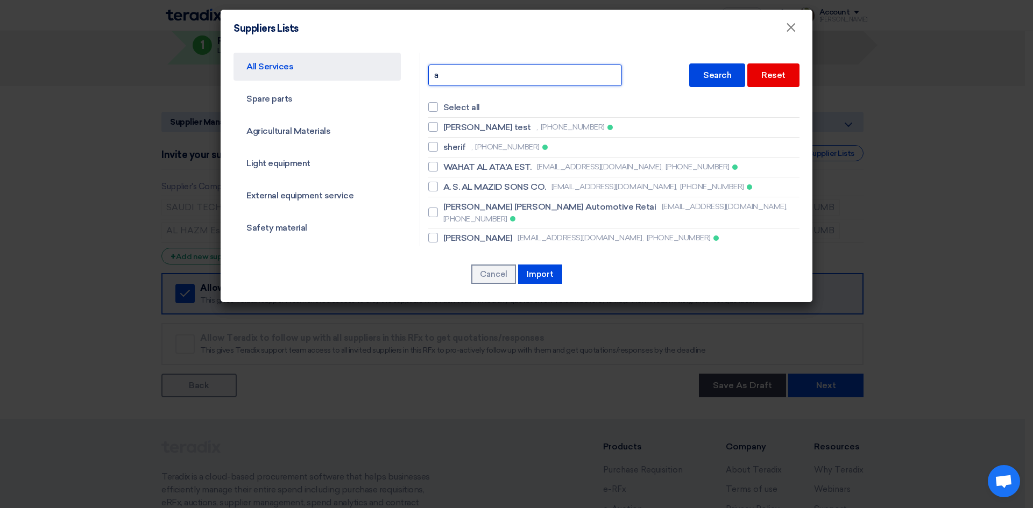
type input "ab"
type input "abd"
type input "abdu"
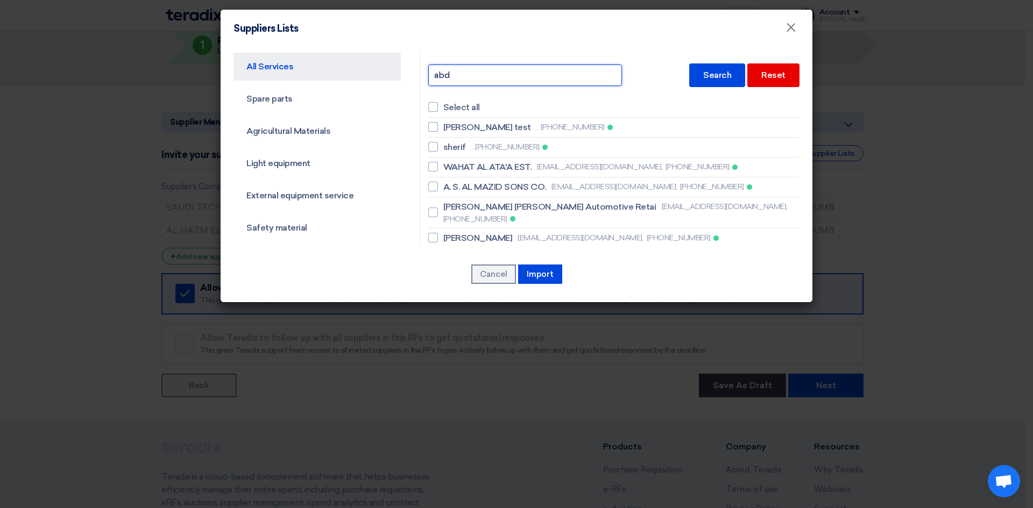
type input "abdu"
type input "[PERSON_NAME]"
type input "abdull"
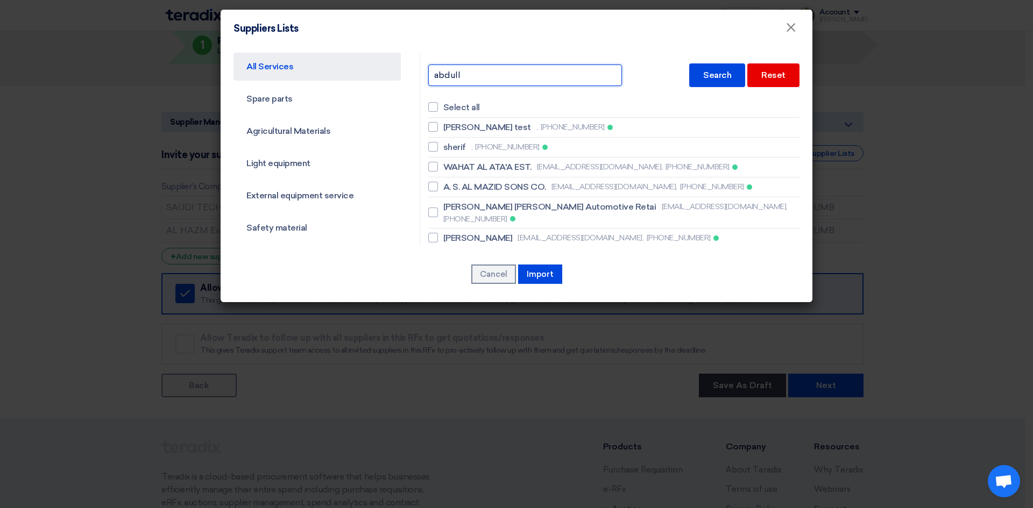
type input "[PERSON_NAME]"
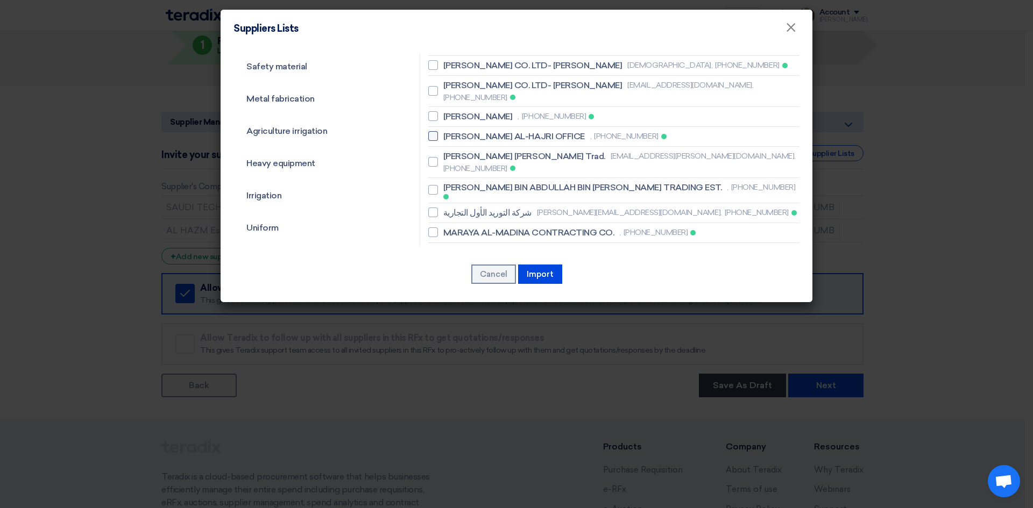
scroll to position [108, 0]
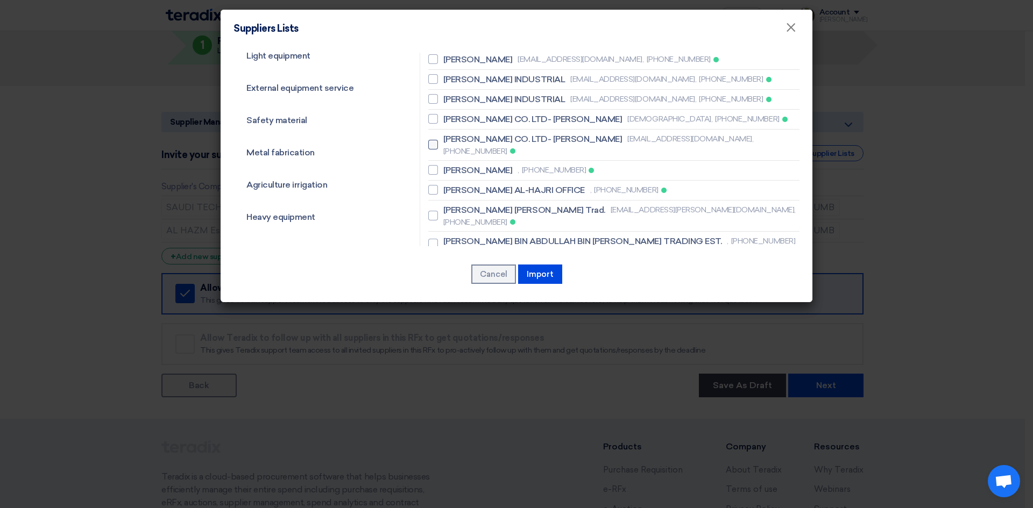
click at [434, 140] on div at bounding box center [433, 145] width 10 height 10
click at [443, 141] on input "[PERSON_NAME] CO. LTD- [PERSON_NAME] [PERSON_NAME][EMAIL_ADDRESS][DOMAIN_NAME],…" at bounding box center [446, 144] width 7 height 7
checkbox input "true"
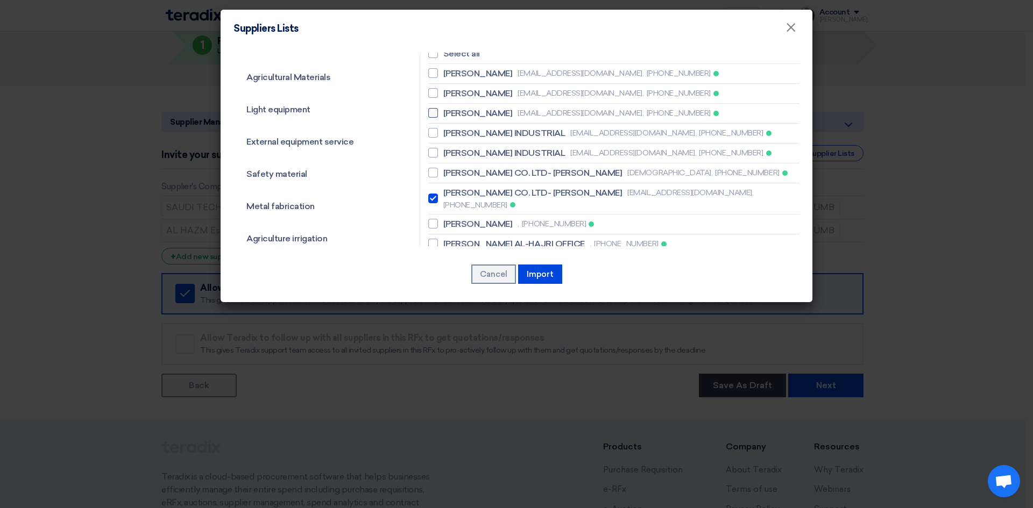
scroll to position [0, 0]
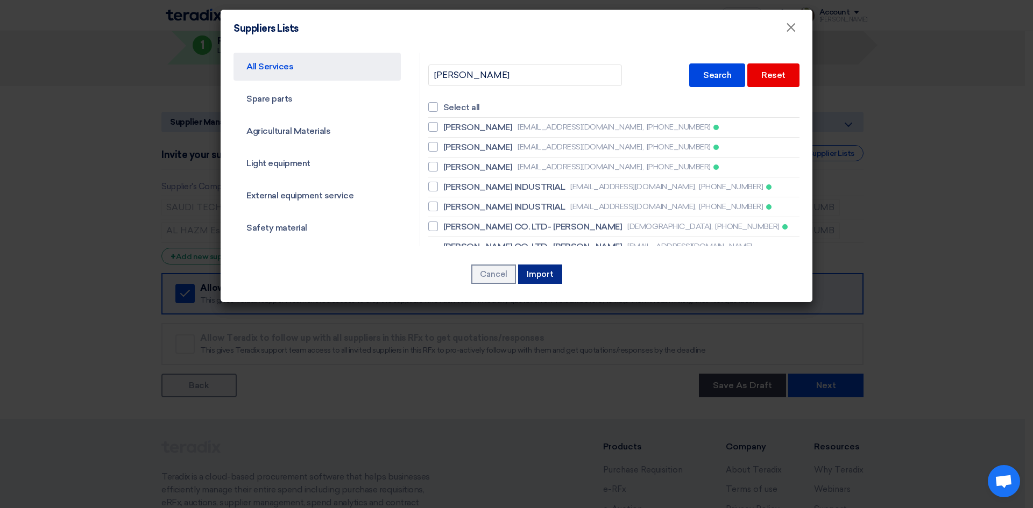
click at [560, 274] on button "Import" at bounding box center [540, 274] width 44 height 19
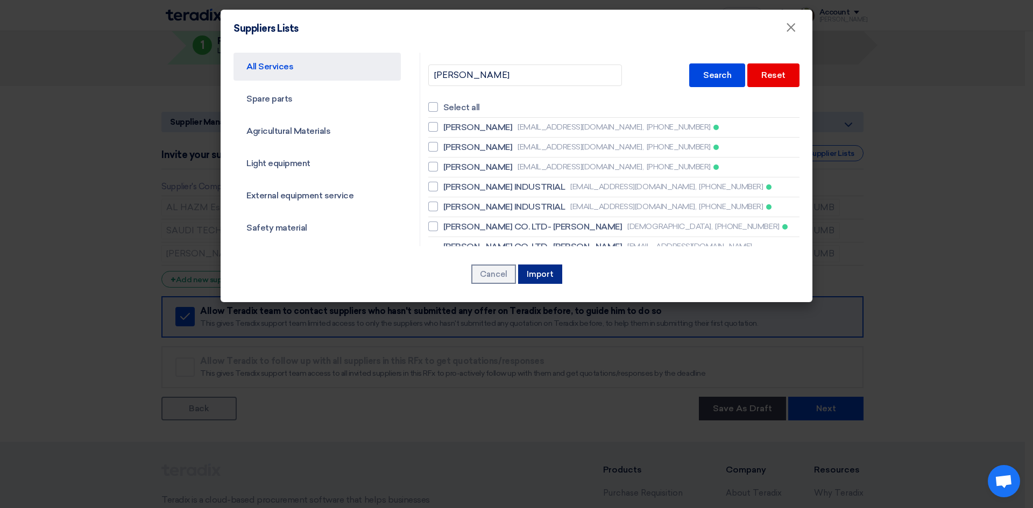
click at [540, 270] on button "Import" at bounding box center [540, 274] width 44 height 19
click at [544, 275] on button "Import" at bounding box center [540, 274] width 44 height 19
click at [539, 270] on button "Import" at bounding box center [540, 274] width 44 height 19
drag, startPoint x: 479, startPoint y: 30, endPoint x: 396, endPoint y: 122, distance: 123.0
click at [396, 122] on div "Suppliers Lists × All Services Spare parts Agricultural Materials Light equipme…" at bounding box center [517, 156] width 592 height 293
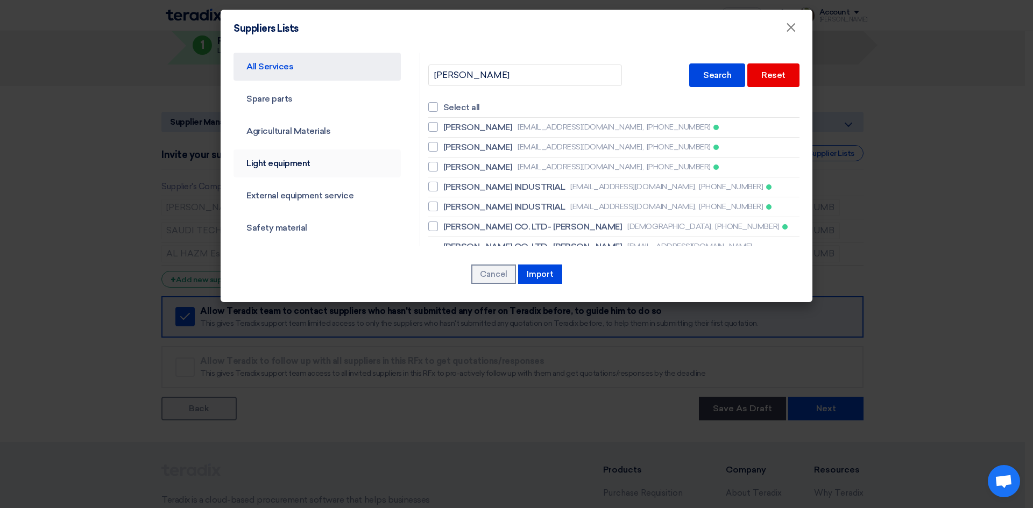
click at [346, 173] on link "Light equipment" at bounding box center [316, 164] width 167 height 28
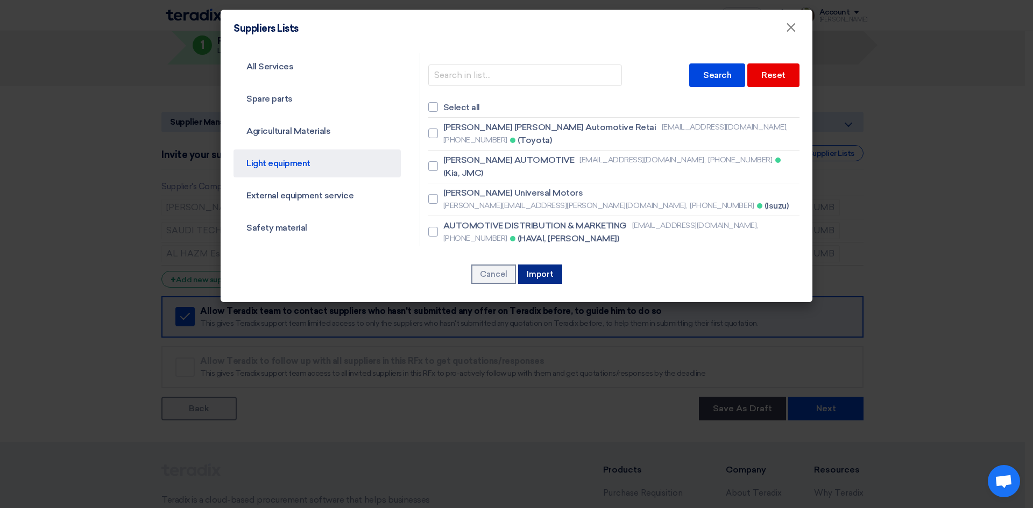
click at [531, 276] on button "Import" at bounding box center [540, 274] width 44 height 19
click at [605, 310] on modal-container "Suppliers Lists × All Services Spare parts Agricultural Materials Light equipme…" at bounding box center [516, 254] width 1033 height 508
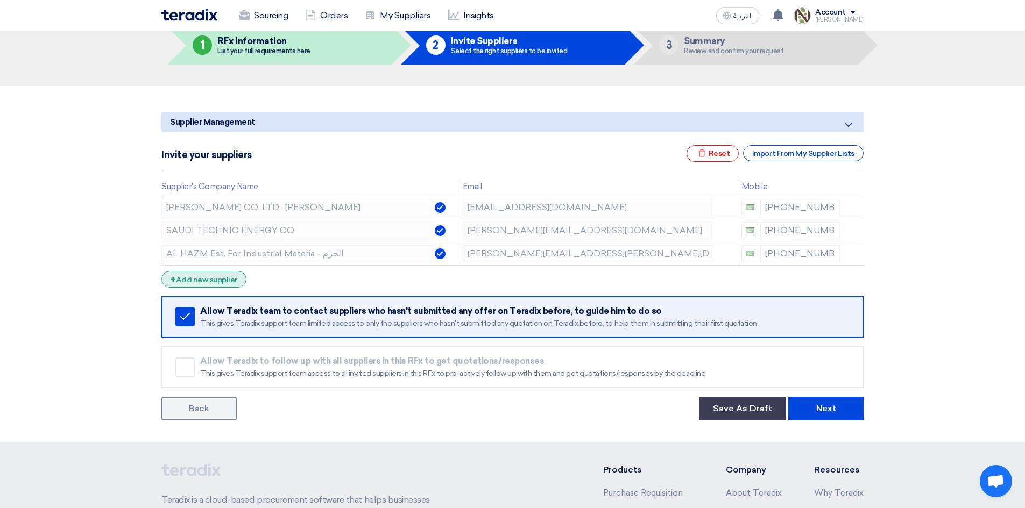
click at [211, 276] on div "+ Add new supplier" at bounding box center [203, 279] width 85 height 17
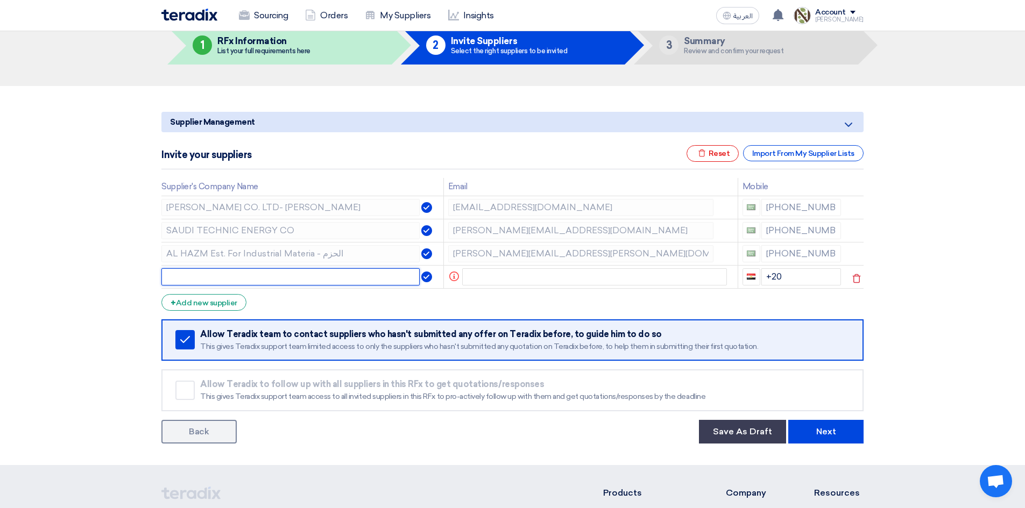
click at [324, 277] on input "text" at bounding box center [290, 276] width 258 height 17
type input "a"
click at [788, 420] on button "Next" at bounding box center [825, 432] width 75 height 24
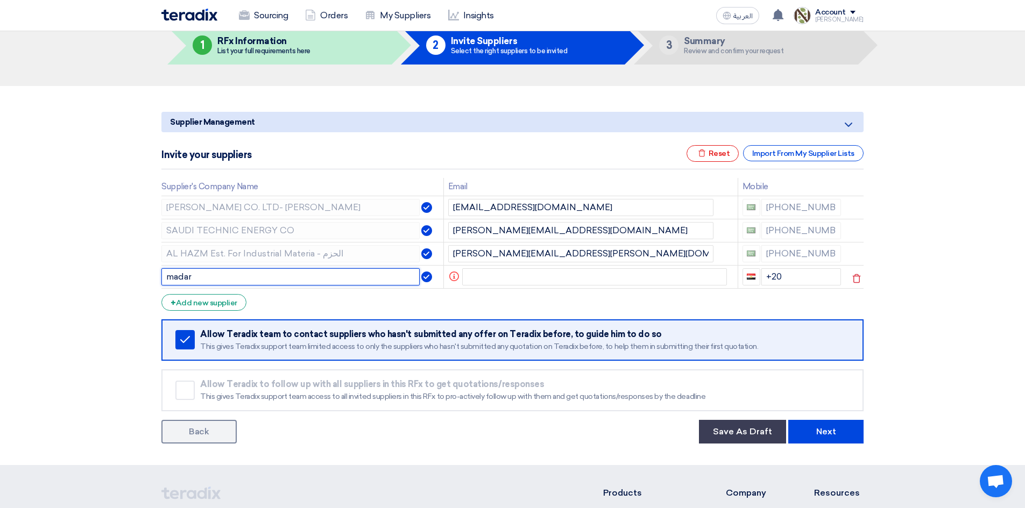
click at [788, 420] on button "Next" at bounding box center [825, 432] width 75 height 24
type input "m"
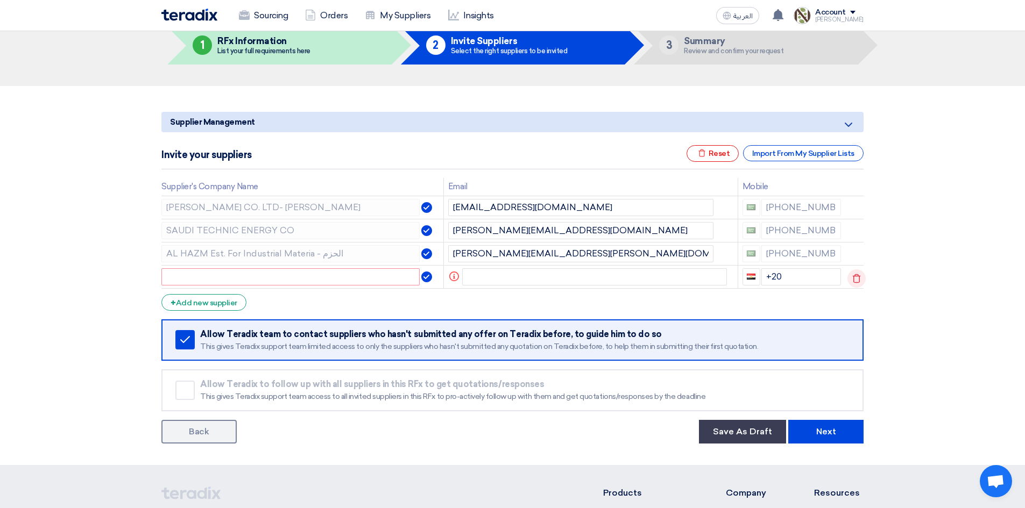
click at [857, 275] on icon at bounding box center [856, 278] width 18 height 18
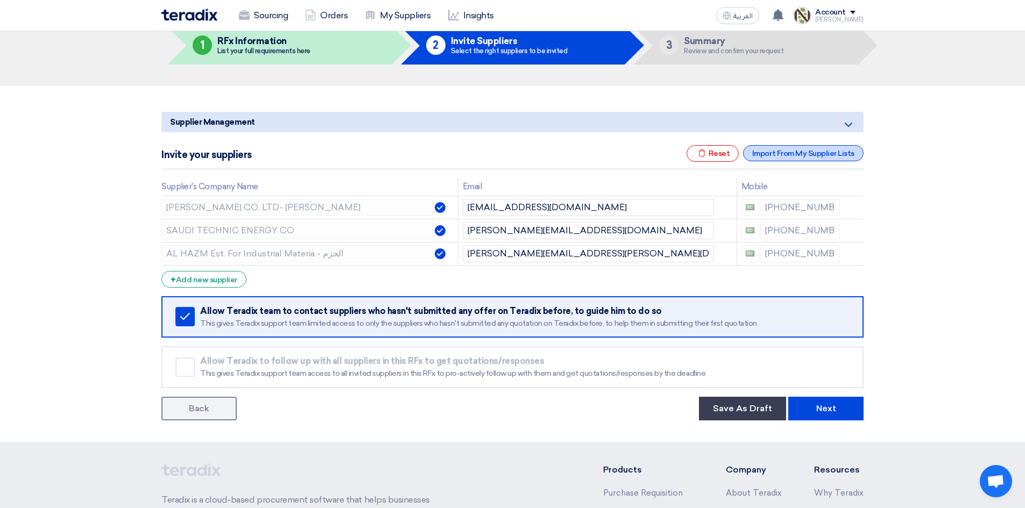
click at [773, 152] on div "Import From My Supplier Lists" at bounding box center [803, 153] width 120 height 16
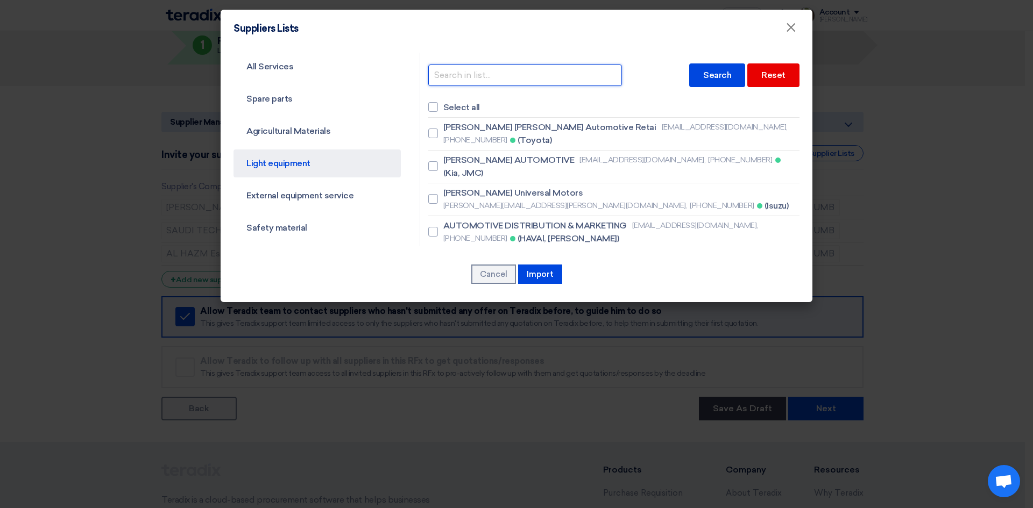
click at [482, 80] on input "text" at bounding box center [525, 76] width 194 height 22
click at [712, 76] on div "Search" at bounding box center [717, 75] width 56 height 24
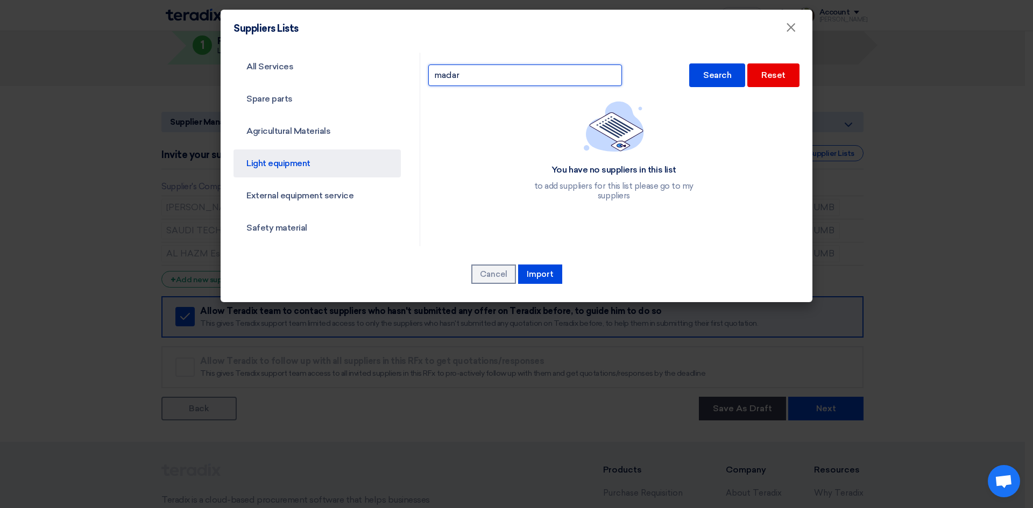
click at [527, 76] on input "madar" at bounding box center [525, 76] width 194 height 22
type input "m"
click at [294, 87] on link "Spare parts" at bounding box center [316, 99] width 167 height 28
click at [280, 68] on link "All Services" at bounding box center [316, 67] width 167 height 28
click at [290, 94] on link "Spare parts" at bounding box center [316, 99] width 167 height 28
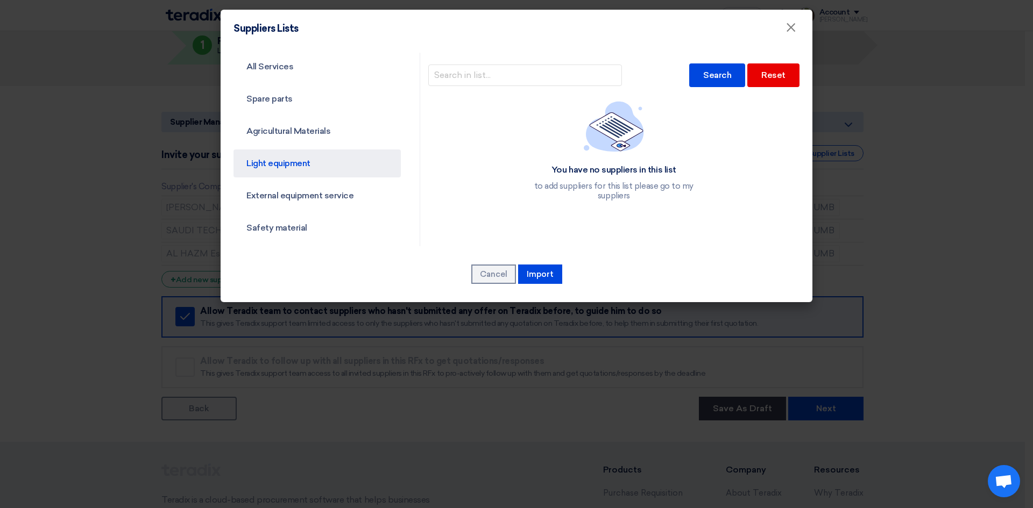
click at [288, 114] on ul "All Services Spare parts Agricultural Materials Light equipment External equipm…" at bounding box center [316, 406] width 167 height 706
click at [299, 129] on link "Agricultural Materials" at bounding box center [316, 131] width 167 height 28
click at [494, 277] on button "Cancel" at bounding box center [493, 274] width 45 height 19
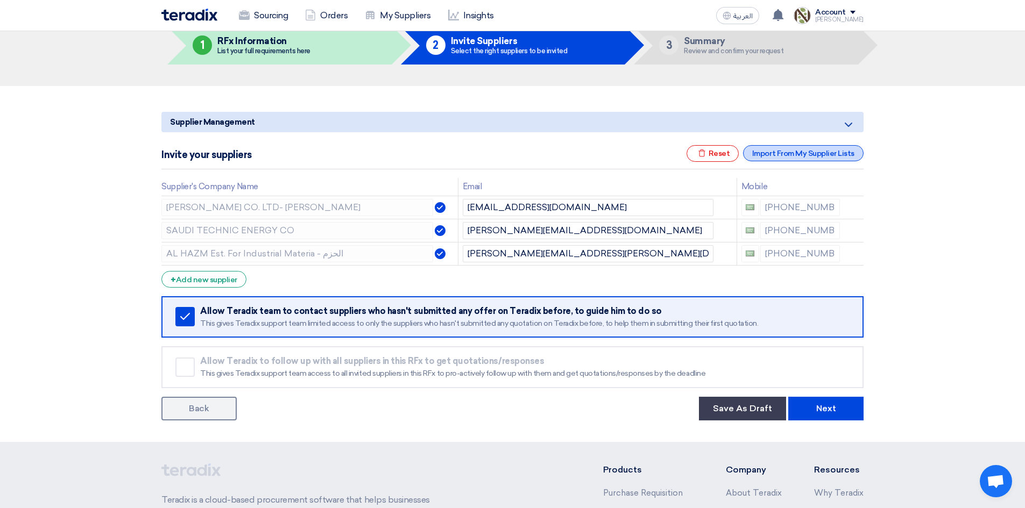
click at [794, 153] on div "Import From My Supplier Lists" at bounding box center [803, 153] width 120 height 16
click at [776, 157] on div "Import From My Supplier Lists" at bounding box center [803, 153] width 120 height 16
click at [778, 155] on div "Import From My Supplier Lists" at bounding box center [803, 153] width 120 height 16
click at [810, 152] on div "Import From My Supplier Lists" at bounding box center [803, 153] width 120 height 16
click at [985, 201] on section "Supplier Management Minimize/Maximize Category Invite your suppliers Excel file…" at bounding box center [512, 264] width 1025 height 356
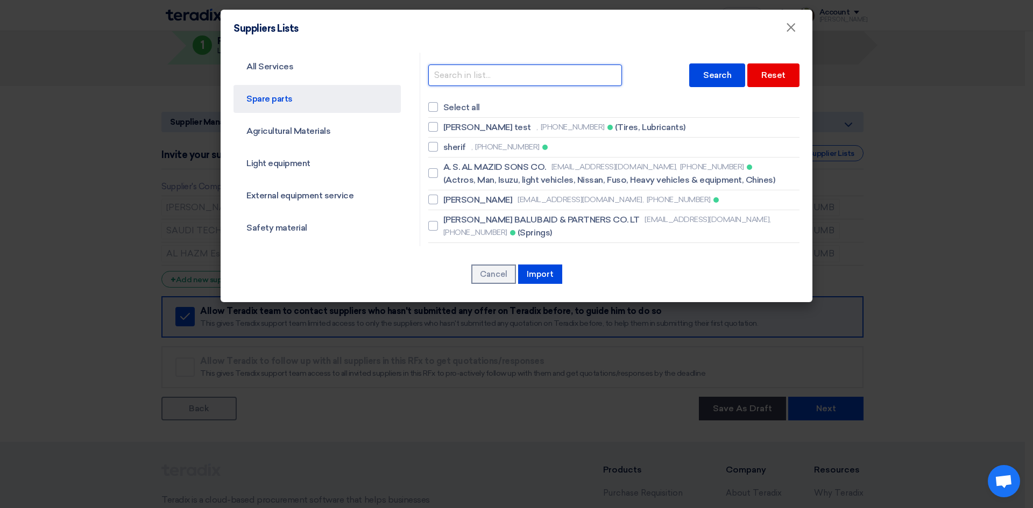
click at [463, 75] on input "text" at bounding box center [525, 76] width 194 height 22
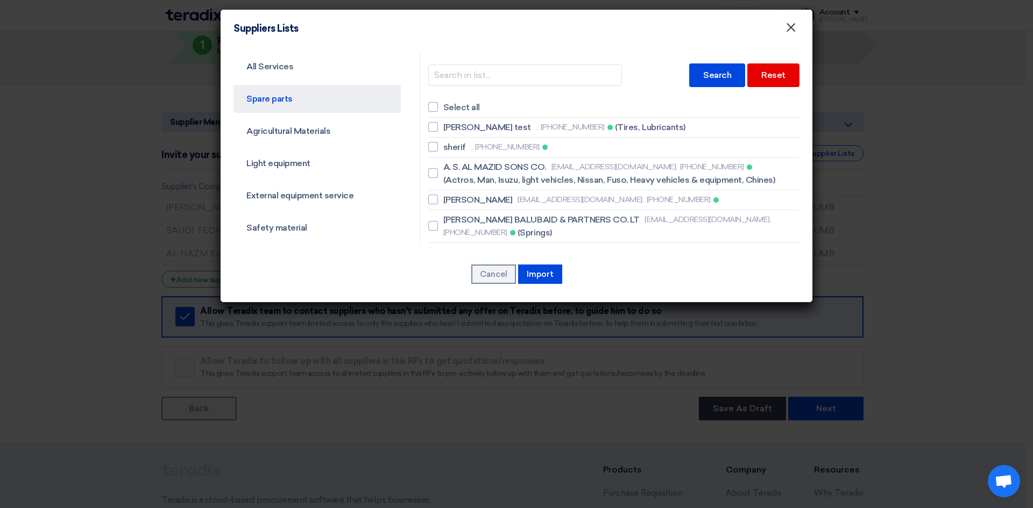
click at [786, 26] on span "×" at bounding box center [790, 30] width 11 height 22
click at [790, 31] on span "×" at bounding box center [790, 30] width 11 height 22
click at [921, 129] on modal-container "Suppliers Lists × All Services Spare parts Agricultural Materials Light equipme…" at bounding box center [516, 254] width 1033 height 508
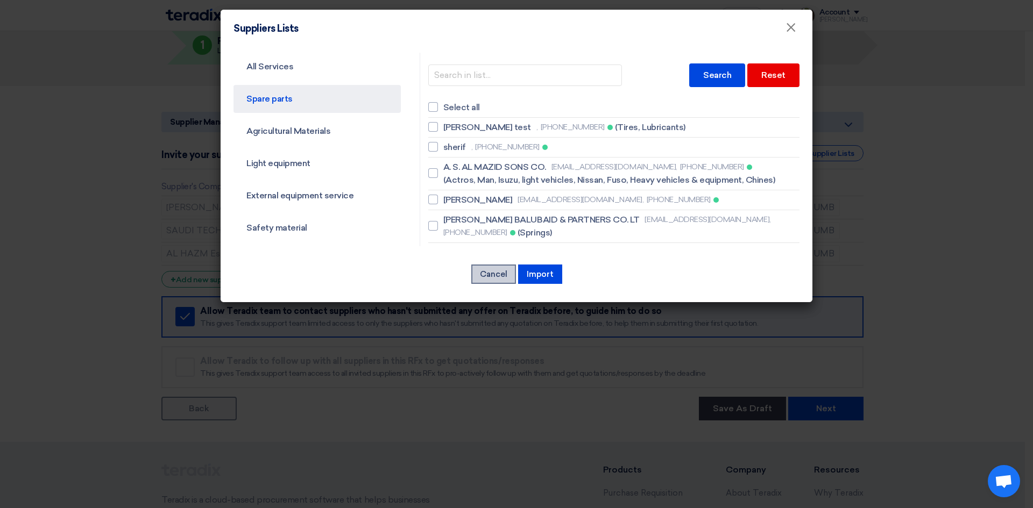
click at [488, 276] on button "Cancel" at bounding box center [493, 274] width 45 height 19
click at [481, 278] on button "Cancel" at bounding box center [493, 274] width 45 height 19
click at [791, 33] on span "×" at bounding box center [790, 30] width 11 height 22
click at [790, 33] on span "×" at bounding box center [790, 30] width 11 height 22
click at [794, 29] on span "×" at bounding box center [790, 30] width 11 height 22
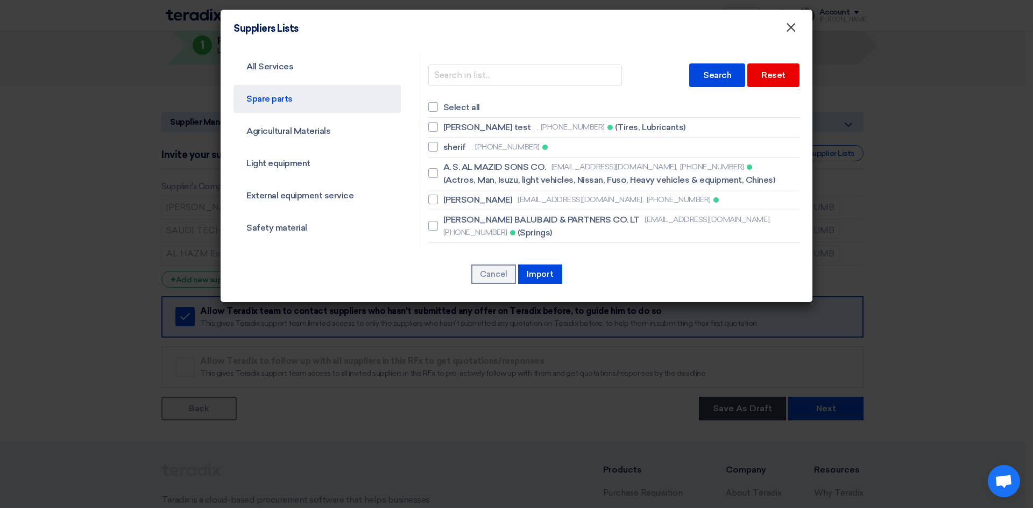
click at [795, 30] on span "×" at bounding box center [790, 30] width 11 height 22
click at [796, 27] on div "Suppliers Lists ×" at bounding box center [517, 29] width 592 height 38
click at [950, 169] on modal-container "Suppliers Lists × All Services Spare parts Agricultural Materials Light equipme…" at bounding box center [516, 254] width 1033 height 508
click at [788, 30] on span "×" at bounding box center [790, 30] width 11 height 22
click at [792, 30] on span "×" at bounding box center [790, 30] width 11 height 22
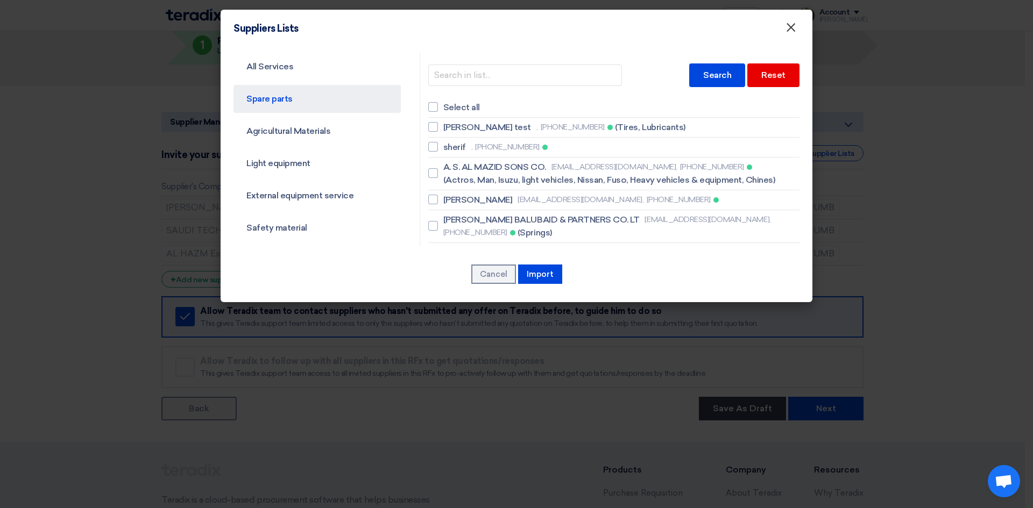
click at [791, 32] on span "×" at bounding box center [790, 30] width 11 height 22
click at [788, 35] on span "×" at bounding box center [790, 30] width 11 height 22
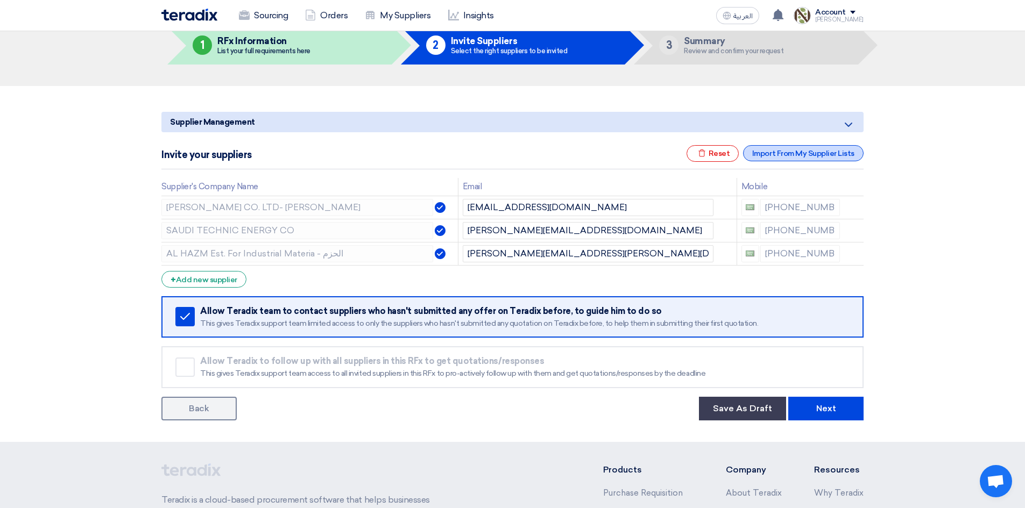
click at [783, 147] on div "Import From My Supplier Lists" at bounding box center [803, 153] width 120 height 16
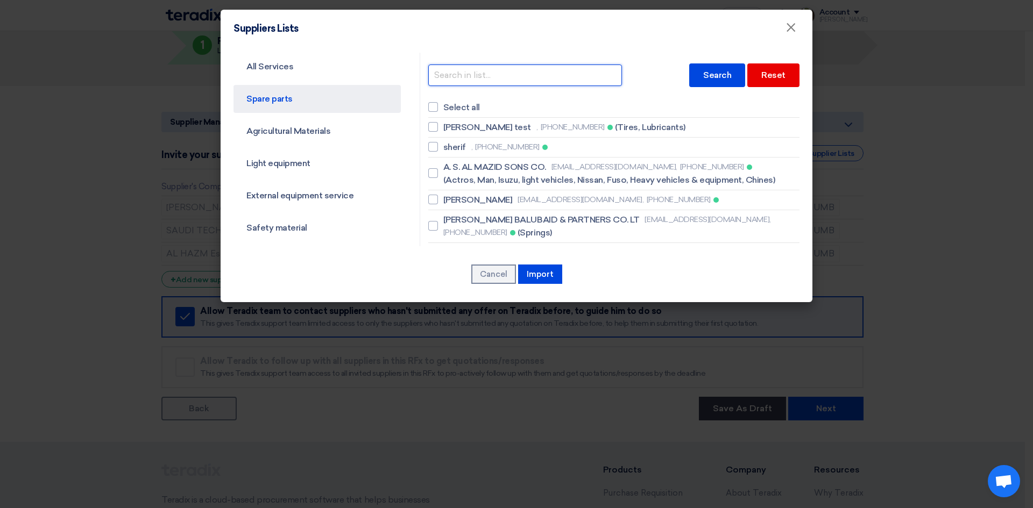
click at [557, 75] on input "text" at bounding box center [525, 76] width 194 height 22
type input "h"
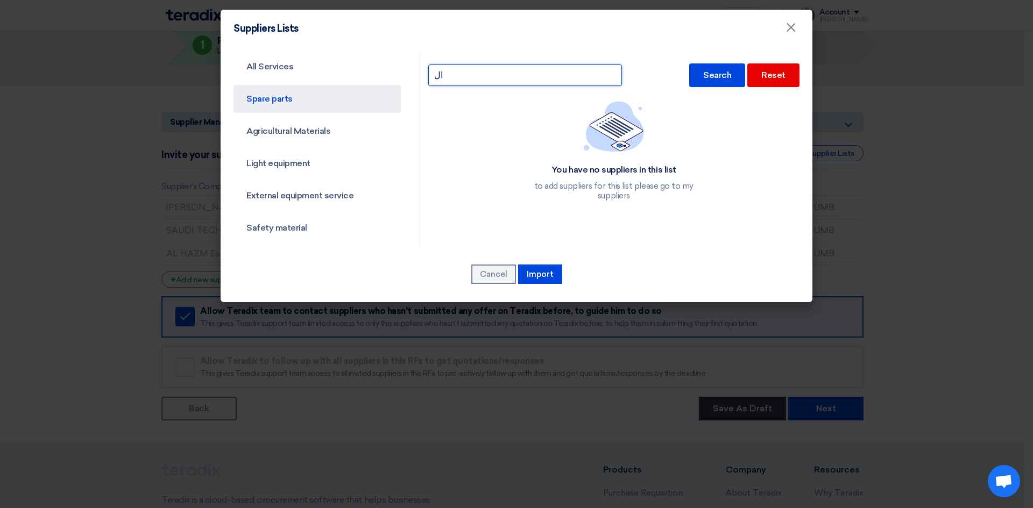
type input "ا"
click at [303, 226] on link "Safety material" at bounding box center [316, 228] width 167 height 28
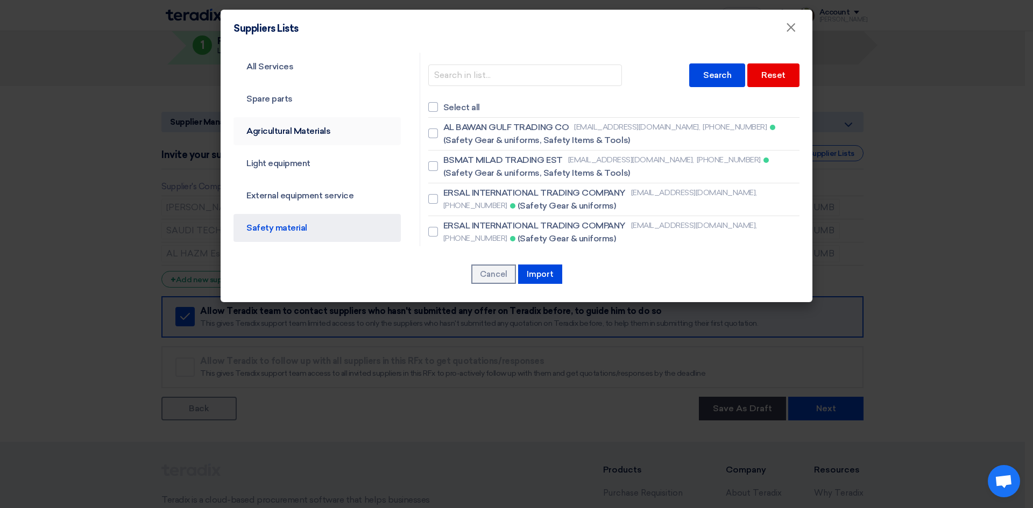
click at [299, 144] on link "Agricultural Materials" at bounding box center [316, 131] width 167 height 28
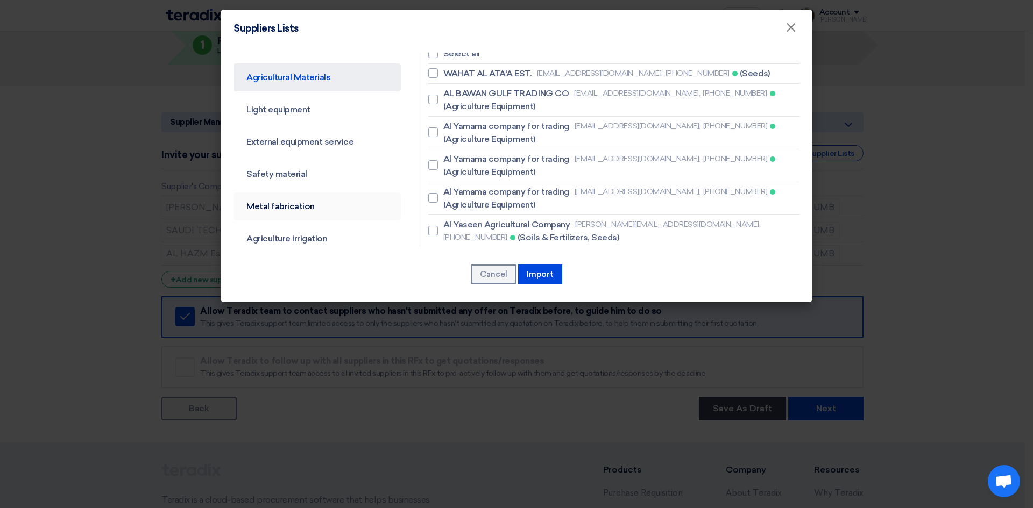
scroll to position [108, 0]
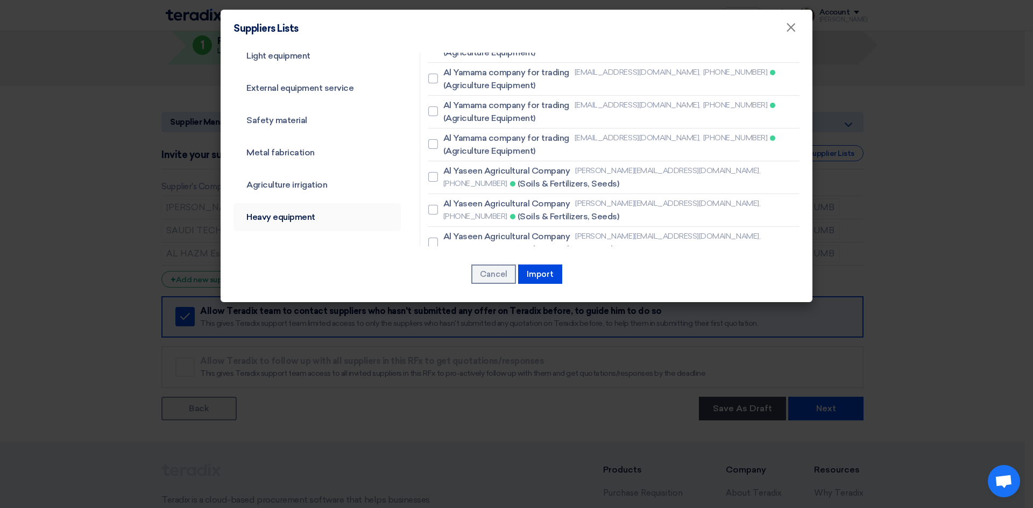
click at [313, 216] on link "Heavy equipment" at bounding box center [316, 217] width 167 height 28
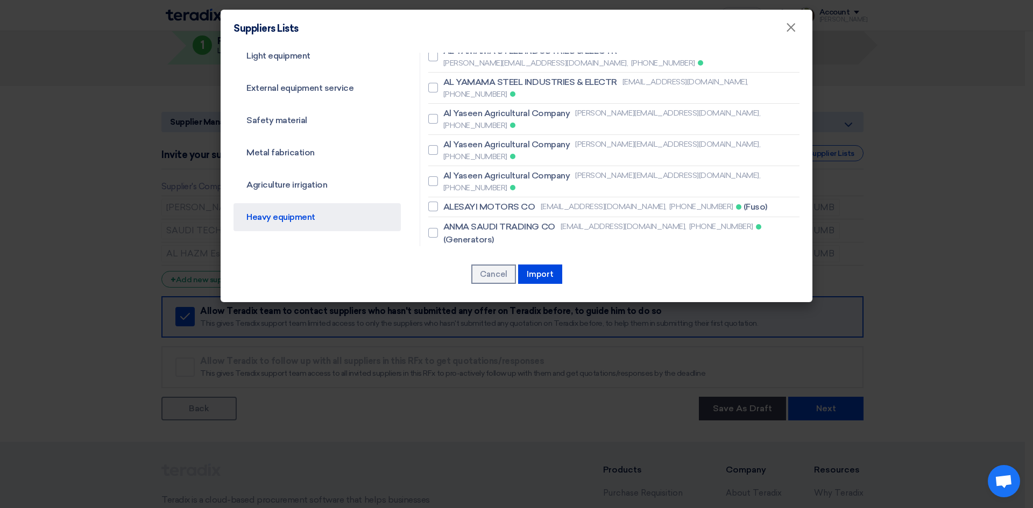
click at [291, 216] on link "Heavy equipment" at bounding box center [316, 217] width 167 height 28
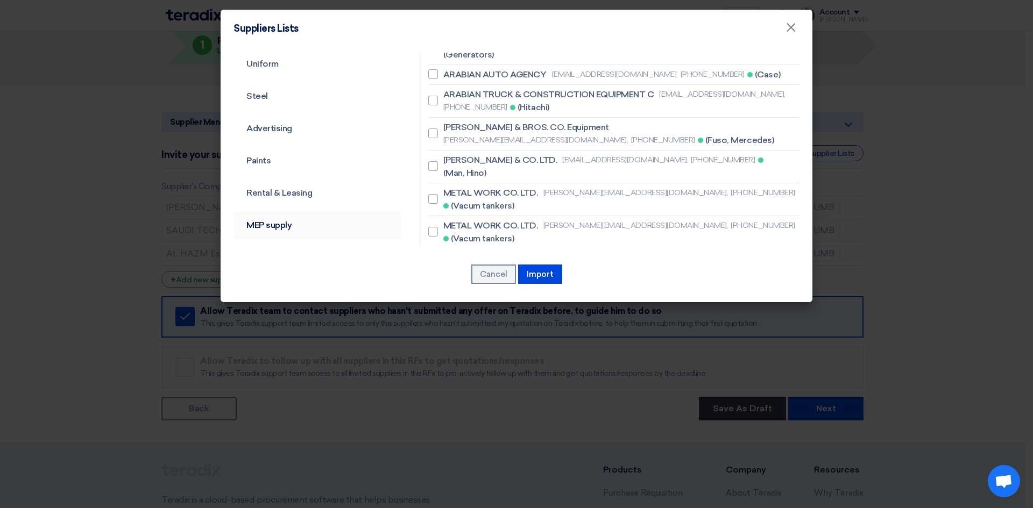
scroll to position [379, 0]
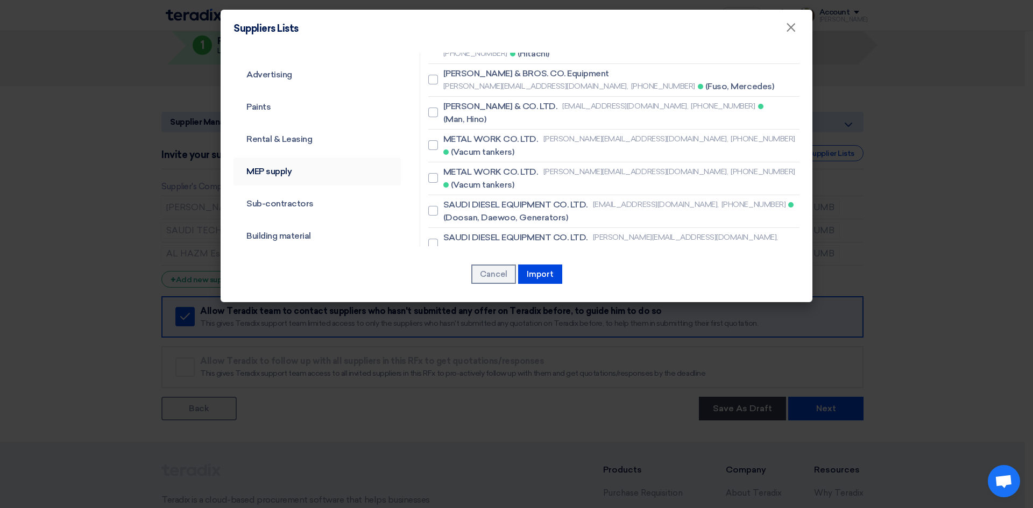
click at [293, 173] on link "MEP supply" at bounding box center [316, 172] width 167 height 28
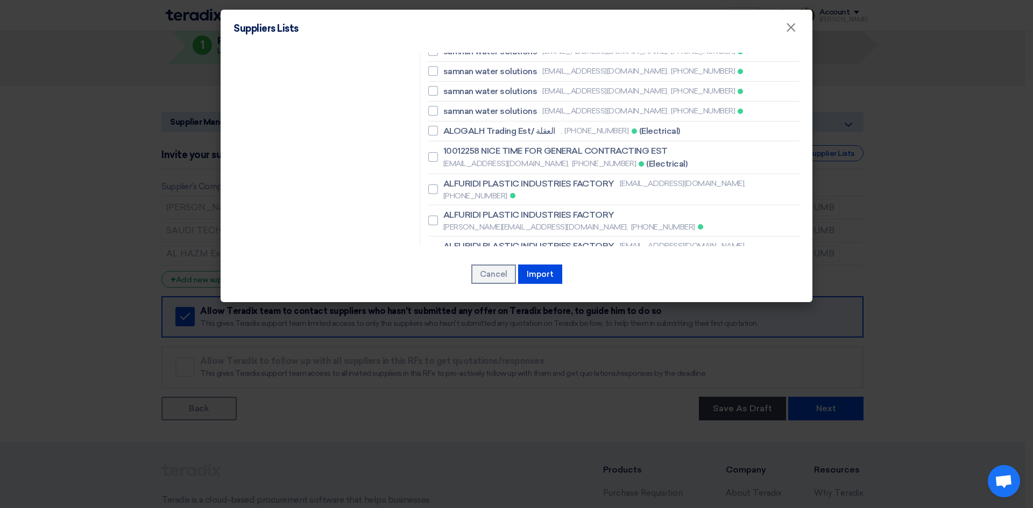
scroll to position [968, 0]
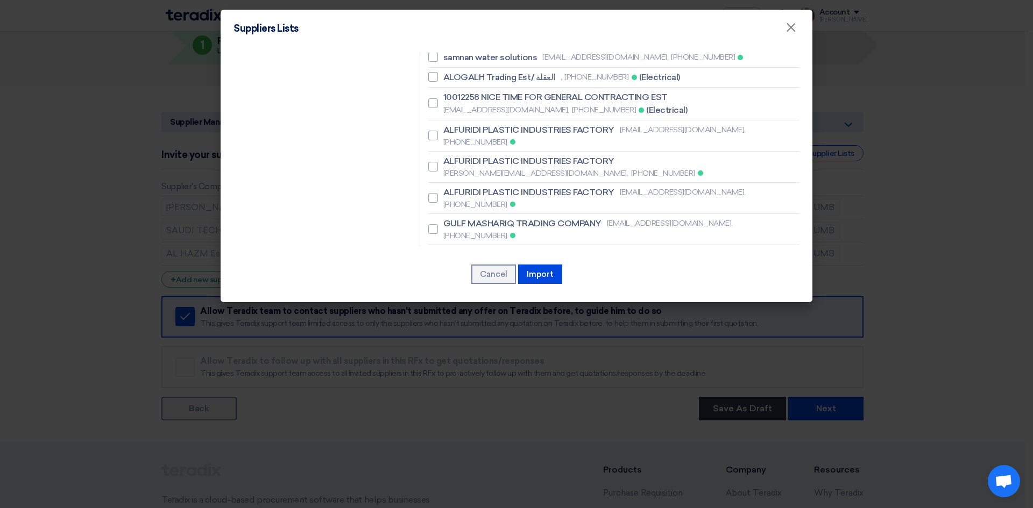
click at [429, 307] on div at bounding box center [433, 312] width 10 height 10
click at [443, 308] on input "AL-FANOOS TOOLS AND IND. EQUIPMENT - الفانوس [EMAIL_ADDRESS][DOMAIN_NAME], [PHO…" at bounding box center [446, 311] width 7 height 7
checkbox input "true"
click at [437, 362] on label "AL-FANOOS TOOLS AND IND. EQUIPMENT - الفانوس [EMAIL_ADDRESS][DOMAIN_NAME], [PHO…" at bounding box center [613, 374] width 371 height 24
click at [443, 371] on input "AL-FANOOS TOOLS AND IND. EQUIPMENT - الفانوس [EMAIL_ADDRESS][DOMAIN_NAME], [PHO…" at bounding box center [446, 374] width 7 height 7
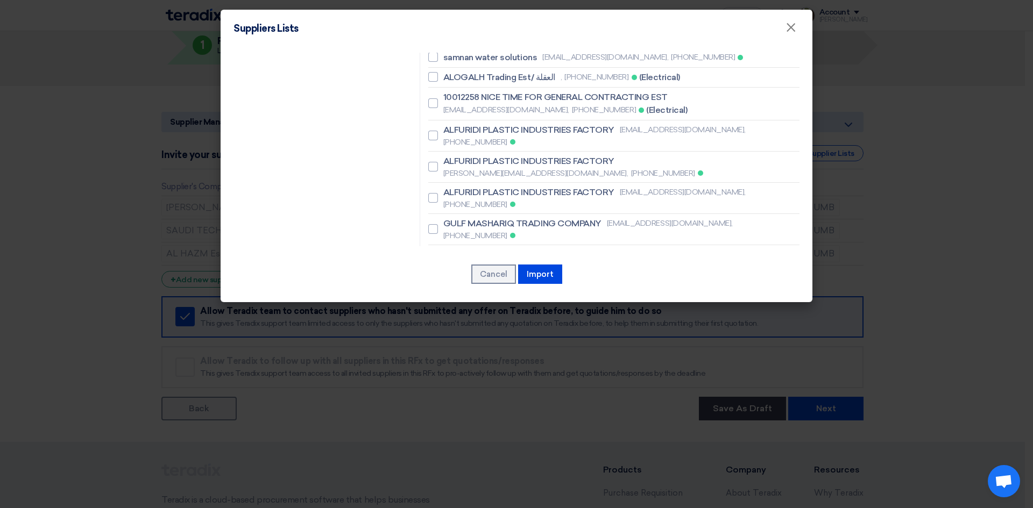
checkbox input "true"
click at [534, 275] on button "Import" at bounding box center [540, 274] width 44 height 19
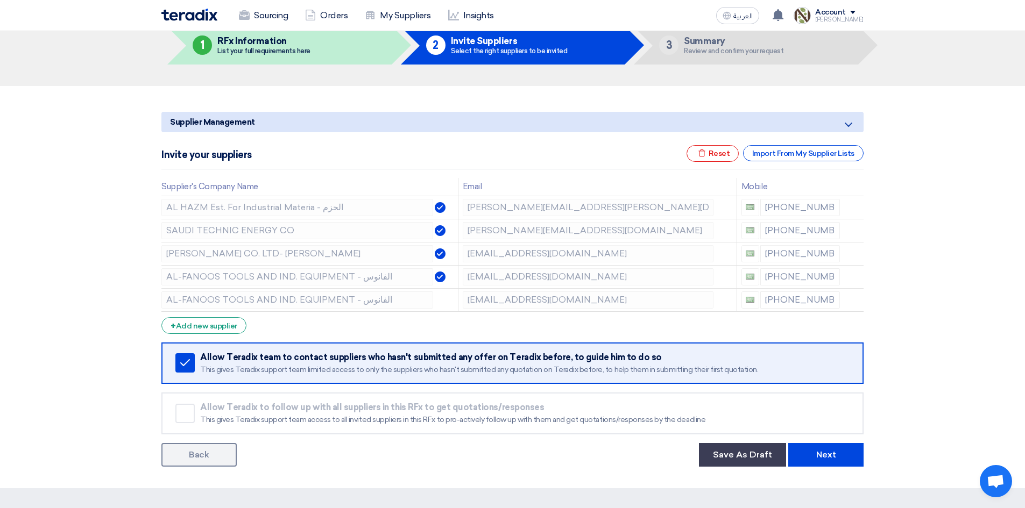
click at [0, 0] on icon at bounding box center [0, 0] width 0 height 0
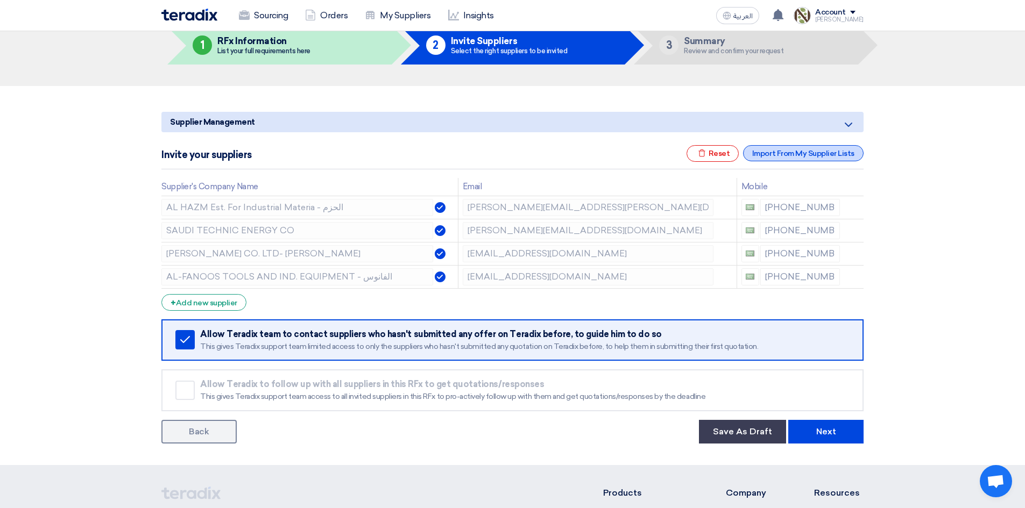
click at [792, 158] on div "Import From My Supplier Lists" at bounding box center [803, 153] width 120 height 16
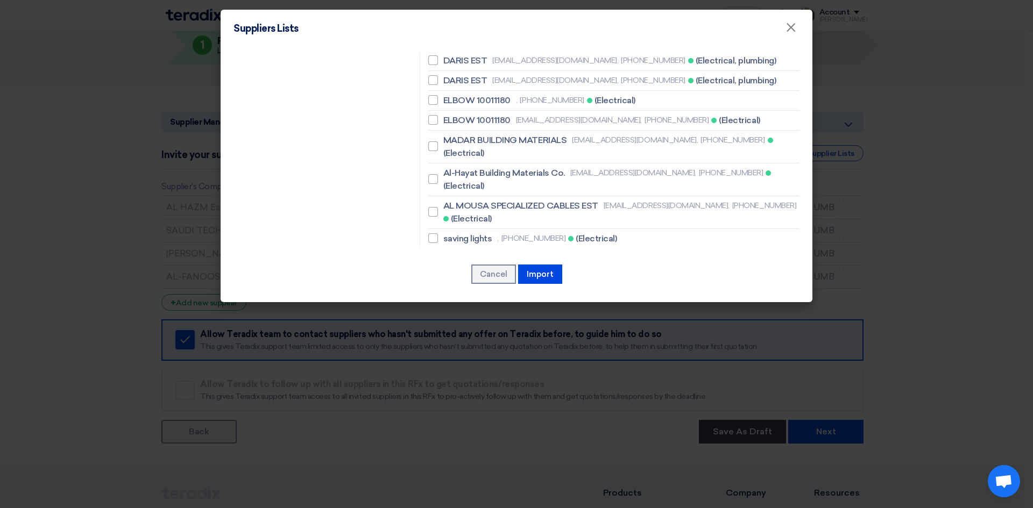
scroll to position [1506, 0]
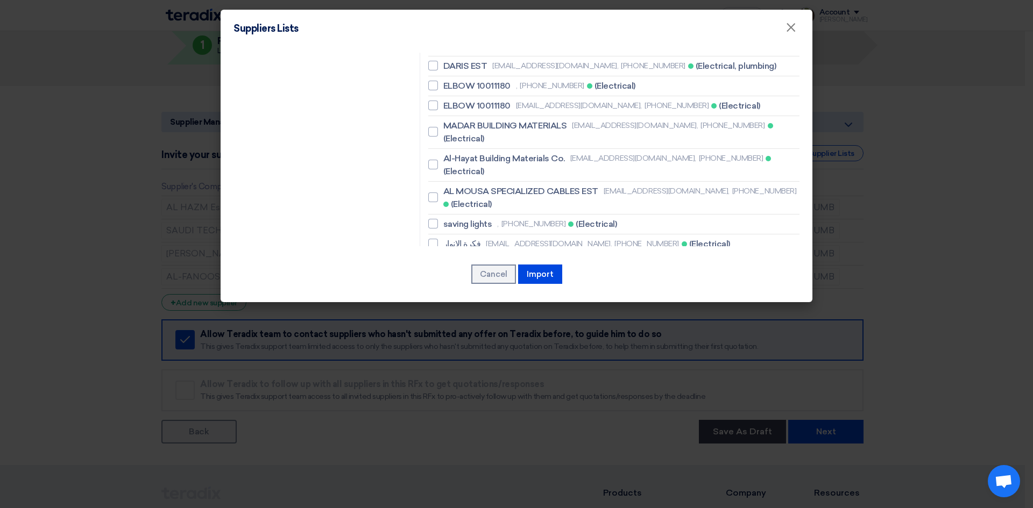
click at [430, 431] on div at bounding box center [433, 436] width 10 height 10
click at [443, 432] on input "MADAR HARDWARE CO. LTD [EMAIL_ADDRESS][DOMAIN_NAME], [PHONE_NUMBER]" at bounding box center [446, 435] width 7 height 7
checkbox input "true"
click at [533, 274] on button "Import" at bounding box center [540, 274] width 44 height 19
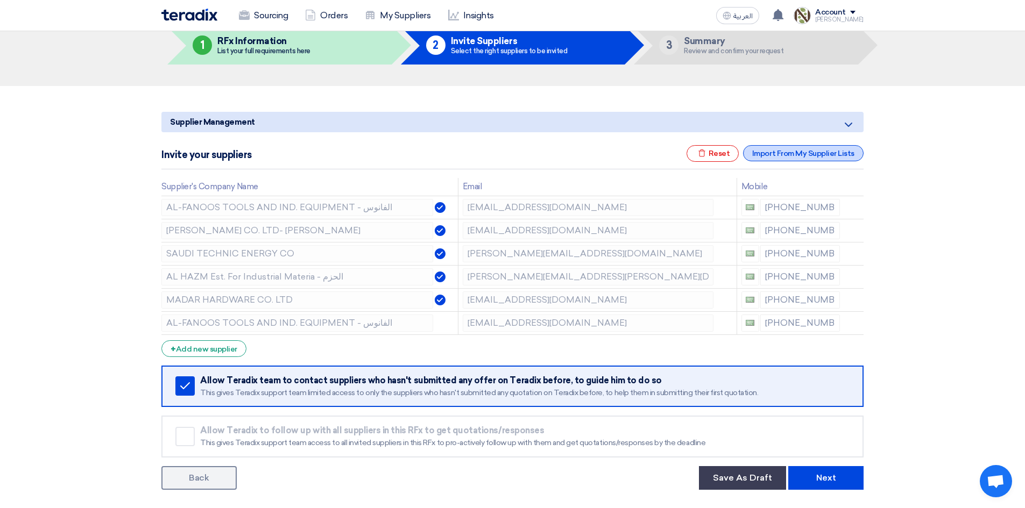
click at [779, 158] on div "Import From My Supplier Lists" at bounding box center [803, 153] width 120 height 16
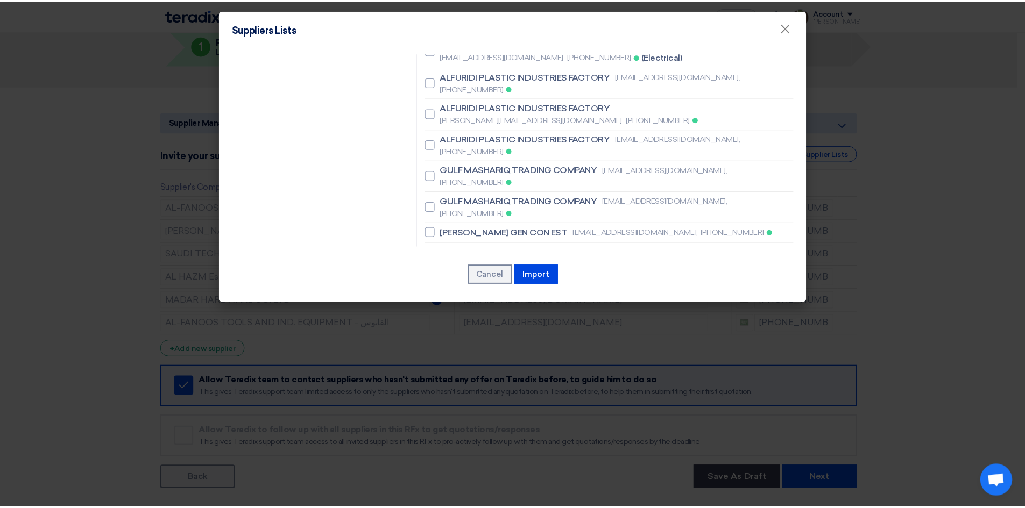
scroll to position [968, 0]
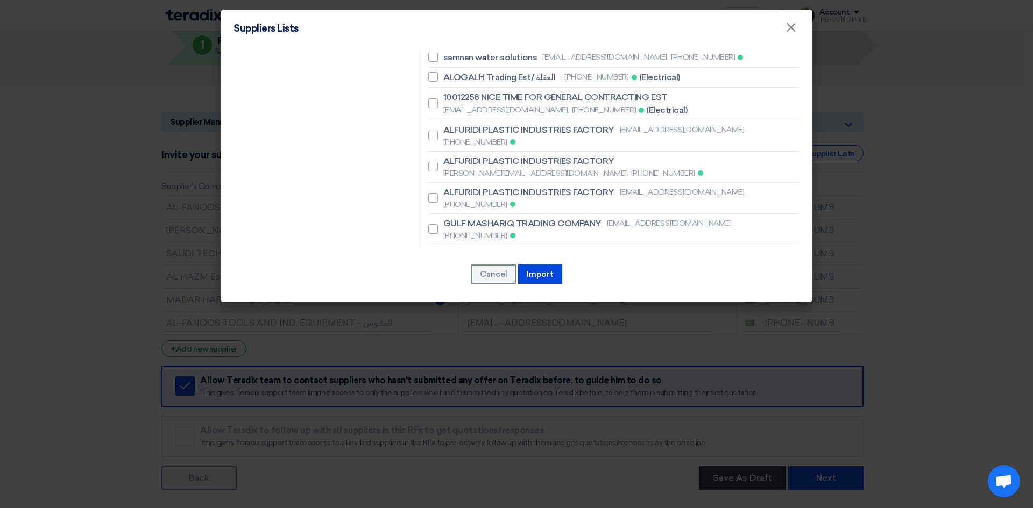
click at [435, 331] on label "AL-FANOOS TOOLS AND IND. EQUIPMENT - الفانوس [EMAIL_ADDRESS][DOMAIN_NAME], [PHO…" at bounding box center [613, 343] width 371 height 24
click at [443, 339] on input "AL-FANOOS TOOLS AND IND. EQUIPMENT - الفانوس [EMAIL_ADDRESS][DOMAIN_NAME], [PHO…" at bounding box center [446, 342] width 7 height 7
checkbox input "true"
click at [428, 307] on div at bounding box center [433, 312] width 10 height 10
click at [443, 308] on input "AL-FANOOS TOOLS AND IND. EQUIPMENT - الفانوس [EMAIL_ADDRESS][DOMAIN_NAME], [PHO…" at bounding box center [446, 311] width 7 height 7
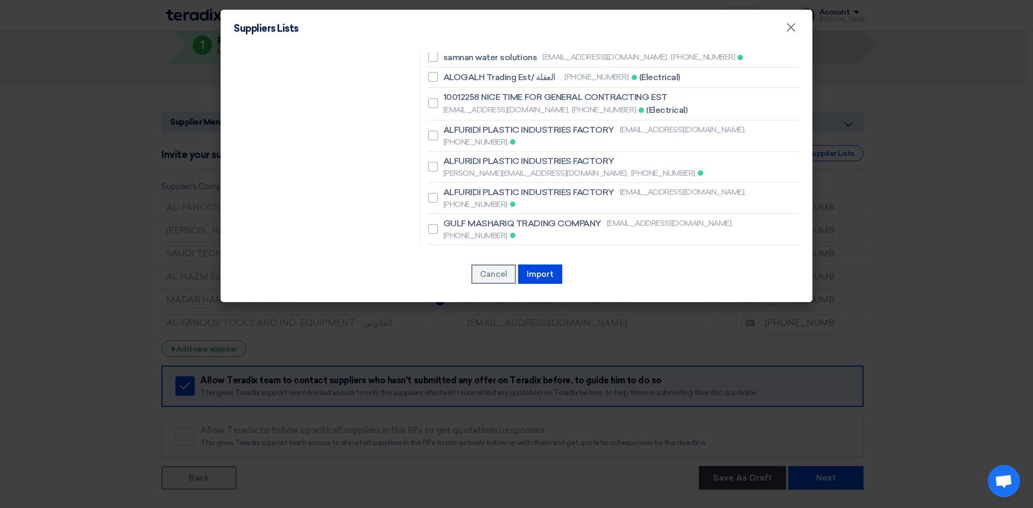
checkbox input "false"
click at [535, 271] on button "Import" at bounding box center [540, 274] width 44 height 19
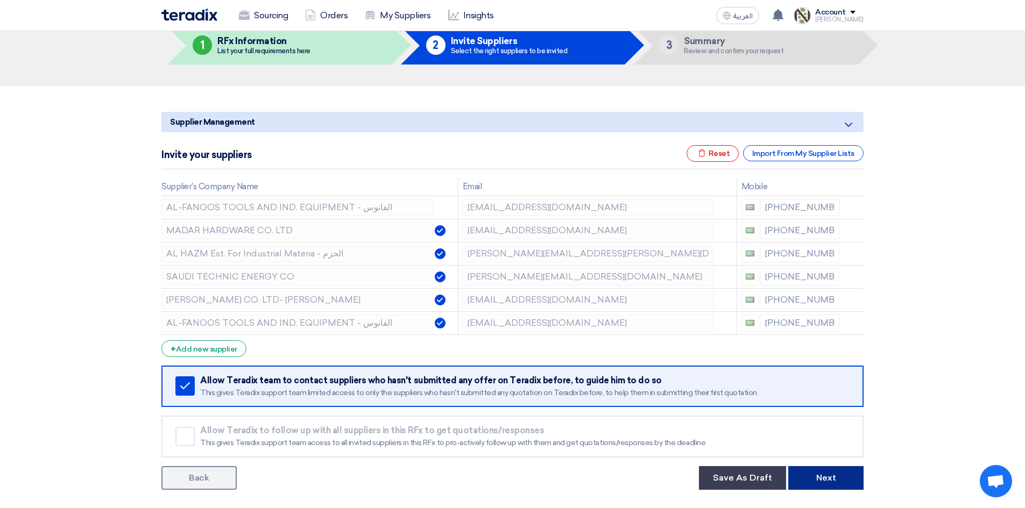
click at [825, 480] on button "Next" at bounding box center [825, 478] width 75 height 24
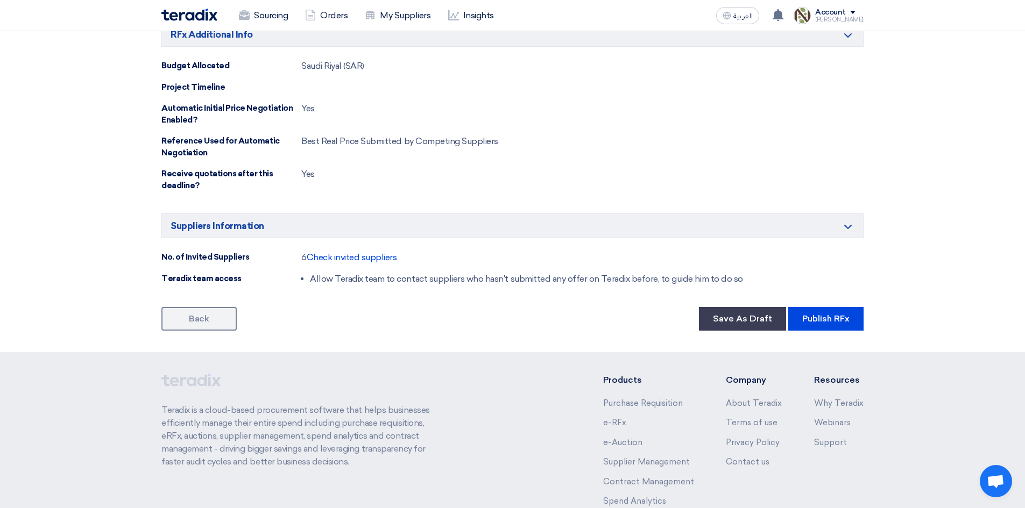
scroll to position [538, 0]
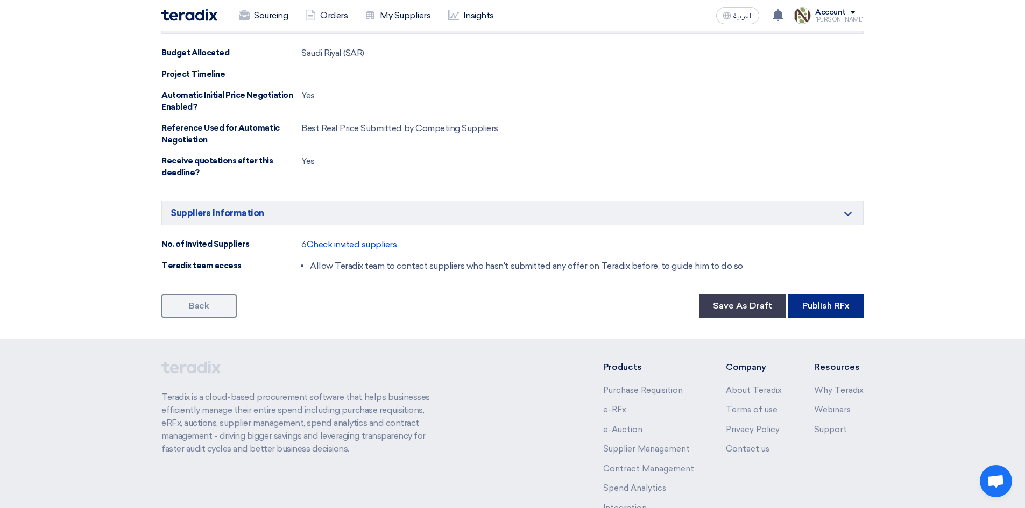
click at [822, 314] on button "Publish RFx" at bounding box center [825, 306] width 75 height 24
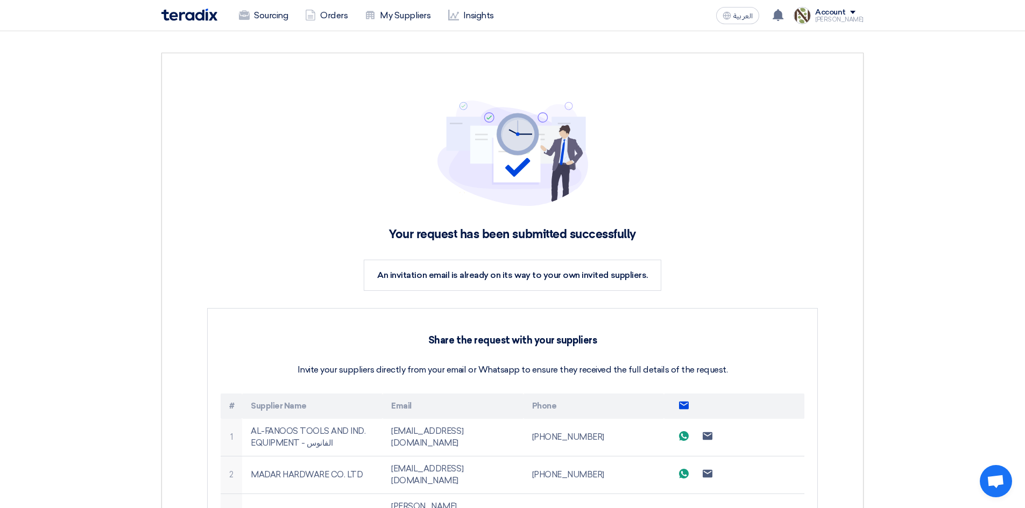
click at [194, 22] on div "Sourcing Orders My Suppliers Insights" at bounding box center [371, 16] width 421 height 24
click at [194, 11] on img at bounding box center [189, 15] width 56 height 12
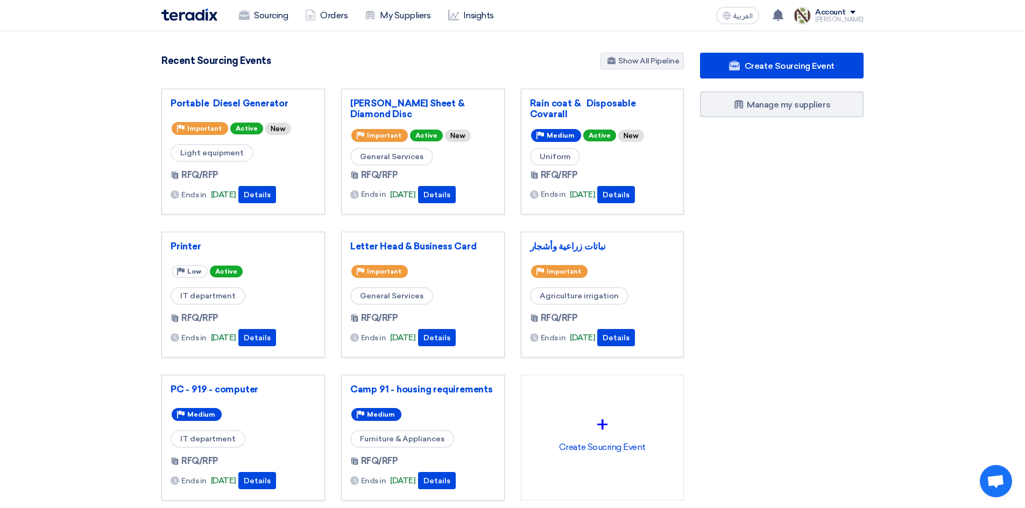
click at [858, 17] on div "[PERSON_NAME]" at bounding box center [839, 20] width 48 height 6
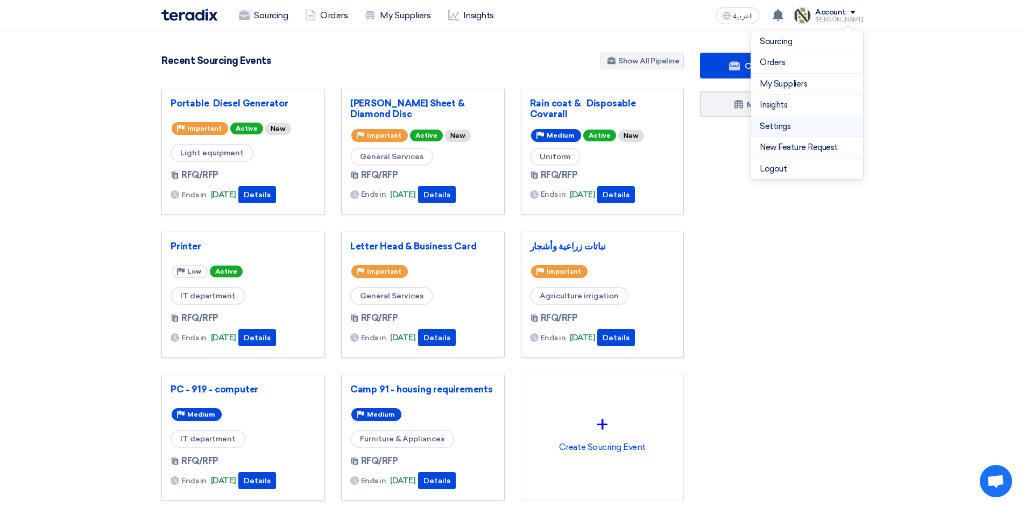
click at [805, 127] on link "Settings" at bounding box center [806, 126] width 95 height 12
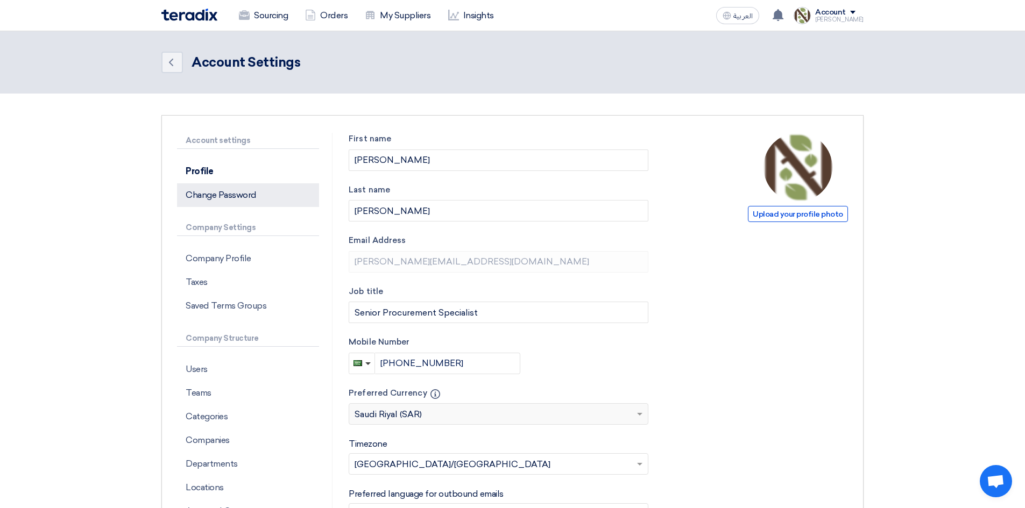
click at [246, 198] on p "Change Password" at bounding box center [248, 195] width 142 height 24
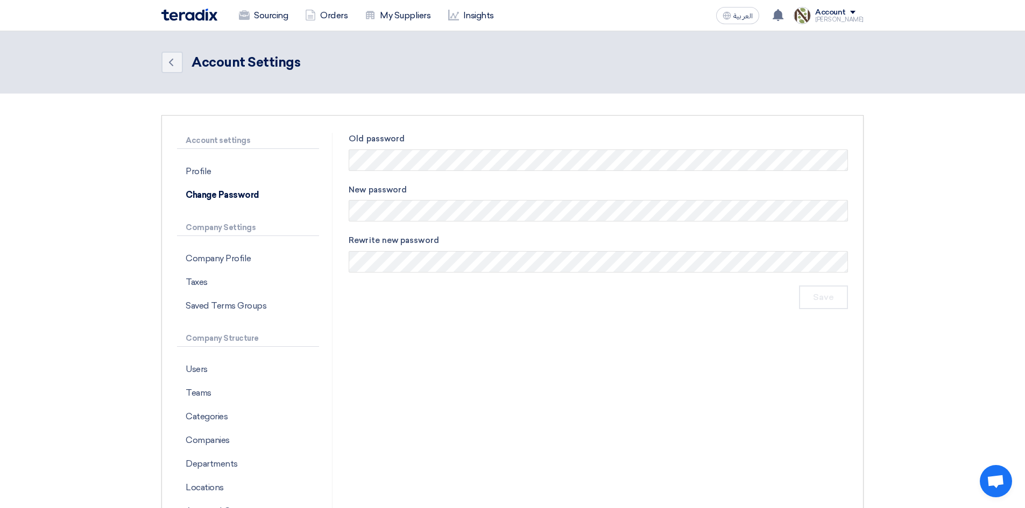
click at [285, 216] on div "Account settings Profile Change Password Company Settings Company Profile Taxes…" at bounding box center [254, 346] width 155 height 427
click at [816, 303] on input "Save" at bounding box center [823, 298] width 49 height 24
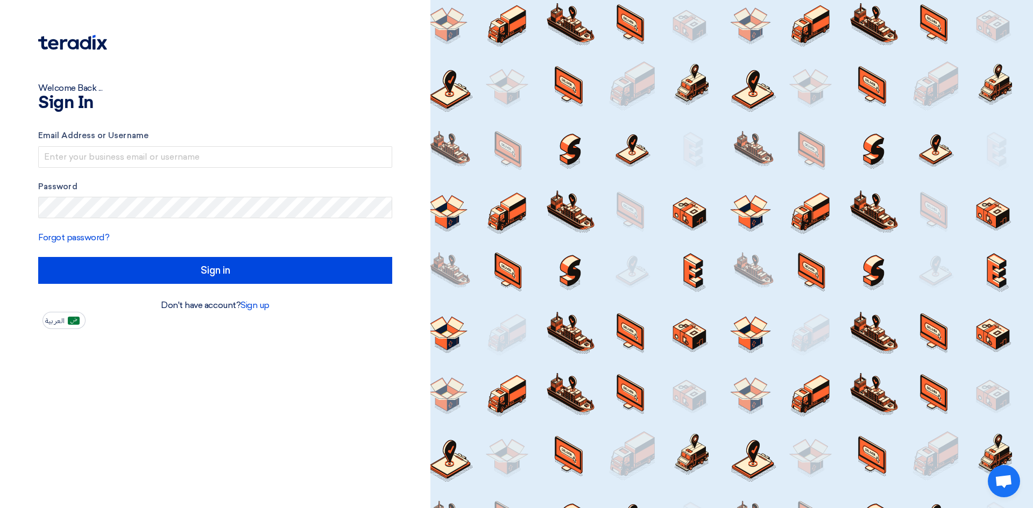
click at [191, 181] on label "Password" at bounding box center [215, 187] width 354 height 12
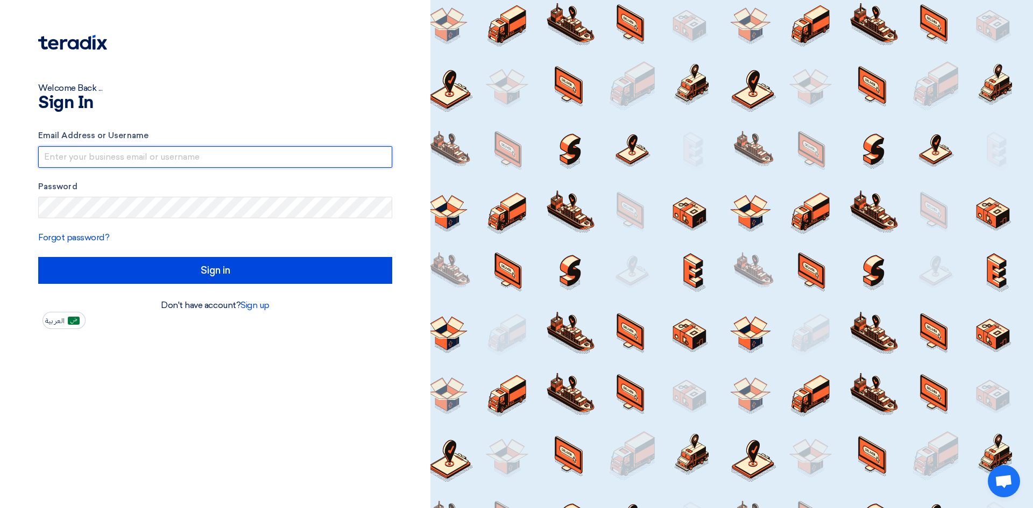
type input "[PERSON_NAME][EMAIL_ADDRESS][DOMAIN_NAME]"
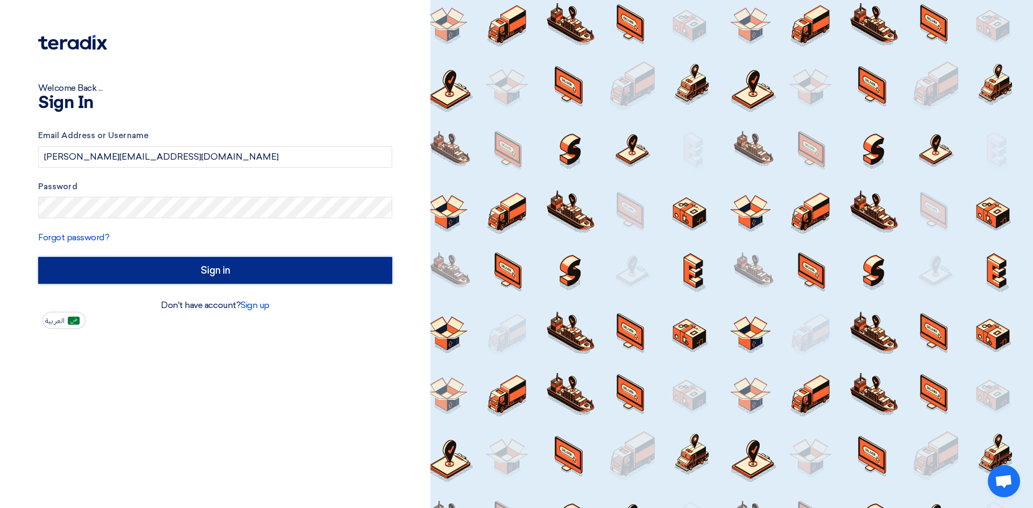
click at [129, 276] on input "Sign in" at bounding box center [215, 270] width 354 height 27
